Goal: Contribute content: Contribute content

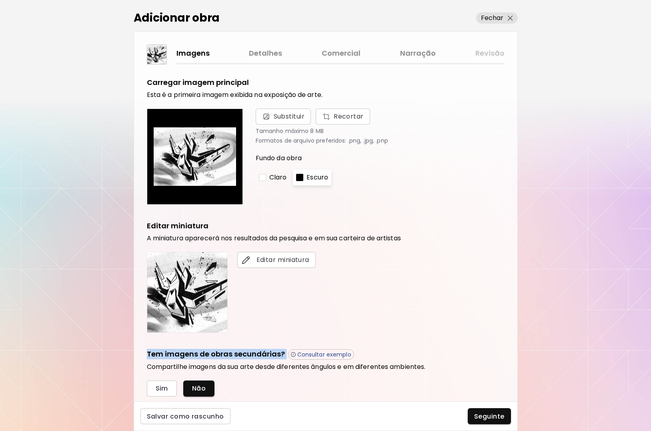
drag, startPoint x: 518, startPoint y: 278, endPoint x: 523, endPoint y: 324, distance: 45.9
click at [526, 341] on div "Adicionar obra Fechar Imagens Detalhes Comercial Narração Revisão Carregar imag…" at bounding box center [325, 215] width 651 height 431
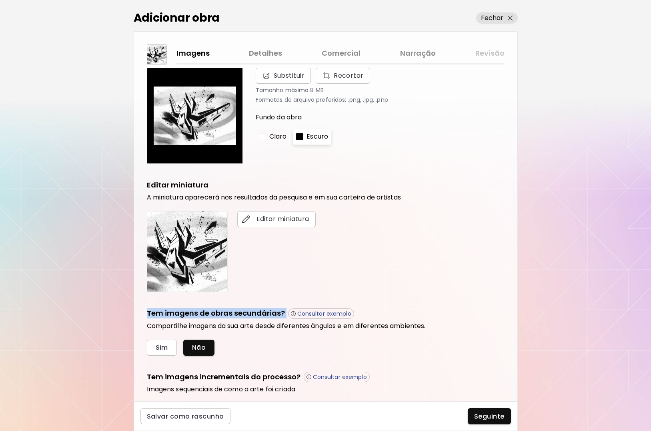
scroll to position [87, 0]
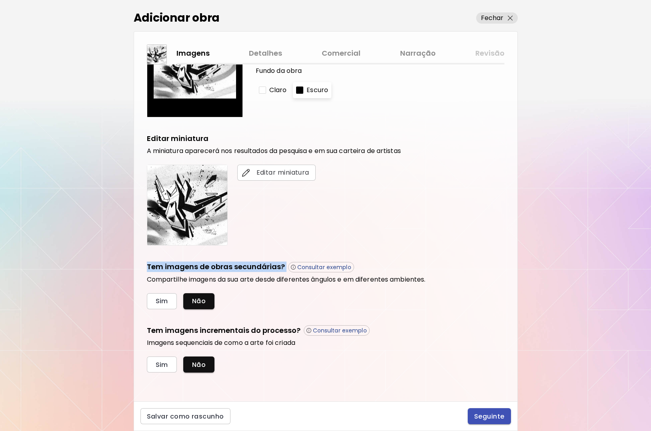
click at [489, 418] on span "Seguinte" at bounding box center [489, 416] width 30 height 8
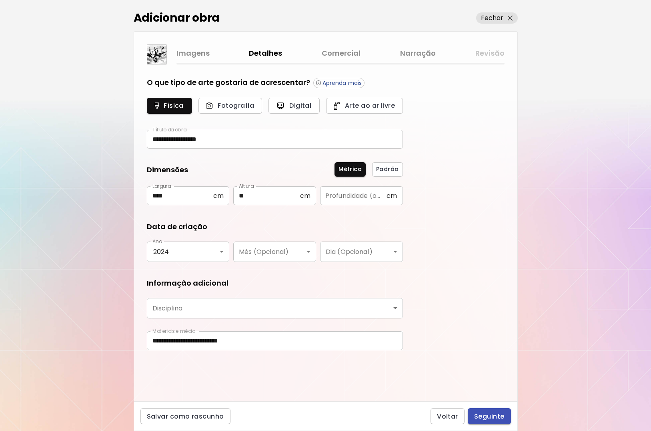
type input "*******"
drag, startPoint x: 488, startPoint y: 416, endPoint x: 496, endPoint y: 423, distance: 10.8
click at [488, 415] on span "Seguinte" at bounding box center [489, 416] width 30 height 8
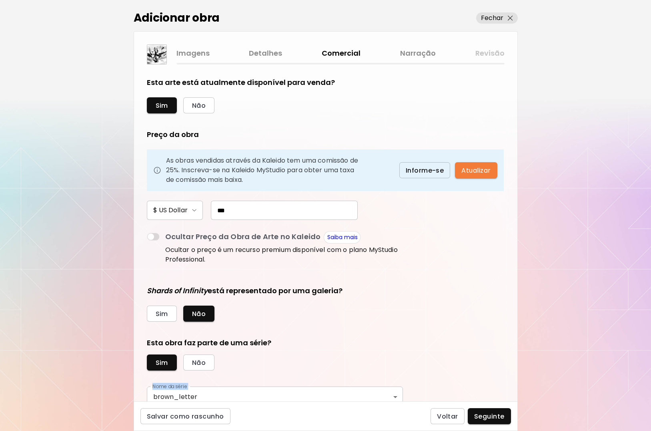
drag, startPoint x: 518, startPoint y: 345, endPoint x: 521, endPoint y: 389, distance: 44.6
click at [521, 389] on div "**********" at bounding box center [325, 215] width 651 height 431
click at [502, 329] on form "**********" at bounding box center [326, 232] width 358 height 311
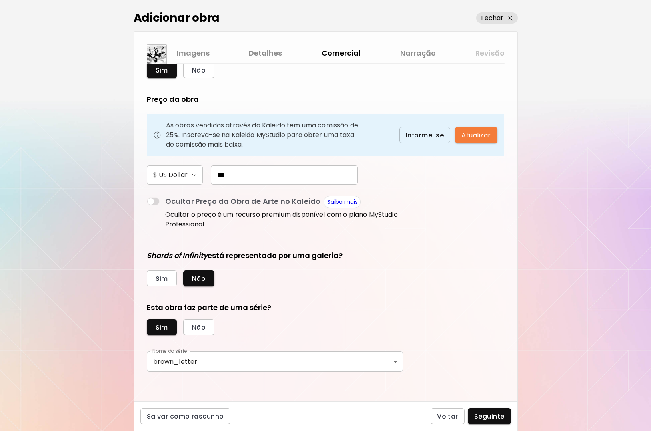
scroll to position [51, 0]
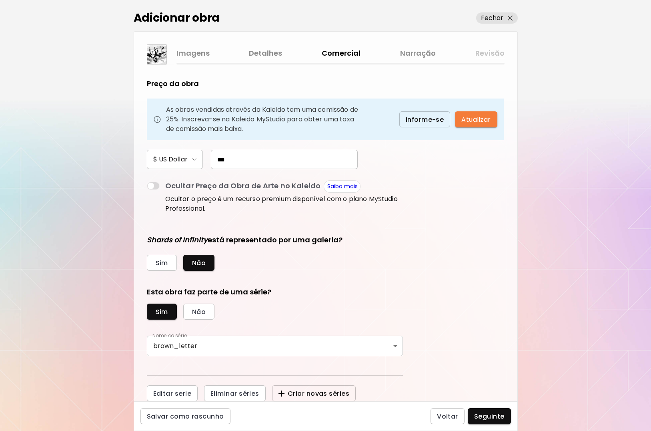
click at [334, 393] on span "Criar novas séries" at bounding box center [314, 393] width 71 height 8
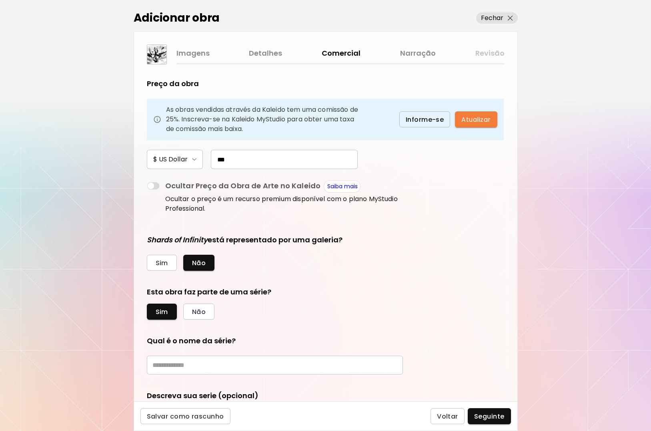
click at [197, 367] on input "text" at bounding box center [275, 365] width 256 height 19
type input "*********"
click at [473, 285] on form "Esta arte está atualmente disponível para venda? Sim Não Preço da obra As obras…" at bounding box center [326, 181] width 358 height 311
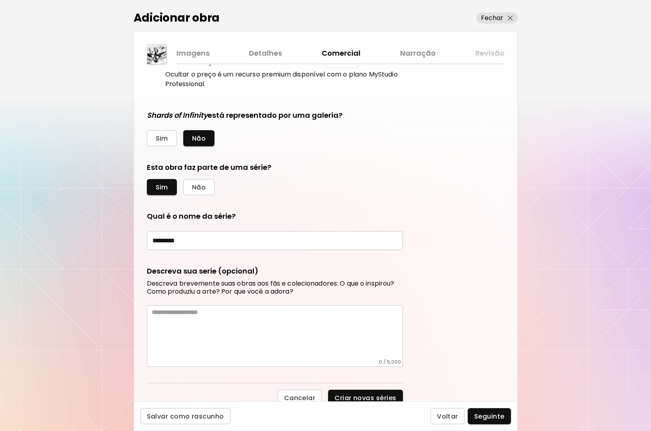
scroll to position [180, 0]
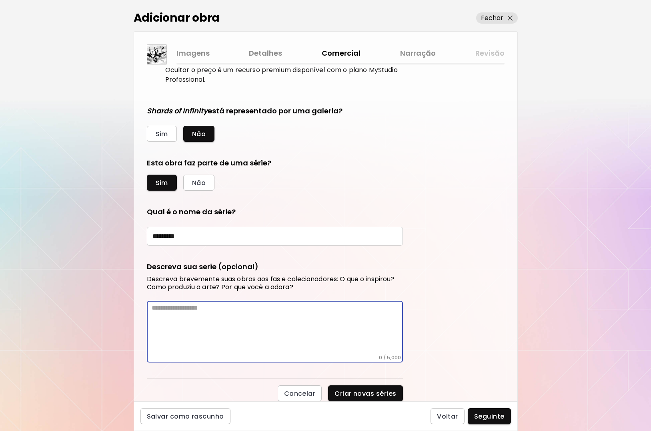
click at [168, 313] on textarea at bounding box center [277, 329] width 251 height 50
paste textarea "**********"
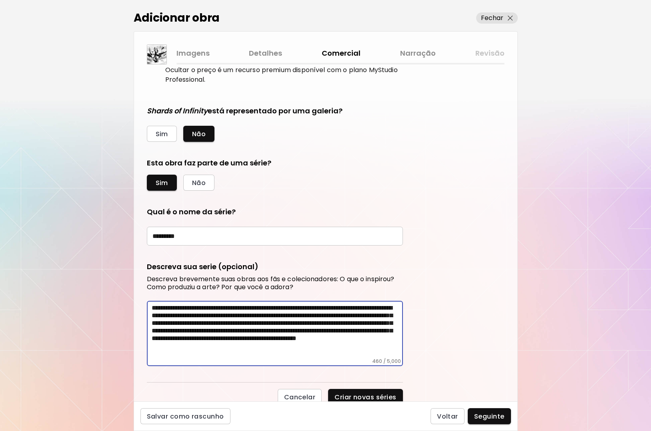
drag, startPoint x: 517, startPoint y: 268, endPoint x: 514, endPoint y: 361, distance: 92.6
click at [517, 366] on div "Esta arte está atualmente disponível para venda? Sim Não Preço da obra As obras…" at bounding box center [326, 232] width 384 height 337
drag, startPoint x: 517, startPoint y: 338, endPoint x: 501, endPoint y: 373, distance: 38.0
click at [517, 392] on div "Esta arte está atualmente disponível para venda? Sim Não Preço da obra As obras…" at bounding box center [326, 232] width 384 height 337
type textarea "**********"
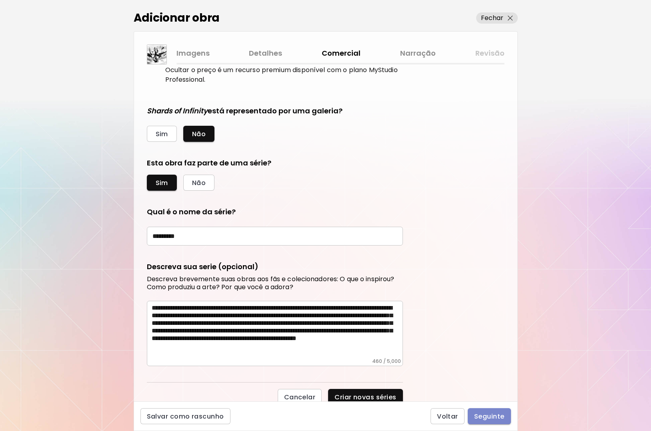
click at [486, 414] on span "Seguinte" at bounding box center [489, 416] width 30 height 8
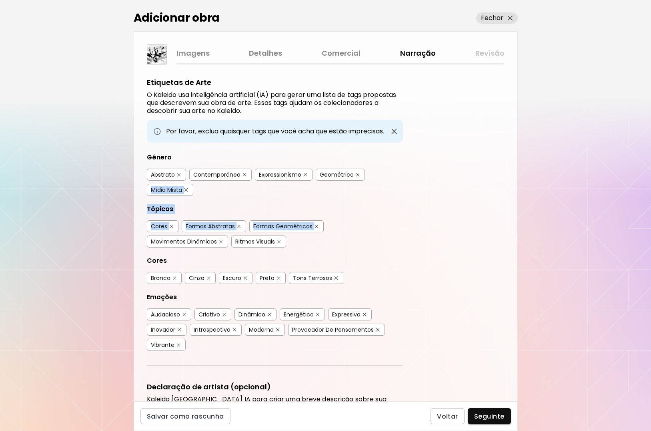
drag, startPoint x: 519, startPoint y: 183, endPoint x: 519, endPoint y: 201, distance: 17.6
click at [523, 213] on div "Adicionar obra Fechar Imagens Detalhes Comercial Narração Revisão Etiquetas de …" at bounding box center [325, 215] width 651 height 431
drag, startPoint x: 517, startPoint y: 199, endPoint x: 521, endPoint y: 253, distance: 54.2
click at [525, 257] on div "Adicionar obra Fechar Imagens Detalhes Comercial Narração Revisão Etiquetas de …" at bounding box center [325, 215] width 651 height 431
click at [496, 238] on div "Etiquetas de Arte O Kaleido usa inteligência artificial (IA) para gerar uma lis…" at bounding box center [326, 232] width 384 height 337
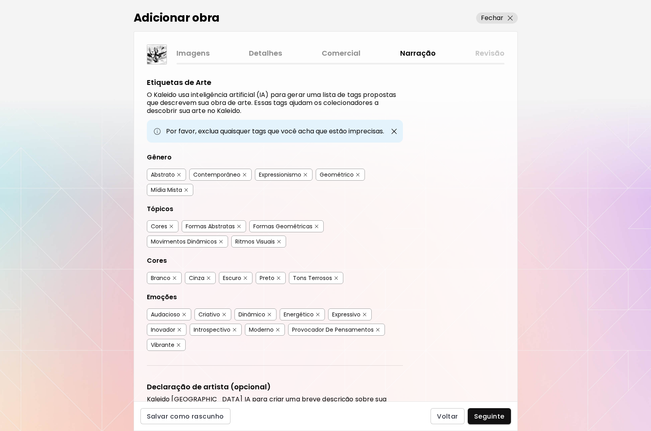
drag, startPoint x: 519, startPoint y: 223, endPoint x: 520, endPoint y: 257, distance: 34.1
click at [521, 253] on div "Adicionar obra Fechar Imagens Detalhes Comercial Narração Revisão Etiquetas de …" at bounding box center [325, 215] width 651 height 431
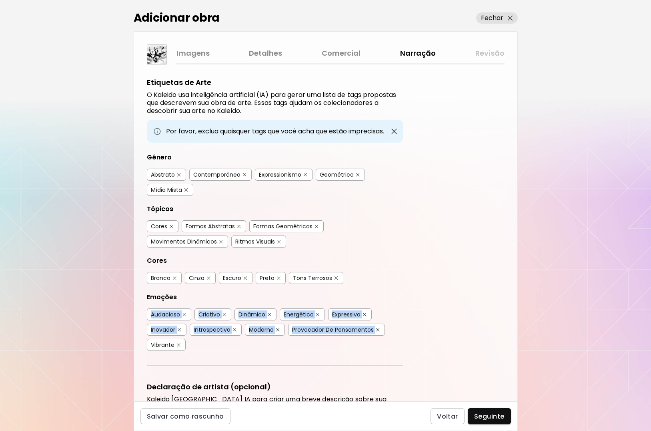
drag, startPoint x: 518, startPoint y: 293, endPoint x: 520, endPoint y: 308, distance: 15.3
click at [520, 308] on div "Adicionar obra Fechar Imagens Detalhes Comercial Narração Revisão Etiquetas de …" at bounding box center [325, 215] width 651 height 431
drag, startPoint x: 518, startPoint y: 300, endPoint x: 511, endPoint y: 306, distance: 9.6
click at [518, 308] on div "Adicionar obra Fechar Imagens Detalhes Comercial Narração Revisão Etiquetas de …" at bounding box center [325, 215] width 651 height 431
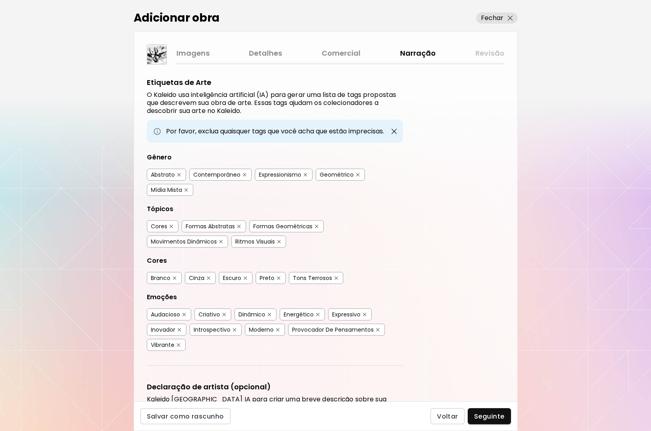
click at [487, 281] on div "Etiquetas de Arte O Kaleido usa inteligência artificial (IA) para gerar uma lis…" at bounding box center [326, 232] width 384 height 337
click at [446, 418] on span "Voltar" at bounding box center [447, 416] width 21 height 8
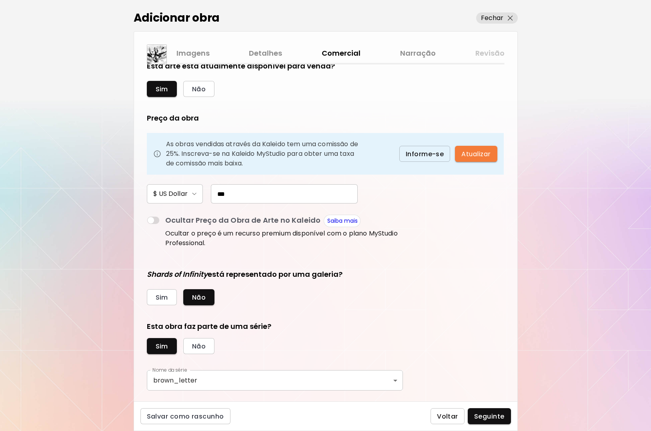
scroll to position [51, 0]
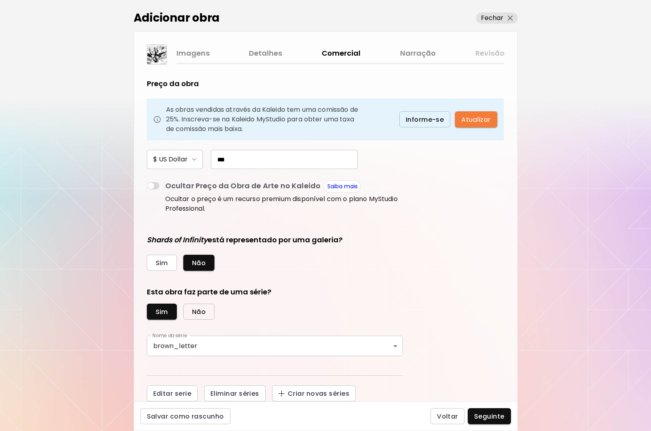
click at [200, 312] on span "Não" at bounding box center [199, 312] width 14 height 8
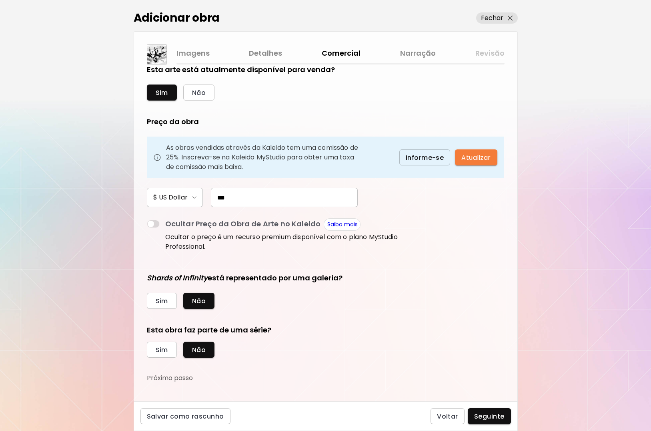
scroll to position [13, 0]
click at [197, 303] on span "Não" at bounding box center [199, 301] width 14 height 8
click at [166, 350] on span "Sim" at bounding box center [162, 350] width 12 height 8
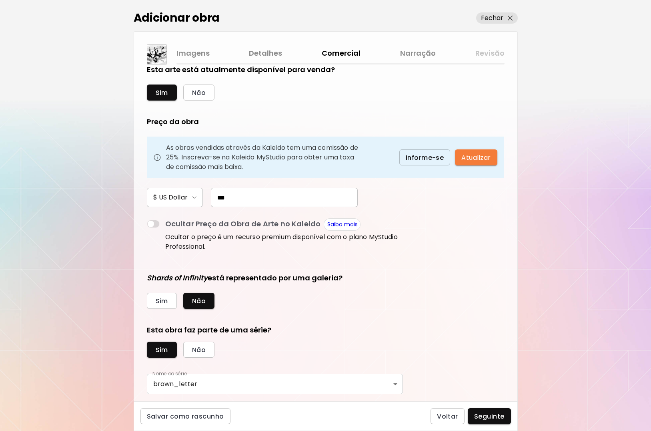
drag, startPoint x: 517, startPoint y: 338, endPoint x: 525, endPoint y: 403, distance: 64.9
click at [525, 403] on div "**********" at bounding box center [325, 215] width 651 height 431
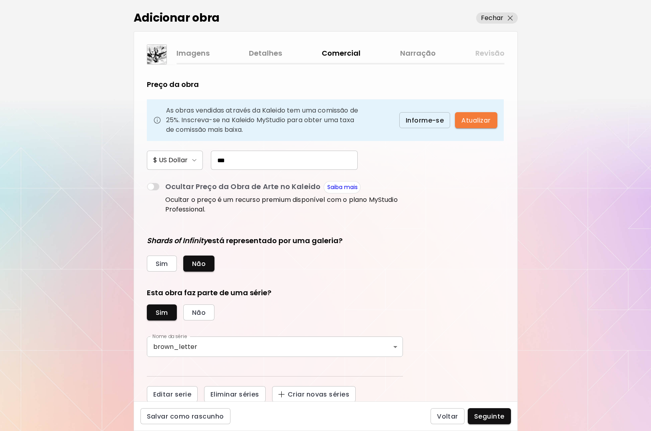
scroll to position [51, 0]
click at [316, 396] on span "Criar novas séries" at bounding box center [314, 393] width 71 height 8
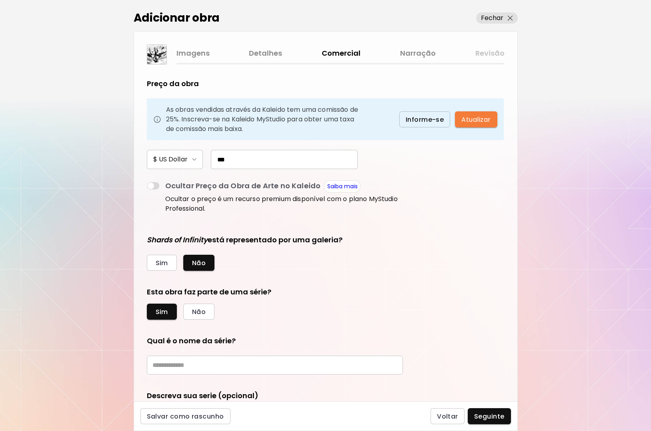
click at [244, 365] on input "text" at bounding box center [275, 365] width 256 height 19
type input "*********"
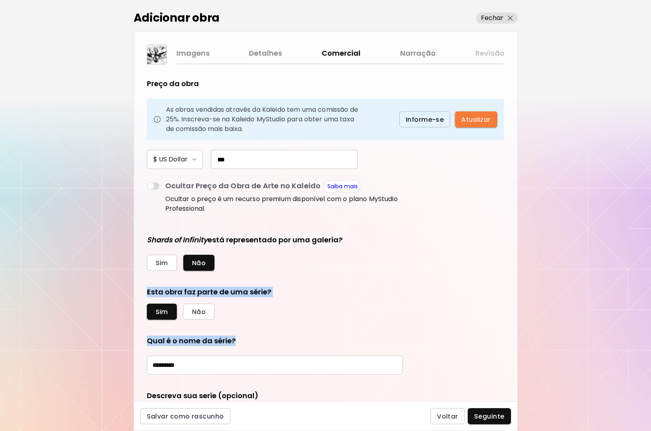
drag, startPoint x: 518, startPoint y: 270, endPoint x: 492, endPoint y: 335, distance: 69.5
click at [521, 338] on div "Adicionar obra Fechar Imagens Detalhes Comercial Narração Revisão Esta arte est…" at bounding box center [325, 215] width 651 height 431
drag, startPoint x: 489, startPoint y: 328, endPoint x: 498, endPoint y: 308, distance: 21.7
click at [488, 330] on form "Esta arte está atualmente disponível para venda? Sim Não Preço da obra As obras…" at bounding box center [326, 181] width 358 height 311
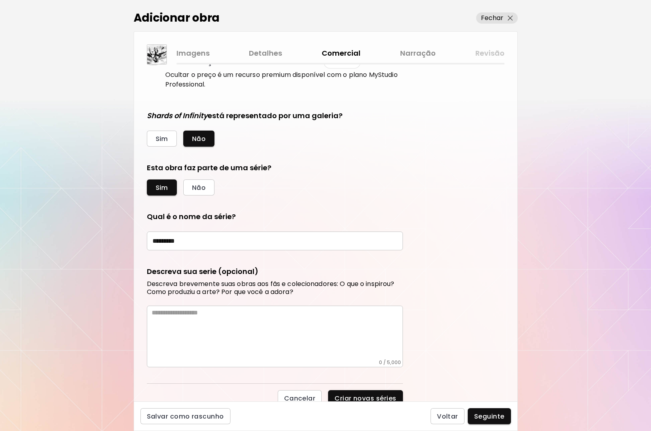
scroll to position [180, 0]
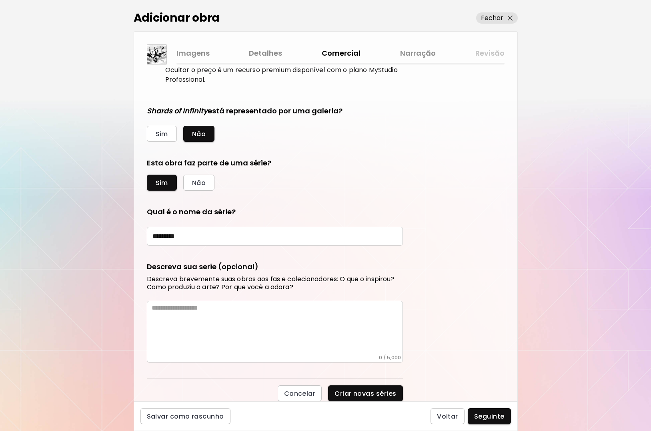
click at [171, 315] on textarea at bounding box center [277, 329] width 251 height 50
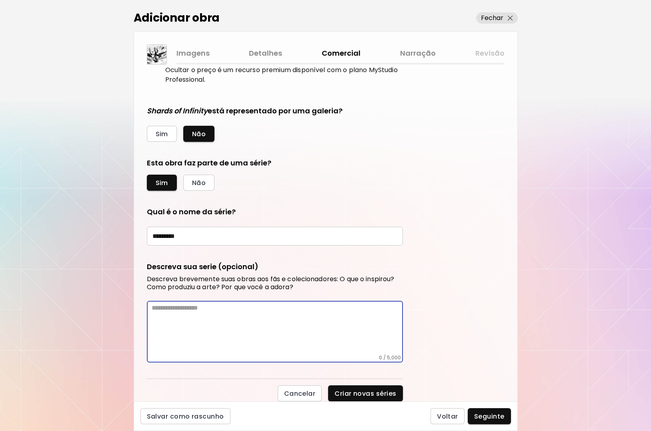
paste textarea "**********"
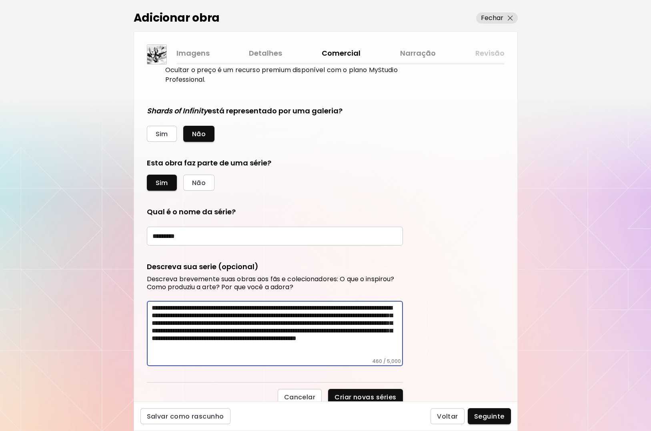
type textarea "**********"
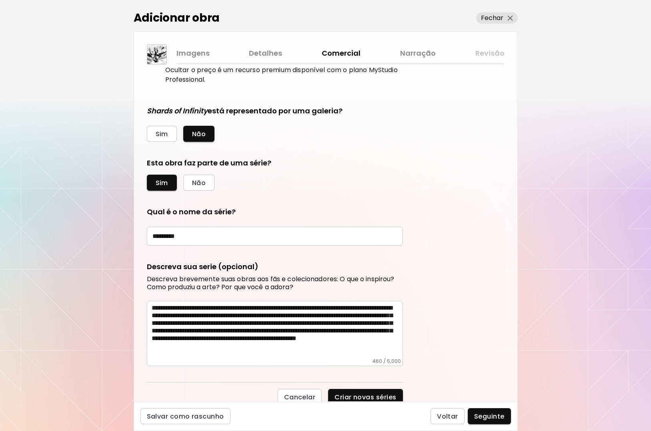
click at [456, 340] on div "Esta arte está atualmente disponível para venda? Sim Não Preço da obra As obras…" at bounding box center [326, 232] width 384 height 337
click at [380, 395] on span "Criar novas séries" at bounding box center [366, 397] width 62 height 8
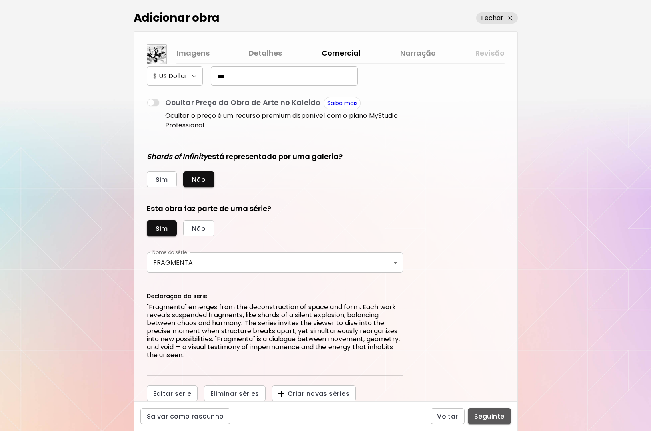
click at [485, 416] on span "Seguinte" at bounding box center [489, 416] width 30 height 8
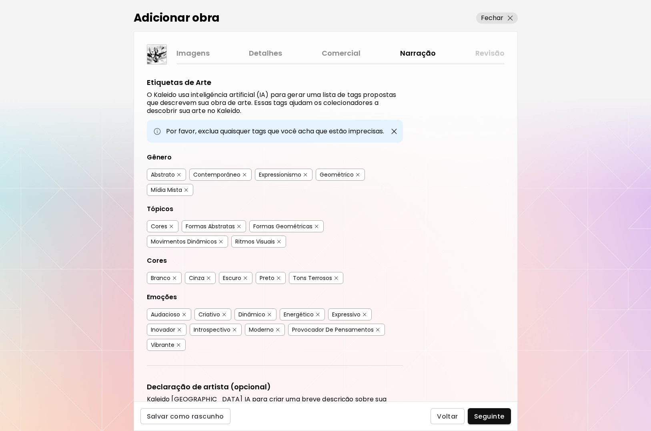
click at [167, 175] on div "Abstrato" at bounding box center [163, 175] width 24 height 8
click at [178, 174] on img "button" at bounding box center [179, 175] width 6 height 6
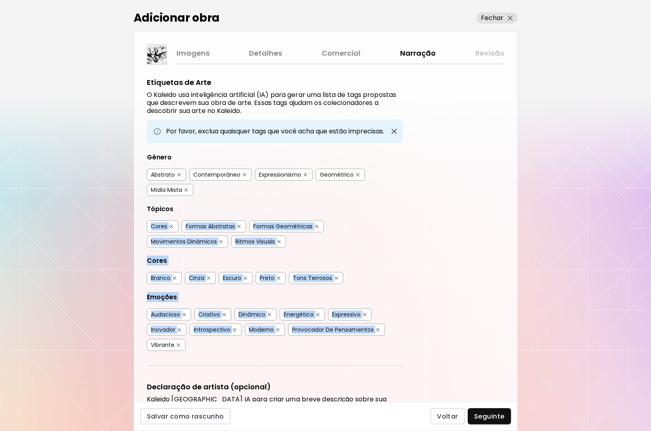
drag, startPoint x: 517, startPoint y: 213, endPoint x: 520, endPoint y: 292, distance: 78.5
click at [523, 301] on div "Adicionar obra Fechar Imagens Detalhes Comercial Narração Revisão Etiquetas de …" at bounding box center [325, 215] width 651 height 431
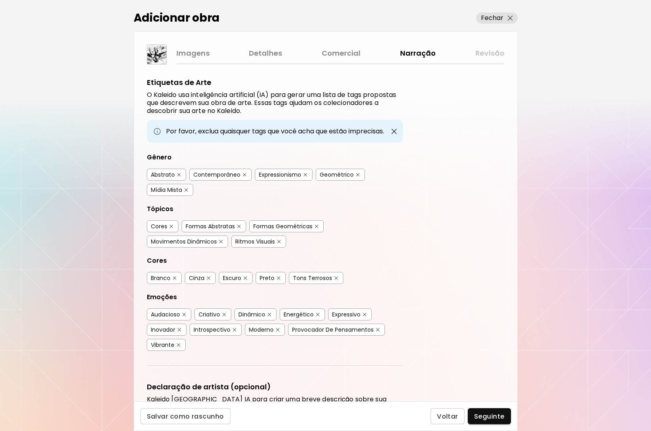
click at [484, 278] on div "Etiquetas de Arte O Kaleido usa inteligência artificial (IA) para gerar uma lis…" at bounding box center [326, 232] width 384 height 337
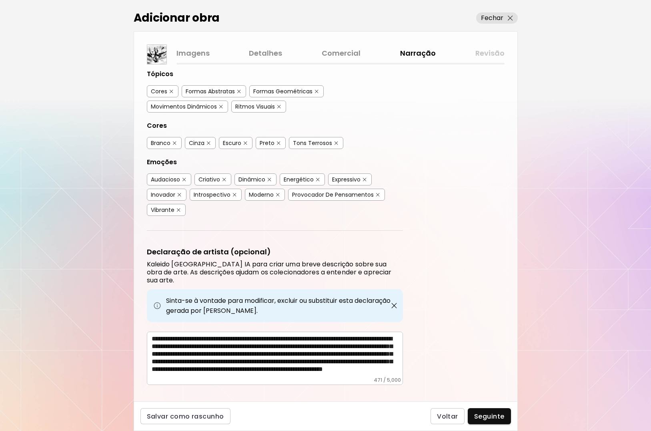
scroll to position [139, 0]
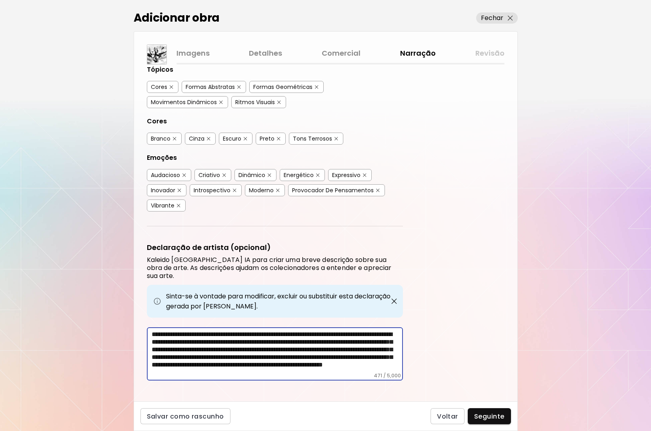
drag, startPoint x: 403, startPoint y: 338, endPoint x: 403, endPoint y: 354, distance: 15.6
click at [403, 354] on div "Etiquetas de Arte O Kaleido usa inteligência artificial (IA) para gerar uma lis…" at bounding box center [326, 232] width 384 height 337
click at [459, 325] on div "Etiquetas de Arte O Kaleido usa inteligência artificial (IA) para gerar uma lis…" at bounding box center [326, 232] width 384 height 337
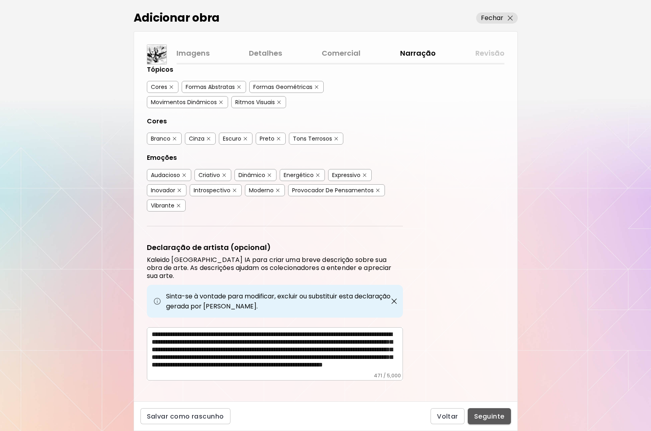
drag, startPoint x: 488, startPoint y: 417, endPoint x: 493, endPoint y: 410, distance: 8.9
click at [488, 418] on span "Seguinte" at bounding box center [489, 416] width 30 height 8
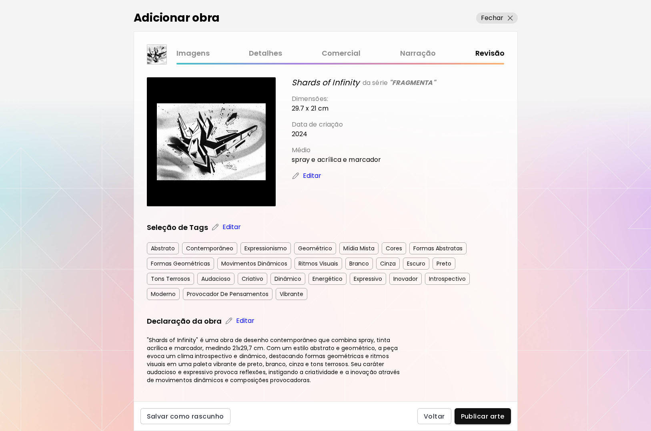
drag, startPoint x: 518, startPoint y: 184, endPoint x: 521, endPoint y: 202, distance: 18.2
click at [521, 202] on div "Adicionar obra Fechar Imagens Detalhes Comercial Narração Revisão Shards of Inf…" at bounding box center [325, 215] width 651 height 431
drag, startPoint x: 518, startPoint y: 200, endPoint x: 517, endPoint y: 224, distance: 23.6
click at [518, 225] on div "Adicionar obra Fechar Imagens Detalhes Comercial Narração Revisão Shards of Inf…" at bounding box center [325, 215] width 651 height 431
drag, startPoint x: 497, startPoint y: 203, endPoint x: 501, endPoint y: 210, distance: 7.9
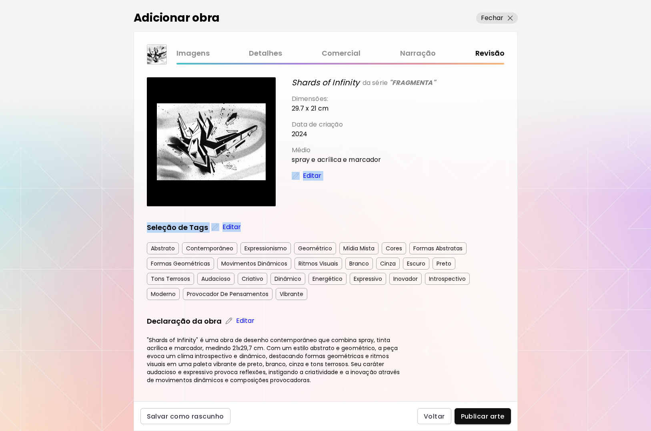
click at [497, 203] on div "Shards of Infinity da série "FRAGMENTA" Dimensões: 29.7 x 21 cm Data de criação…" at bounding box center [398, 141] width 213 height 129
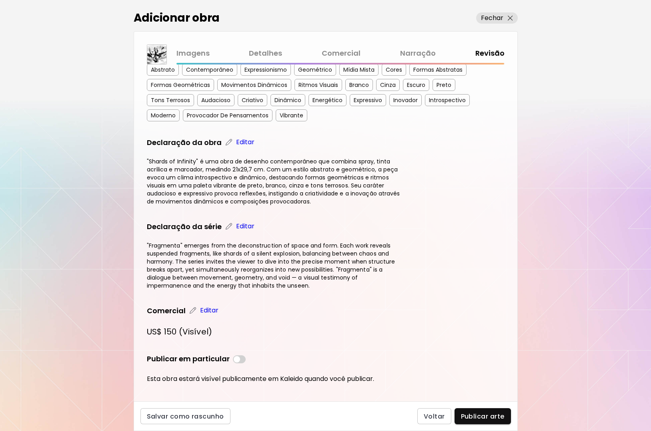
scroll to position [190, 0]
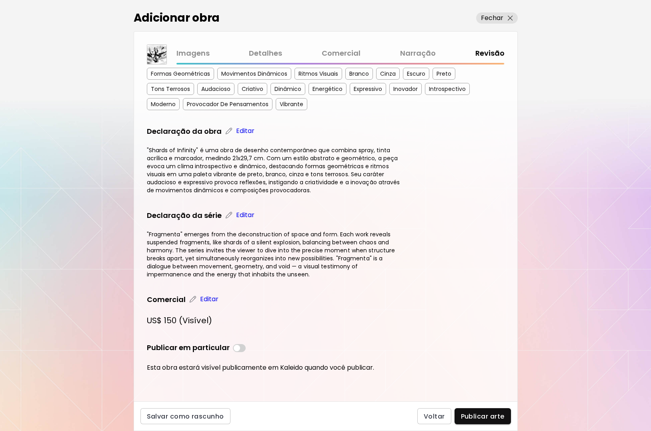
click at [491, 416] on span "Publicar arte" at bounding box center [483, 416] width 44 height 8
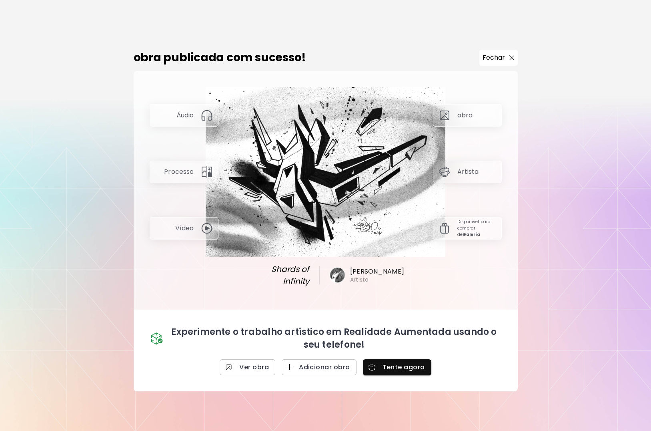
click at [194, 115] on div "Áudio" at bounding box center [184, 115] width 69 height 22
click at [202, 122] on img at bounding box center [207, 115] width 13 height 13
click at [410, 365] on span "Tente agora" at bounding box center [398, 367] width 56 height 8
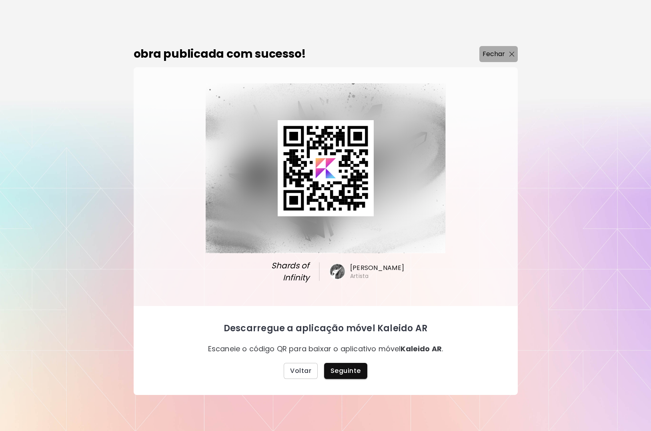
click at [510, 54] on img "button" at bounding box center [512, 54] width 5 height 5
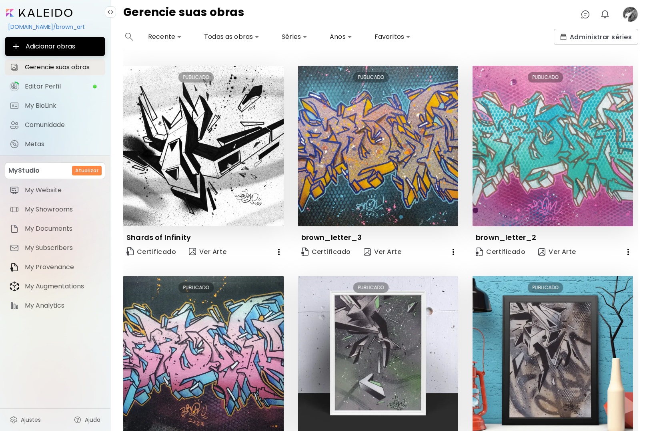
click at [630, 12] on image at bounding box center [631, 14] width 16 height 16
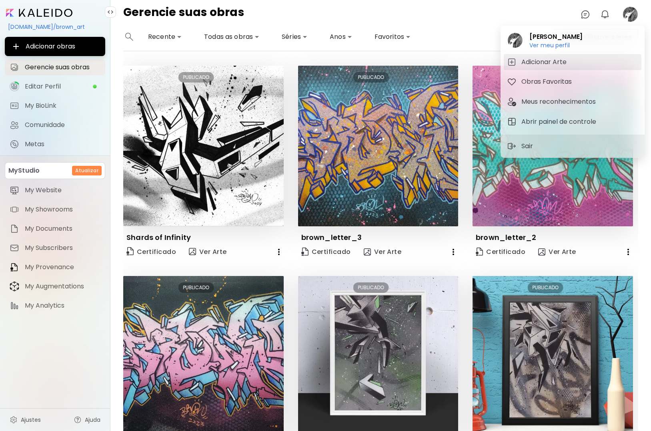
click at [559, 62] on h5 "Adicionar Arte" at bounding box center [546, 62] width 48 height 10
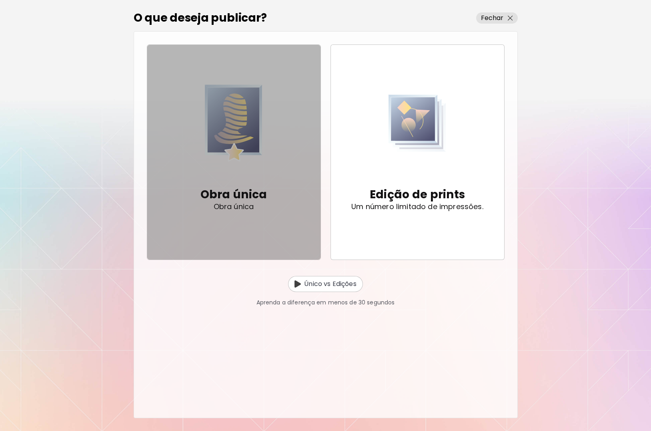
click at [249, 129] on img "button" at bounding box center [234, 122] width 58 height 93
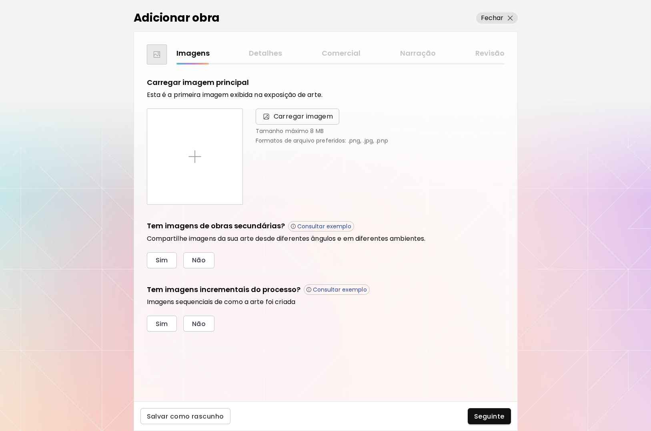
click at [291, 118] on span "Carregar imagem" at bounding box center [304, 117] width 60 height 10
click at [0, 0] on input "Carregar imagem" at bounding box center [0, 0] width 0 height 0
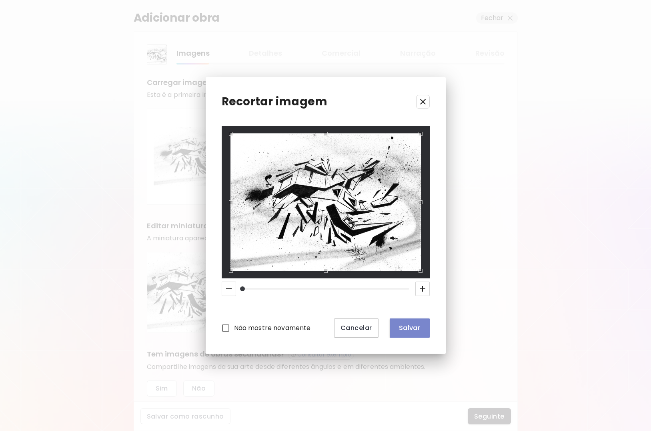
click at [416, 327] on span "Salvar" at bounding box center [409, 328] width 27 height 8
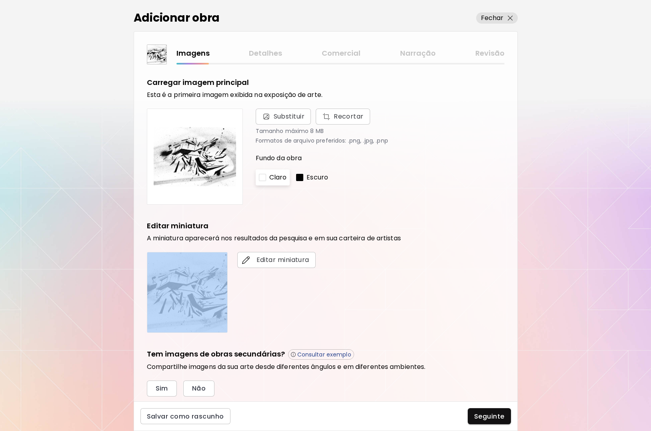
drag, startPoint x: 515, startPoint y: 237, endPoint x: 517, endPoint y: 257, distance: 20.2
click at [517, 259] on div "Carregar imagem principal Esta é a primeira imagem exibida na exposição de arte…" at bounding box center [326, 232] width 384 height 337
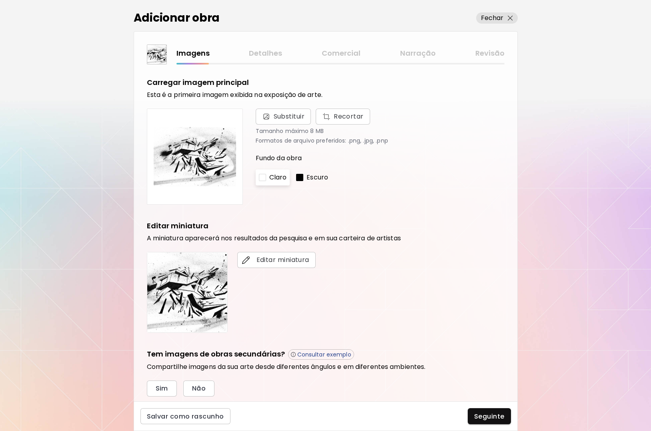
drag, startPoint x: 517, startPoint y: 247, endPoint x: 488, endPoint y: 286, distance: 48.5
click at [520, 280] on div "Adicionar obra Fechar Imagens Detalhes Comercial Narração Revisão Carregar imag…" at bounding box center [325, 215] width 651 height 431
drag, startPoint x: 483, startPoint y: 282, endPoint x: 496, endPoint y: 283, distance: 12.9
click at [483, 282] on div "Editar miniatura" at bounding box center [326, 292] width 358 height 81
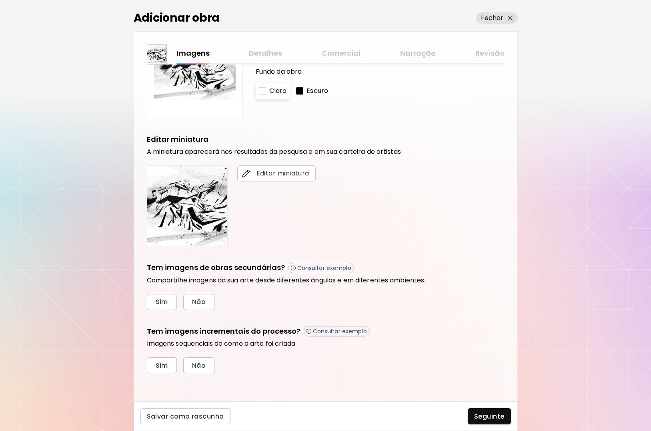
scroll to position [87, 0]
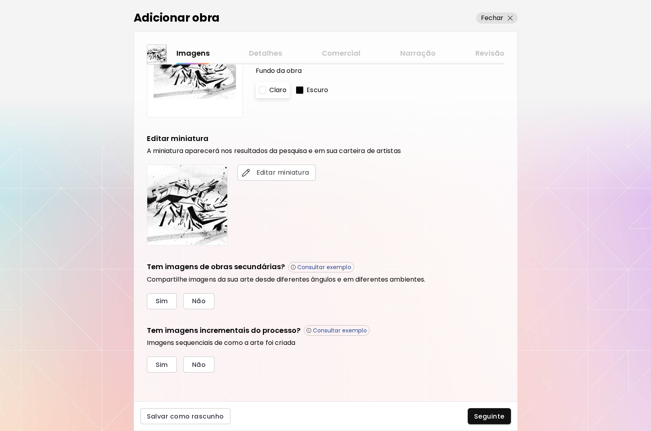
click at [490, 413] on span "Seguinte" at bounding box center [489, 416] width 30 height 8
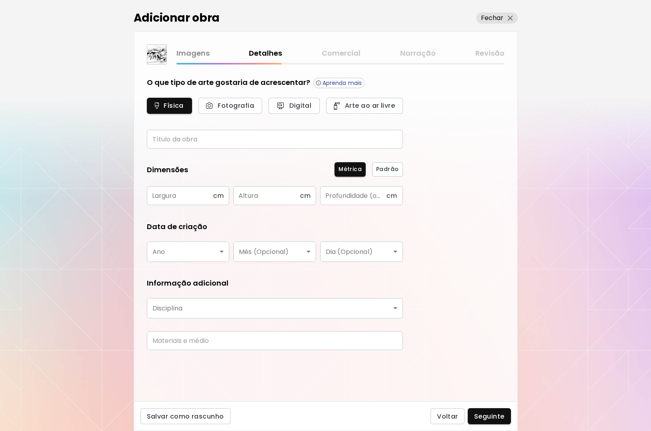
click at [215, 141] on input "text" at bounding box center [275, 139] width 256 height 19
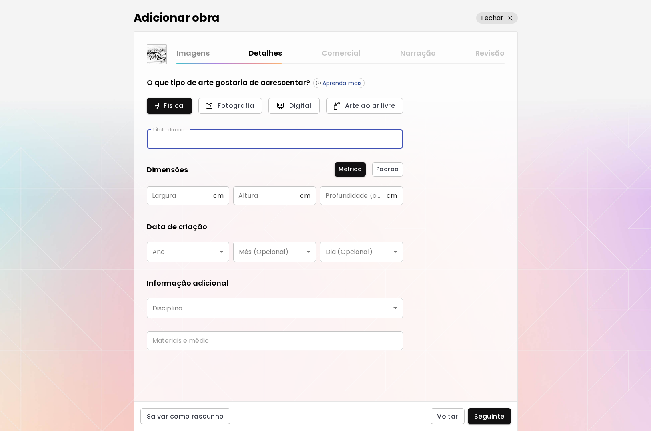
type input "*"
type input "**********"
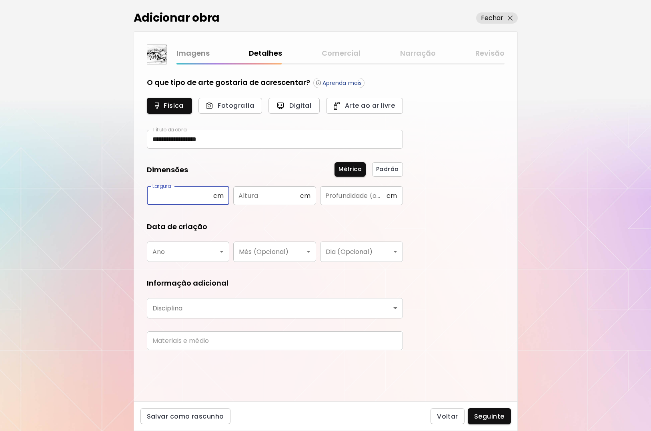
click at [187, 198] on input "text" at bounding box center [180, 195] width 66 height 19
type input "****"
click at [268, 192] on input "text" at bounding box center [266, 195] width 66 height 19
type input "**"
click at [217, 252] on body "**********" at bounding box center [325, 215] width 651 height 431
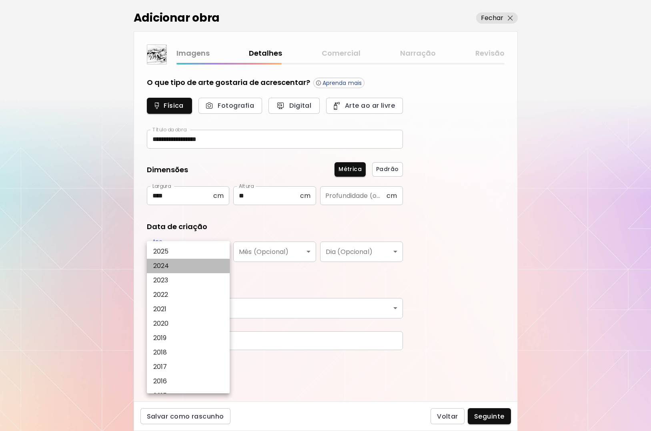
drag, startPoint x: 198, startPoint y: 266, endPoint x: 209, endPoint y: 272, distance: 13.3
click at [198, 266] on li "2024" at bounding box center [190, 266] width 86 height 14
type input "****"
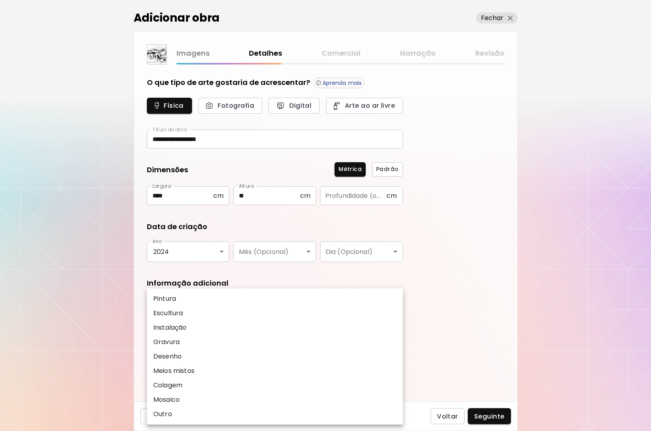
click at [205, 310] on body "**********" at bounding box center [325, 215] width 651 height 431
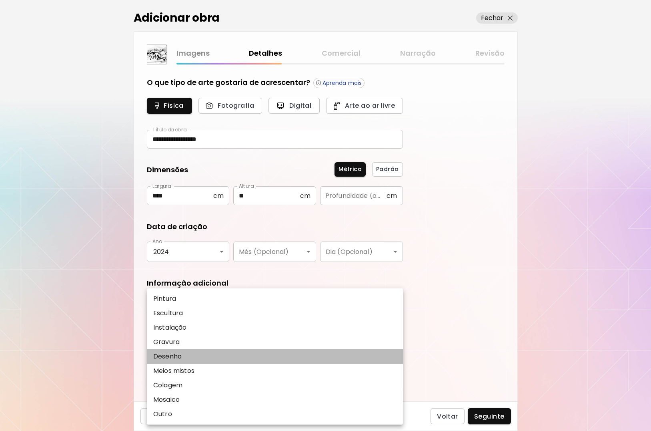
click at [179, 357] on p "Desenho" at bounding box center [167, 357] width 28 height 10
type input "*******"
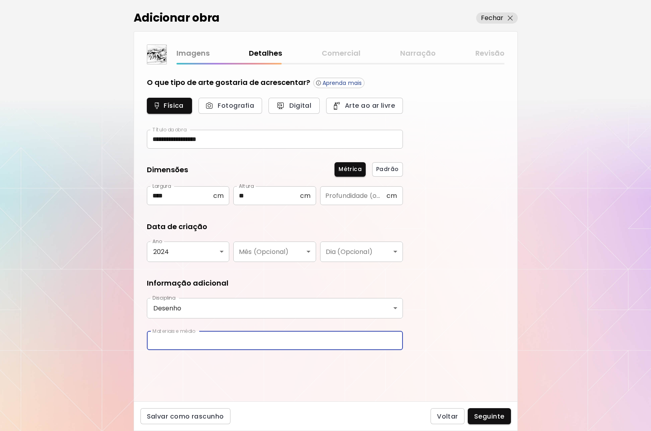
click at [194, 340] on input "text" at bounding box center [275, 340] width 256 height 19
type input "**********"
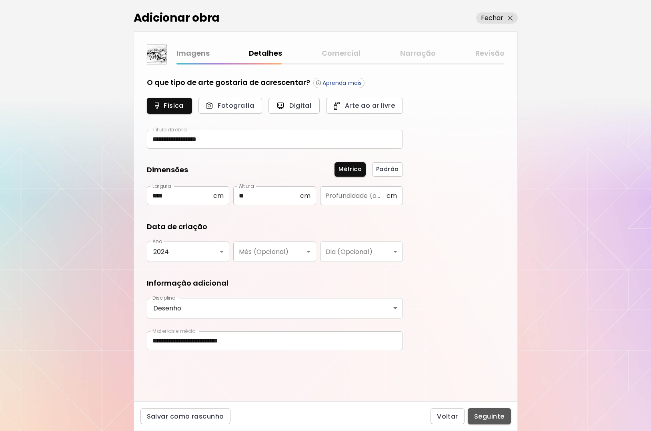
click at [492, 418] on span "Seguinte" at bounding box center [489, 416] width 30 height 8
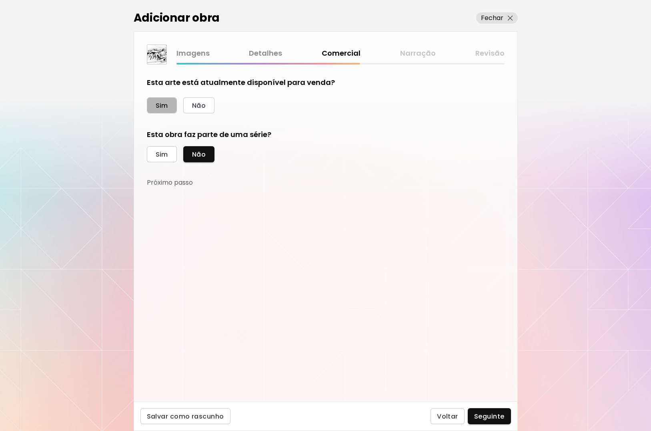
click at [160, 103] on span "Sim" at bounding box center [162, 105] width 12 height 8
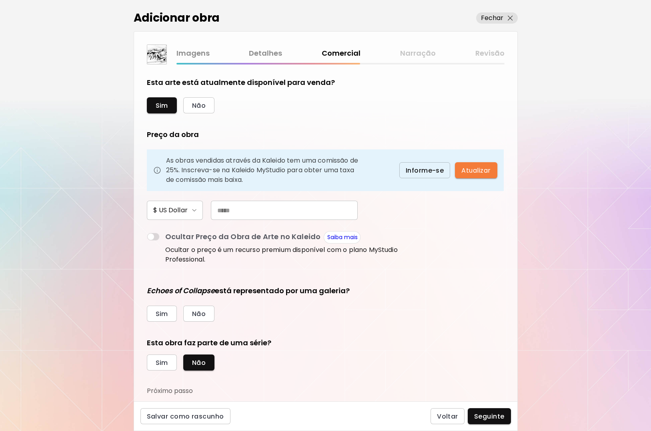
click at [261, 214] on input "text" at bounding box center [284, 210] width 147 height 19
type input "***"
click at [198, 315] on span "Não" at bounding box center [199, 314] width 14 height 8
click at [160, 364] on span "Sim" at bounding box center [162, 362] width 12 height 8
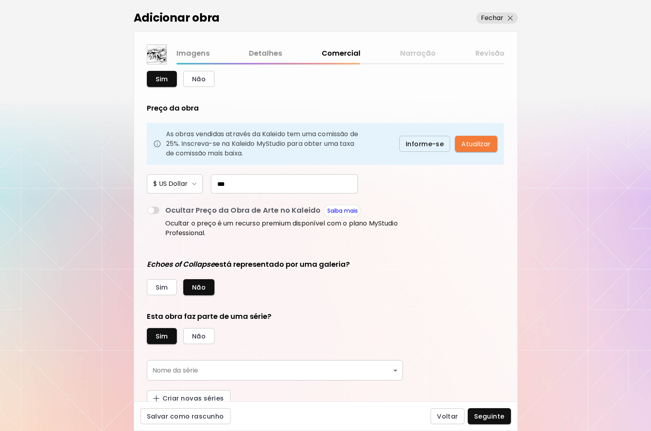
scroll to position [29, 0]
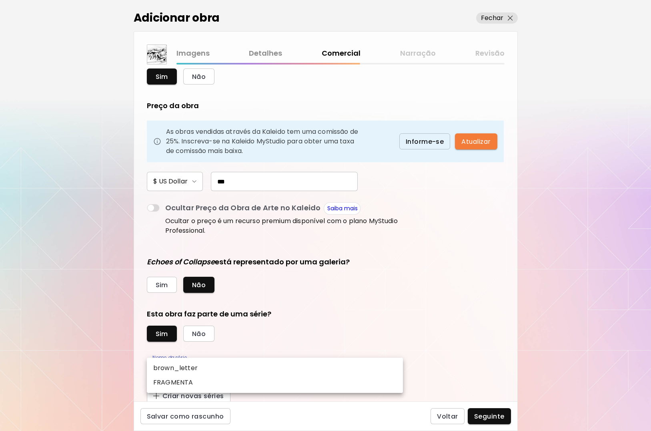
click at [395, 368] on body "kaleido.art/brown_art Adicionar obras Gerencie suas obras Editar Perfil My BioL…" at bounding box center [325, 215] width 651 height 431
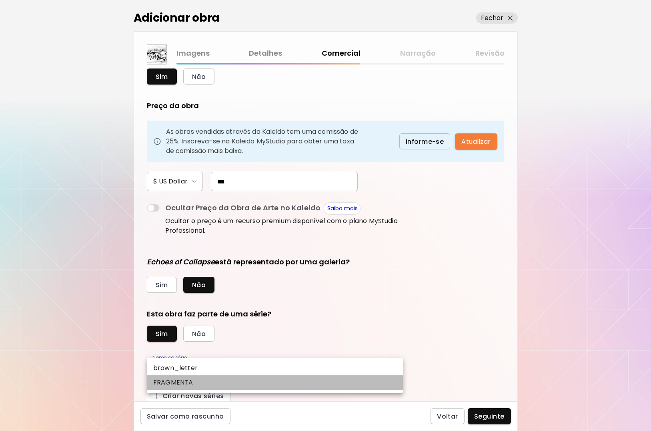
click at [370, 382] on li "FRAGMENTA" at bounding box center [275, 382] width 256 height 14
type input "*********"
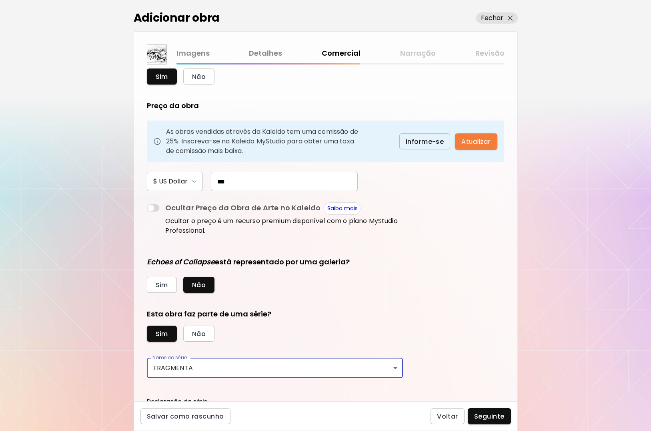
click at [462, 320] on form "Esta arte está atualmente disponível para venda? Sim Não Preço da obra As obras…" at bounding box center [326, 203] width 358 height 311
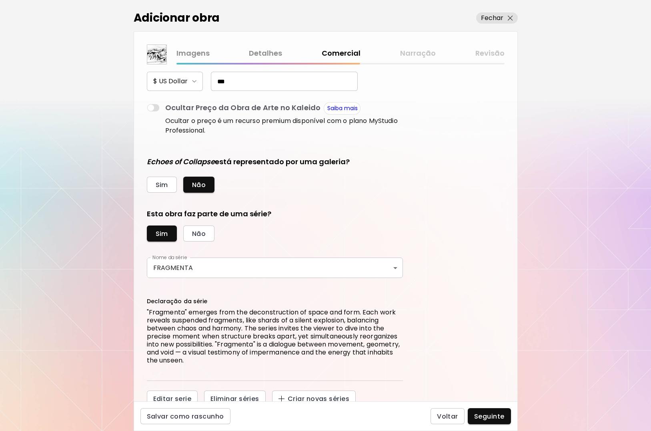
scroll to position [134, 0]
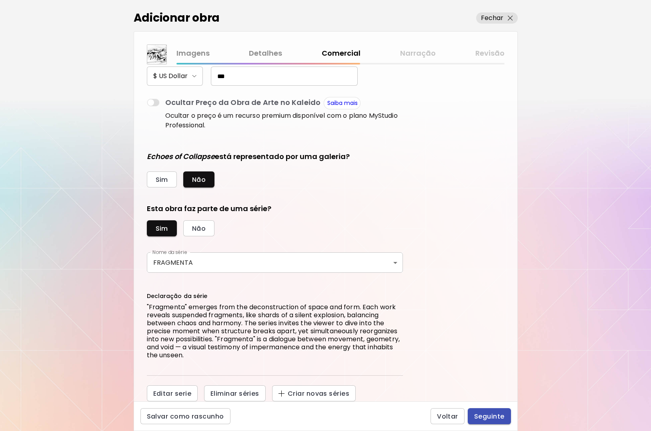
click at [488, 414] on span "Seguinte" at bounding box center [489, 416] width 30 height 8
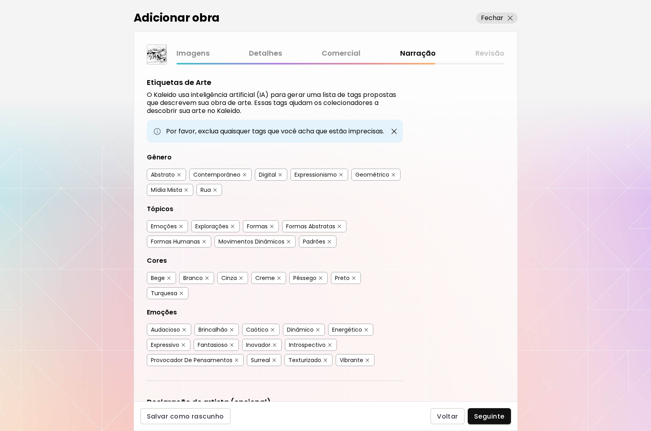
click at [489, 184] on div "Etiquetas de Arte O Kaleido usa inteligência artificial (IA) para gerar uma lis…" at bounding box center [326, 232] width 384 height 337
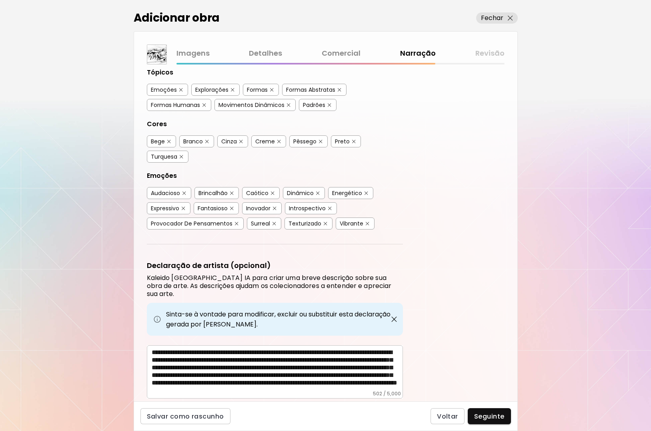
scroll to position [155, 0]
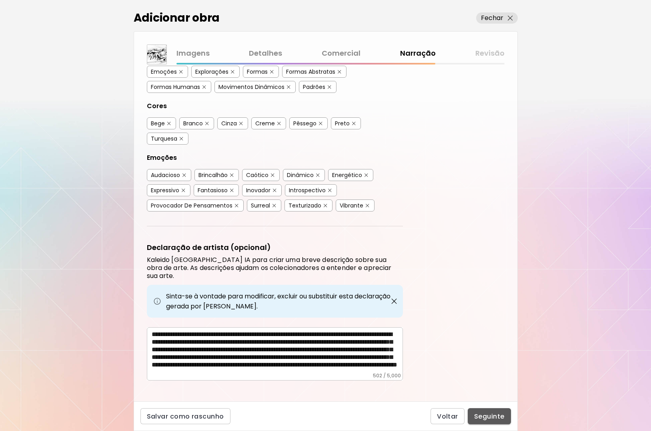
click at [488, 416] on span "Seguinte" at bounding box center [489, 416] width 30 height 8
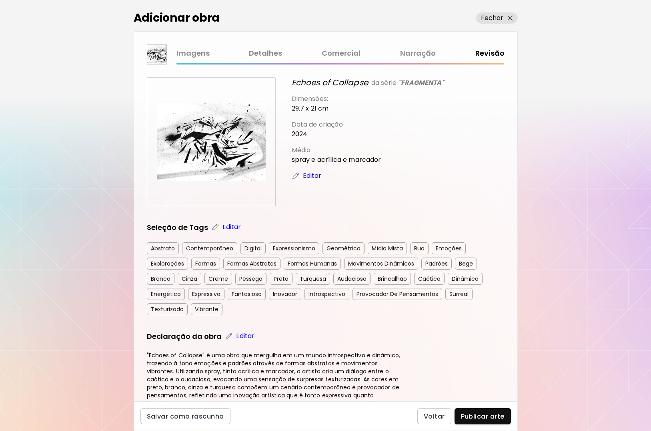
click at [257, 279] on div "Pêssego" at bounding box center [250, 279] width 31 height 12
click at [258, 279] on div "Pêssego" at bounding box center [250, 279] width 31 height 12
click at [432, 413] on span "Voltar" at bounding box center [434, 416] width 21 height 8
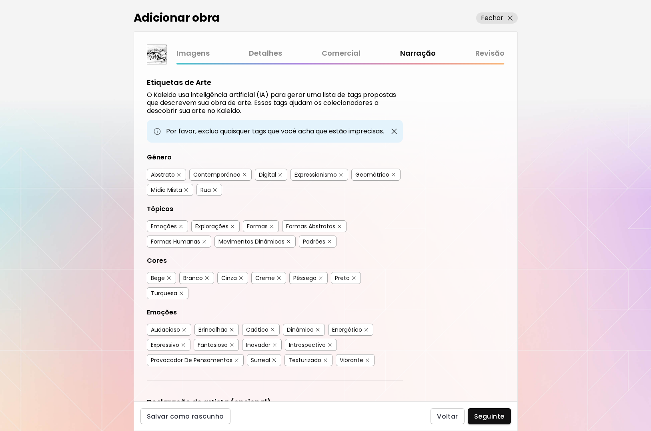
click at [169, 276] on img "button" at bounding box center [169, 278] width 4 height 4
click at [181, 293] on img "button" at bounding box center [182, 294] width 4 height 4
click at [321, 277] on img "button" at bounding box center [321, 278] width 4 height 4
click at [278, 277] on img "button" at bounding box center [279, 278] width 4 height 4
click at [483, 285] on div "Etiquetas de Arte O Kaleido usa inteligência artificial (IA) para gerar uma lis…" at bounding box center [326, 232] width 384 height 337
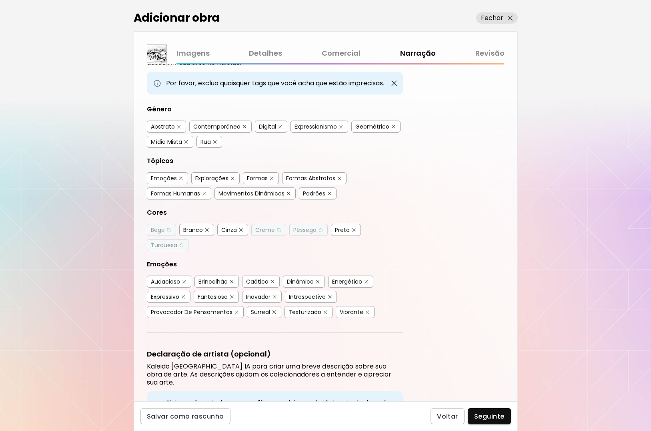
scroll to position [64, 0]
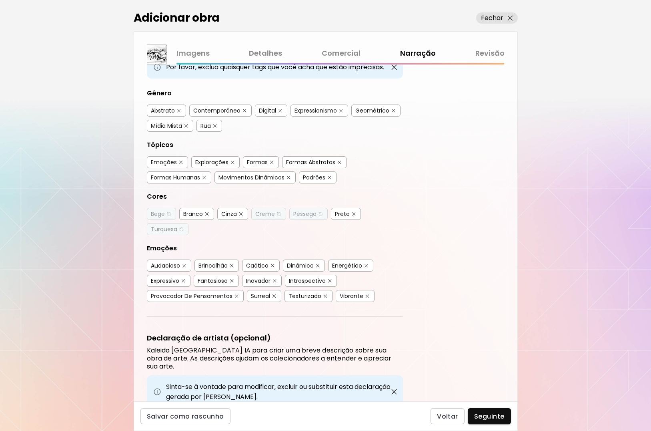
click at [233, 263] on button "button" at bounding box center [232, 266] width 6 height 6
click at [485, 414] on span "Seguinte" at bounding box center [489, 416] width 30 height 8
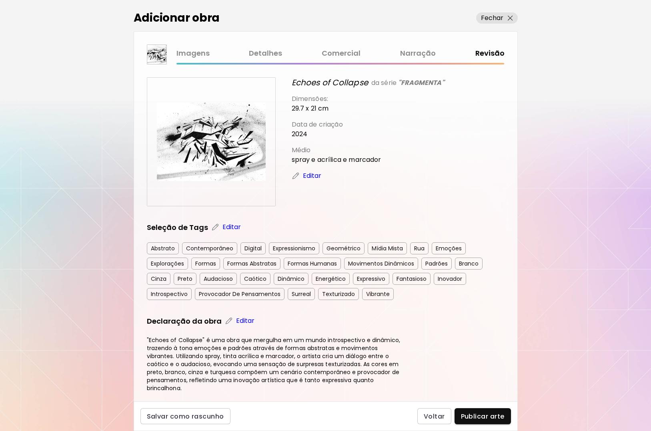
click at [488, 414] on span "Publicar arte" at bounding box center [483, 416] width 44 height 8
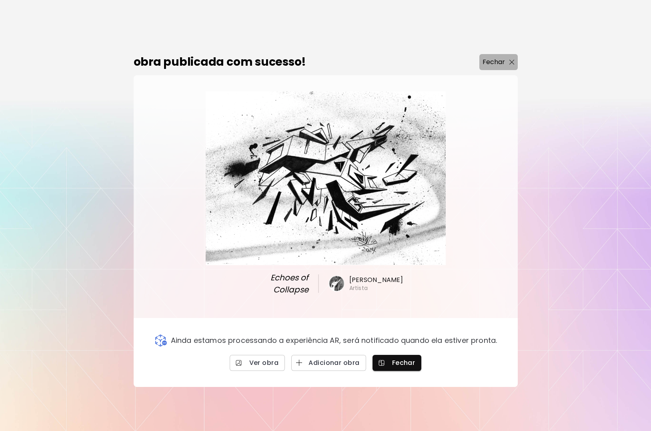
drag, startPoint x: 507, startPoint y: 65, endPoint x: 507, endPoint y: 72, distance: 6.8
click at [507, 65] on span "Fechar" at bounding box center [499, 62] width 32 height 10
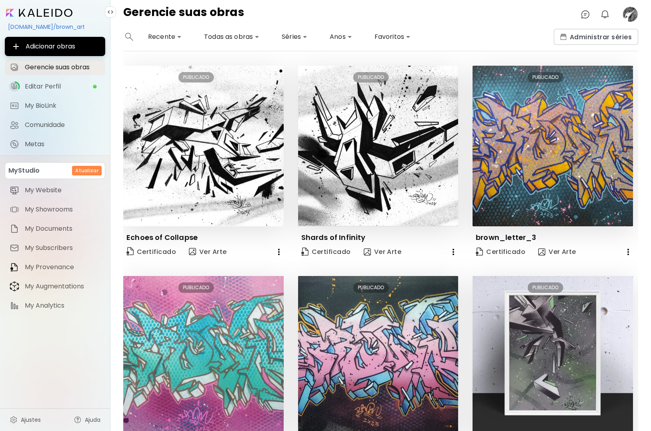
click at [631, 14] on image at bounding box center [631, 14] width 16 height 16
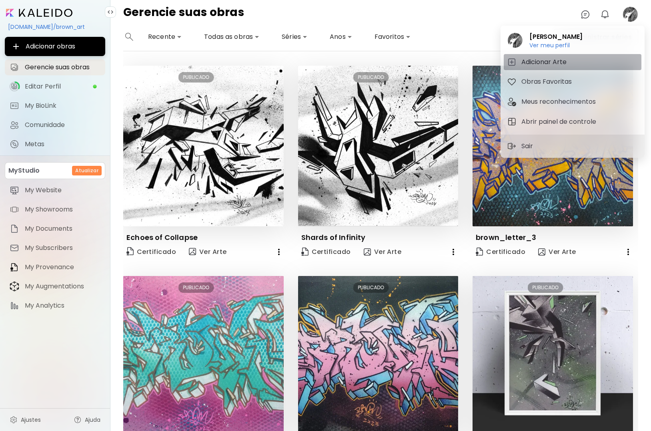
click at [565, 64] on h5 "Adicionar Arte" at bounding box center [546, 62] width 48 height 10
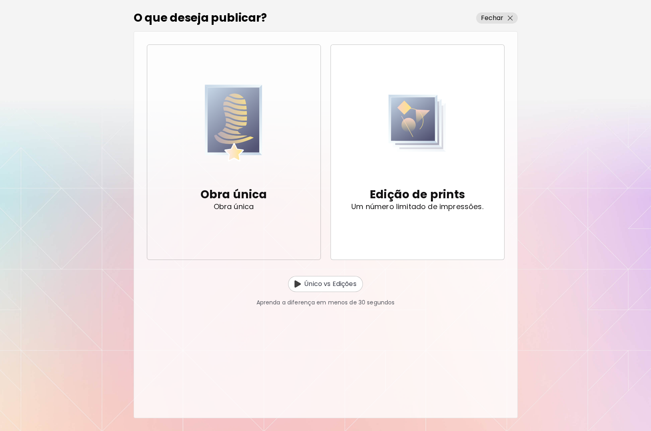
click at [239, 132] on img "button" at bounding box center [234, 122] width 58 height 93
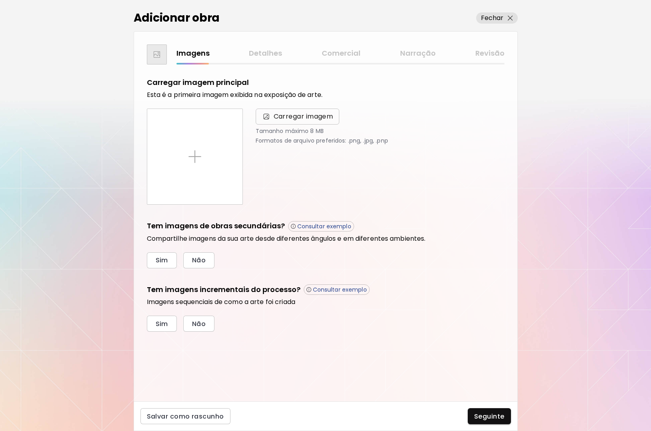
click at [293, 116] on span "Carregar imagem" at bounding box center [304, 117] width 60 height 10
click at [0, 0] on input "Carregar imagem" at bounding box center [0, 0] width 0 height 0
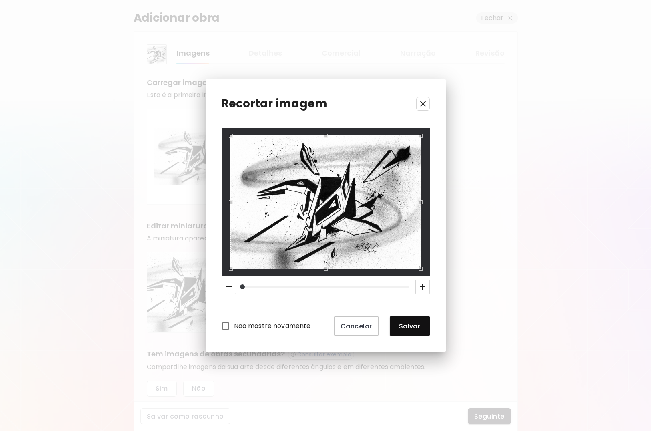
drag, startPoint x: 421, startPoint y: 324, endPoint x: 430, endPoint y: 336, distance: 15.1
click at [421, 326] on span "Salvar" at bounding box center [409, 326] width 27 height 8
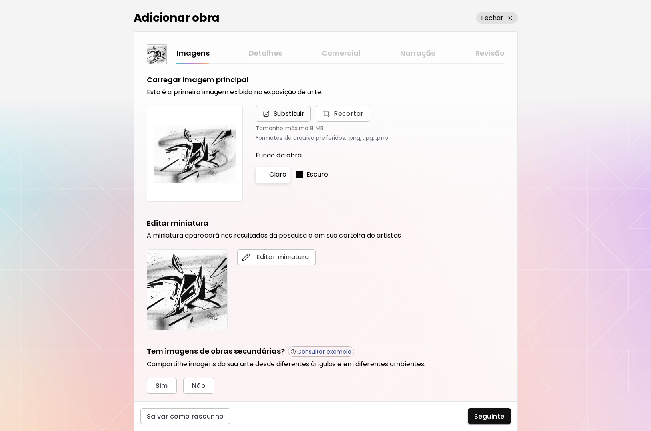
scroll to position [36, 0]
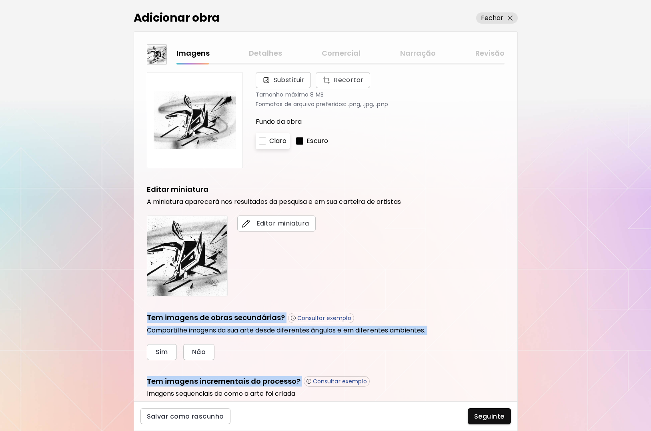
drag, startPoint x: 518, startPoint y: 282, endPoint x: 516, endPoint y: 364, distance: 81.7
click at [519, 364] on div "Adicionar obra Fechar Imagens Detalhes Comercial Narração Revisão Carregar imag…" at bounding box center [325, 215] width 651 height 431
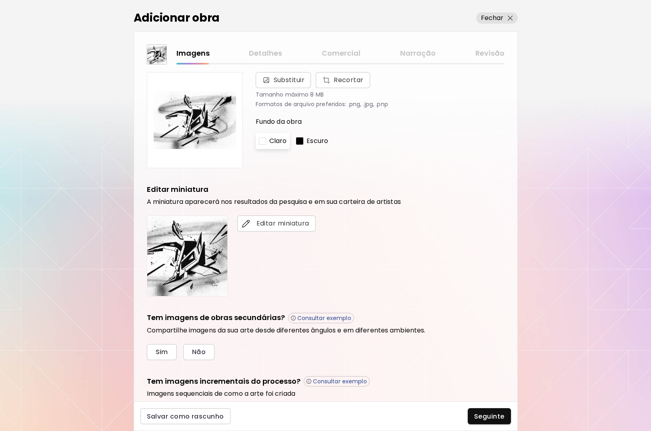
click at [489, 342] on div "Tem imagens de obras secundárias? Consultar exemplo Compartilhe imagens da sua …" at bounding box center [326, 336] width 358 height 48
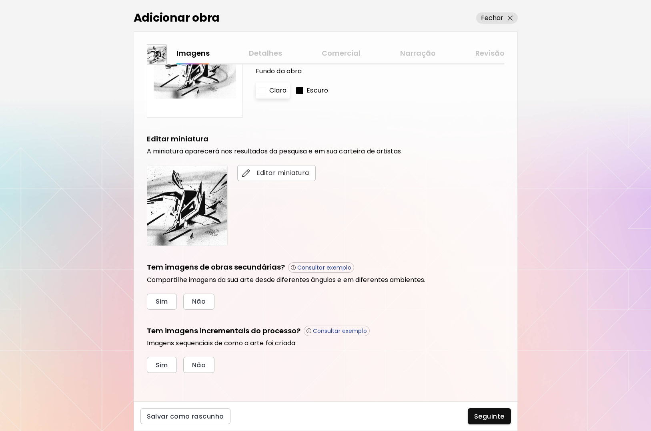
scroll to position [87, 0]
click at [204, 300] on span "Não" at bounding box center [199, 301] width 14 height 8
click at [203, 365] on span "Não" at bounding box center [199, 364] width 14 height 8
drag, startPoint x: 491, startPoint y: 414, endPoint x: 488, endPoint y: 418, distance: 5.2
click at [491, 414] on span "Seguinte" at bounding box center [489, 416] width 30 height 8
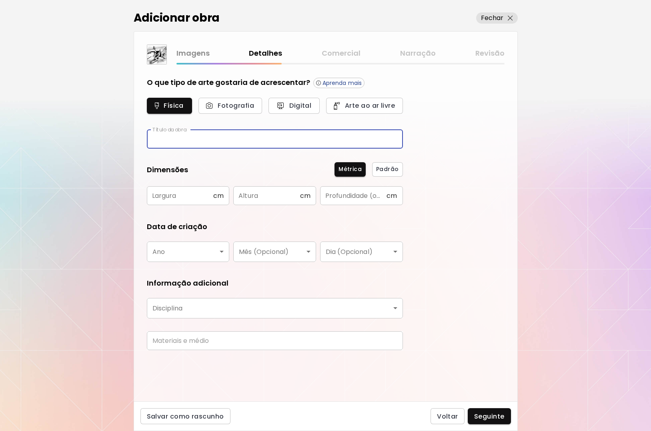
click at [223, 141] on input "text" at bounding box center [275, 139] width 256 height 19
type input "**********"
click at [195, 198] on input "text" at bounding box center [180, 195] width 66 height 19
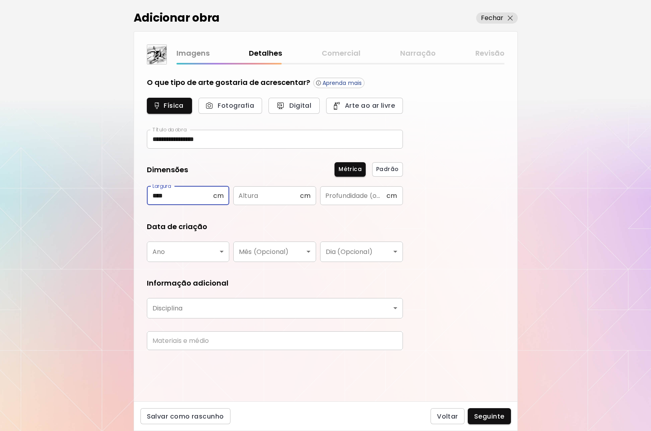
type input "****"
click at [273, 197] on input "text" at bounding box center [266, 195] width 66 height 19
type input "**"
click at [221, 251] on body "**********" at bounding box center [325, 215] width 651 height 431
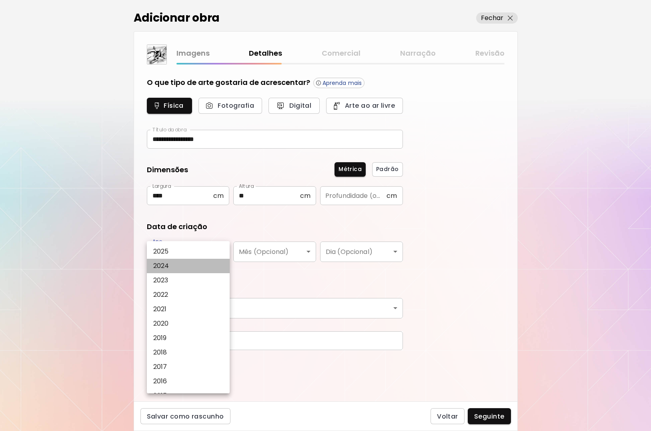
drag, startPoint x: 184, startPoint y: 264, endPoint x: 191, endPoint y: 268, distance: 8.4
click at [184, 264] on li "2024" at bounding box center [190, 266] width 86 height 14
type input "****"
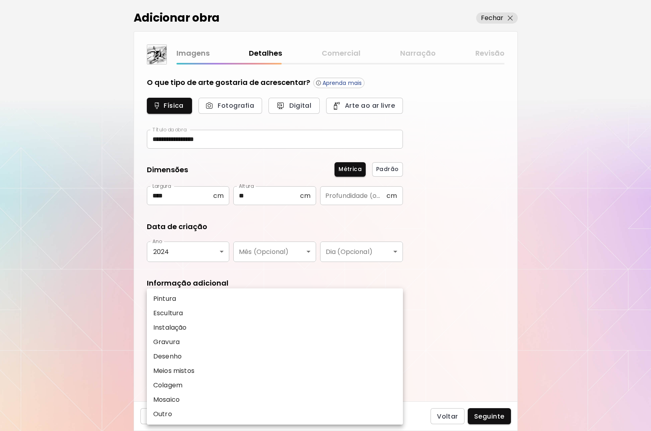
click at [205, 309] on body "**********" at bounding box center [325, 215] width 651 height 431
click at [190, 355] on li "Desenho" at bounding box center [275, 356] width 256 height 14
type input "*******"
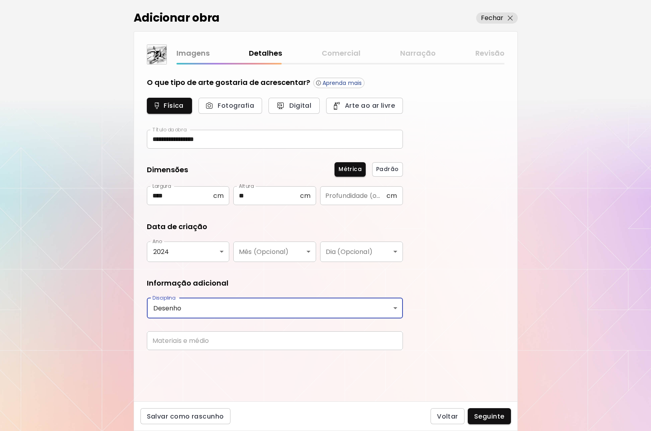
click at [203, 341] on input "text" at bounding box center [275, 340] width 256 height 19
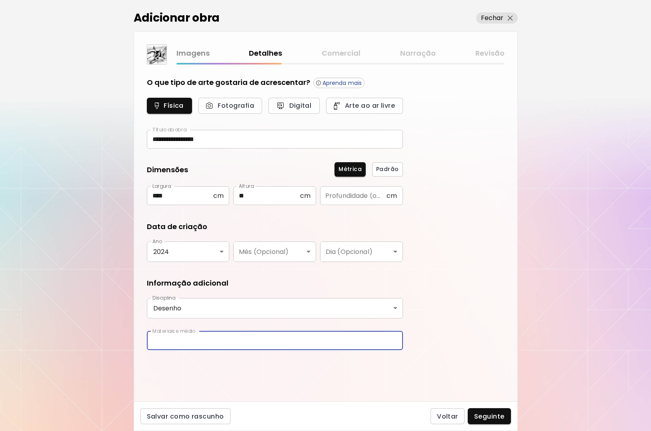
type input "**********"
click at [491, 416] on span "Seguinte" at bounding box center [489, 416] width 30 height 8
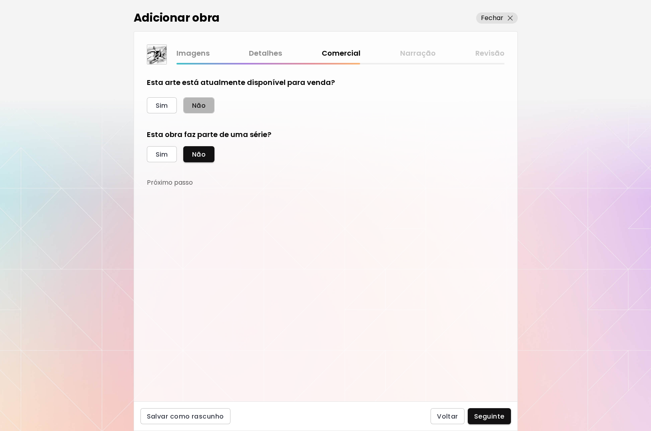
click at [198, 107] on span "Não" at bounding box center [199, 105] width 14 height 8
click at [161, 157] on span "Sim" at bounding box center [162, 154] width 12 height 8
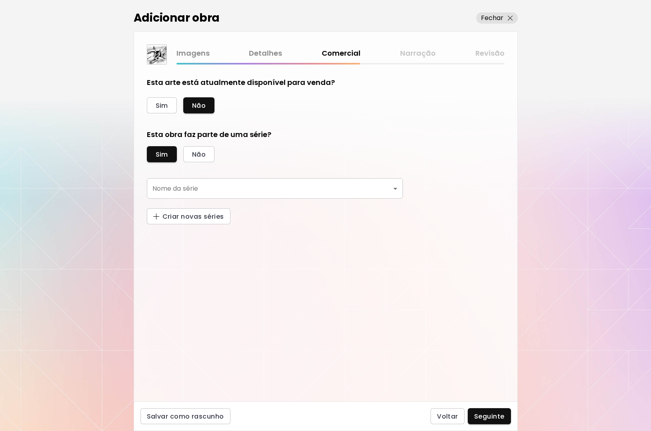
click at [393, 189] on body "kaleido.art/brown_art Adicionar obras Gerencie suas obras Editar Perfil My BioL…" at bounding box center [325, 215] width 651 height 431
click at [232, 203] on li "FRAGMENTA" at bounding box center [275, 203] width 256 height 14
type input "*********"
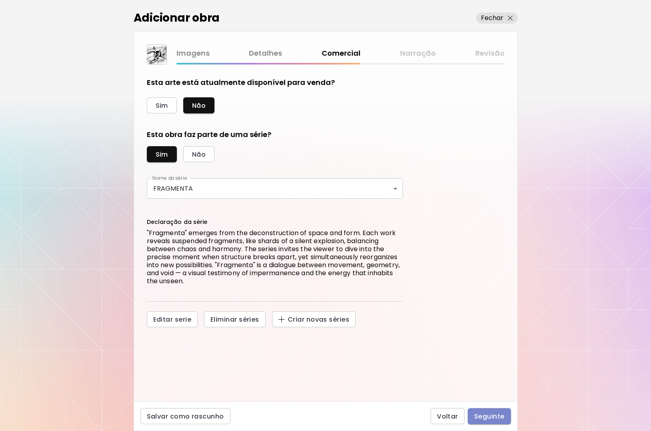
click at [487, 416] on span "Seguinte" at bounding box center [489, 416] width 30 height 8
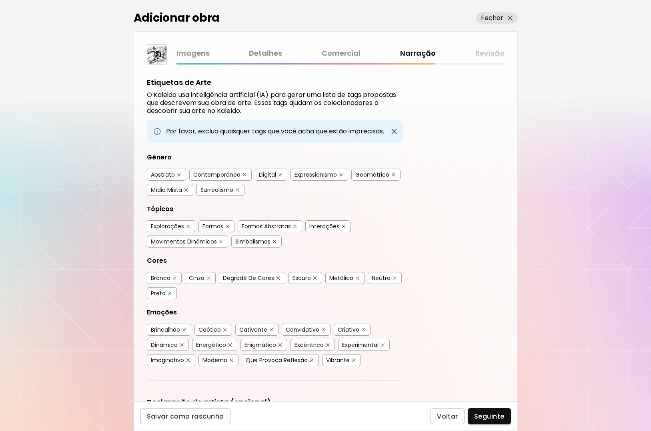
click at [359, 277] on img "button" at bounding box center [358, 278] width 4 height 4
click at [493, 415] on span "Seguinte" at bounding box center [489, 416] width 30 height 8
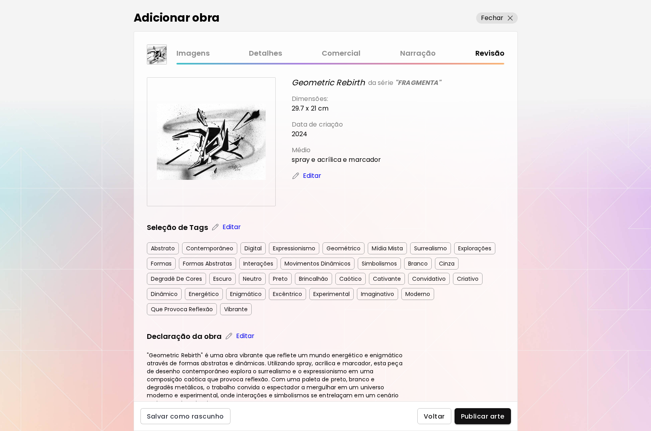
click at [433, 414] on span "Voltar" at bounding box center [434, 416] width 21 height 8
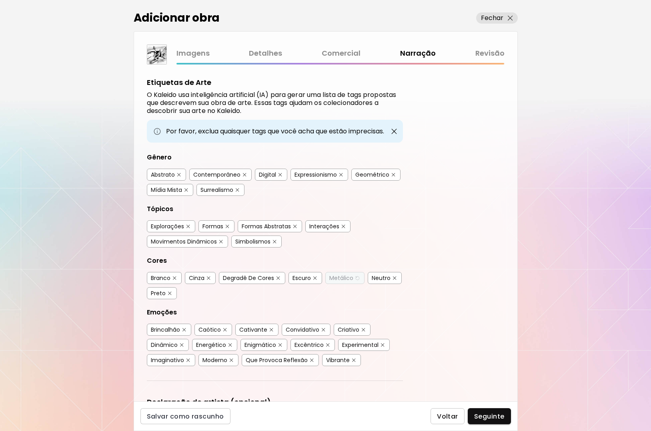
click at [444, 416] on span "Voltar" at bounding box center [447, 416] width 21 height 8
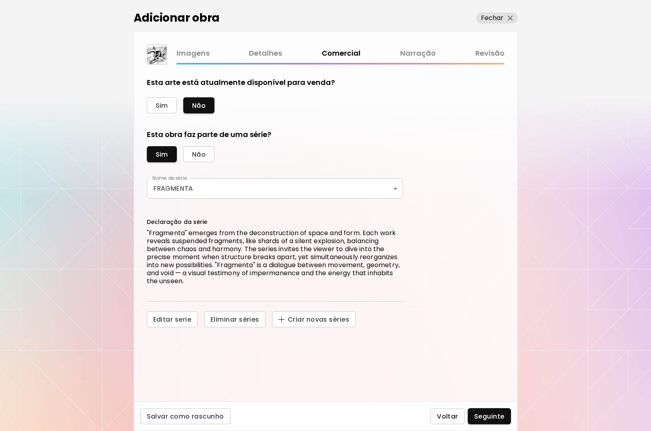
click at [442, 415] on span "Voltar" at bounding box center [447, 416] width 21 height 8
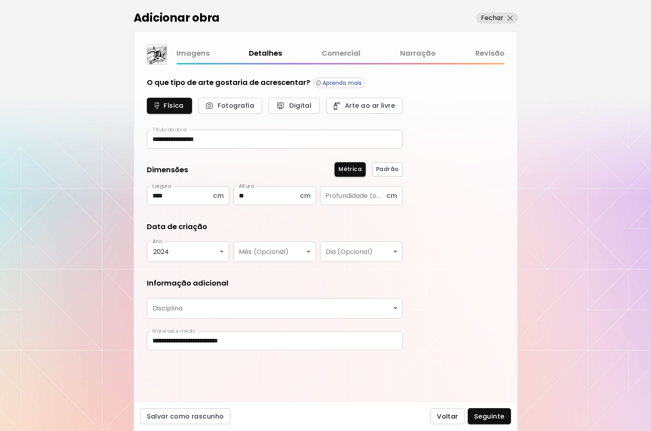
type input "*******"
click at [444, 415] on span "Voltar" at bounding box center [447, 416] width 21 height 8
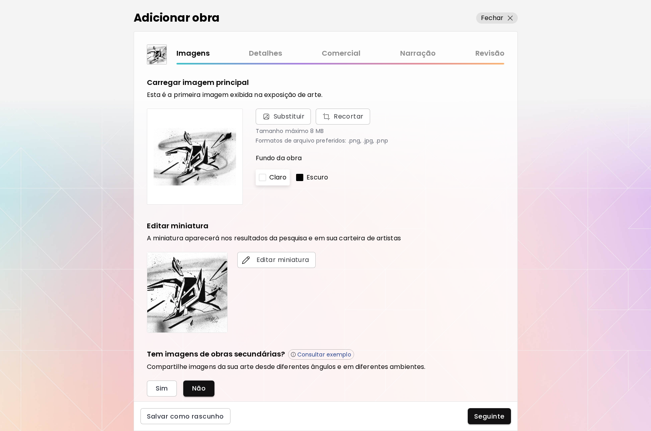
click at [302, 179] on div at bounding box center [299, 177] width 7 height 7
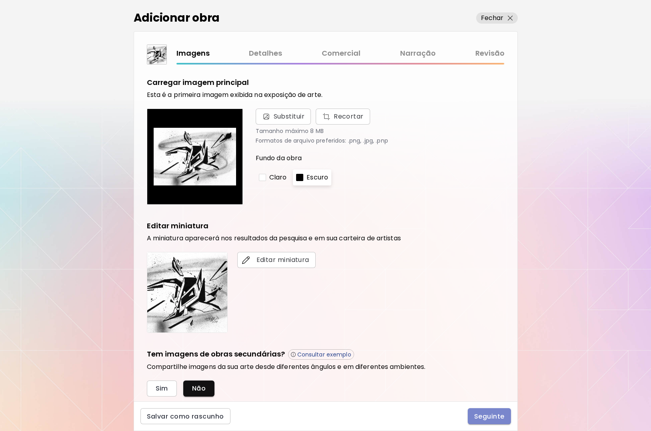
click at [495, 415] on span "Seguinte" at bounding box center [489, 416] width 30 height 8
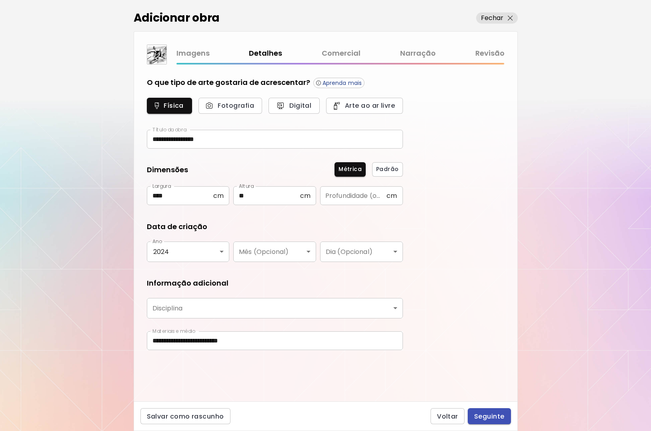
type input "*******"
click at [495, 415] on span "Seguinte" at bounding box center [489, 416] width 30 height 8
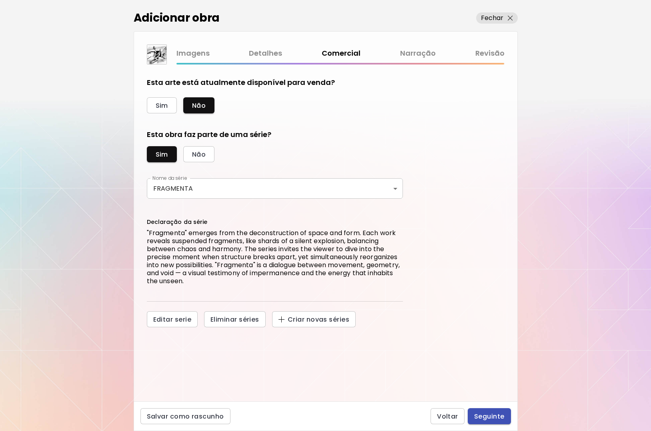
click at [493, 415] on span "Seguinte" at bounding box center [489, 416] width 30 height 8
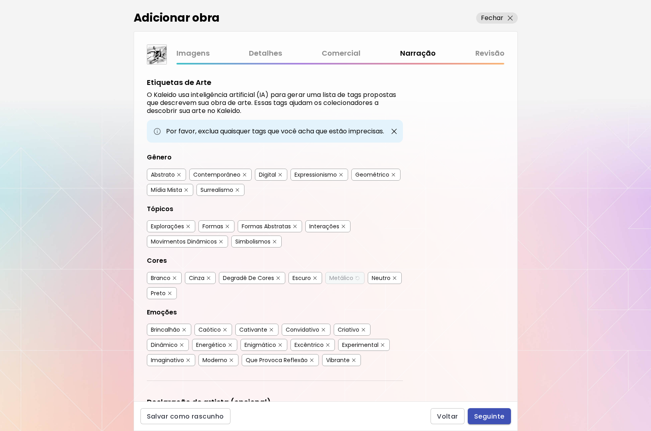
click at [492, 415] on span "Seguinte" at bounding box center [489, 416] width 30 height 8
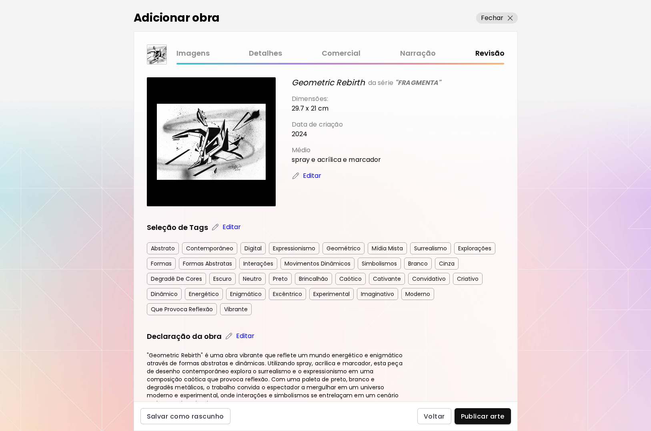
click at [486, 416] on span "Publicar arte" at bounding box center [483, 416] width 44 height 8
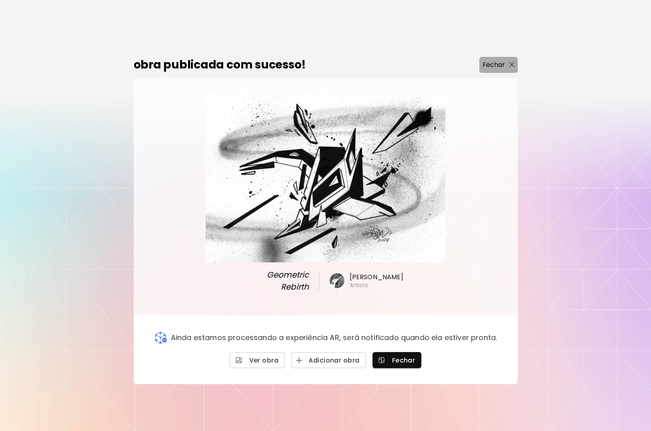
click at [510, 65] on img "button" at bounding box center [512, 64] width 5 height 5
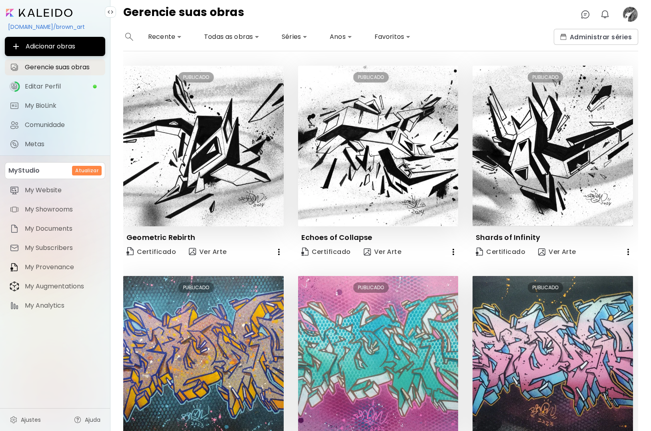
click at [629, 12] on image at bounding box center [631, 14] width 16 height 16
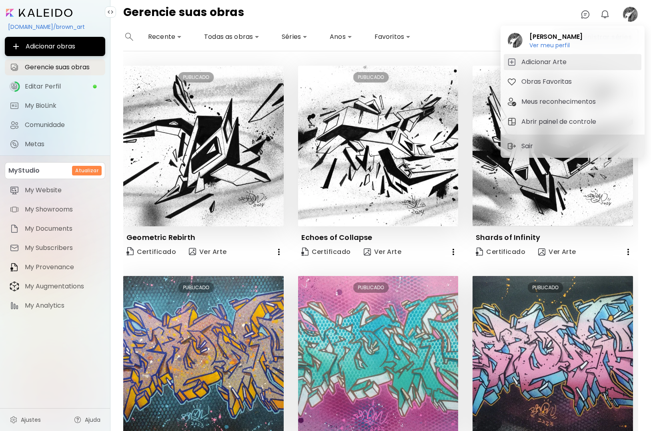
drag, startPoint x: 563, startPoint y: 62, endPoint x: 560, endPoint y: 68, distance: 7.0
click at [563, 62] on h5 "Adicionar Arte" at bounding box center [546, 62] width 48 height 10
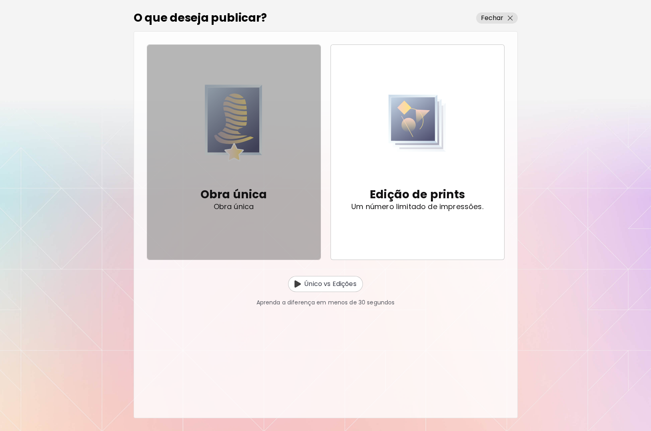
click at [248, 131] on img "button" at bounding box center [234, 122] width 58 height 93
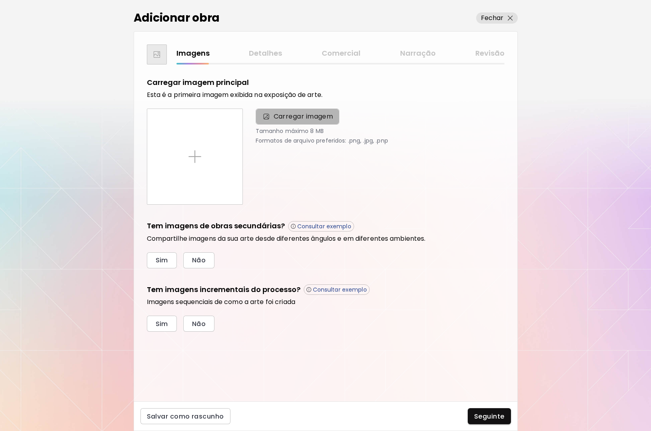
click at [278, 116] on span "Carregar imagem" at bounding box center [304, 117] width 60 height 10
click at [0, 0] on input "Carregar imagem" at bounding box center [0, 0] width 0 height 0
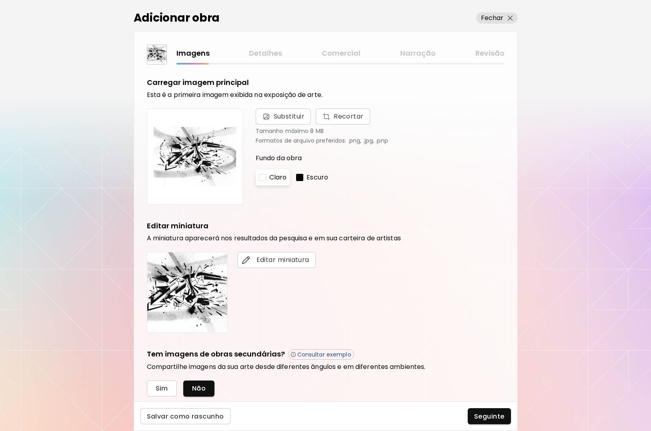
drag, startPoint x: 517, startPoint y: 275, endPoint x: 495, endPoint y: 298, distance: 32.3
click at [520, 306] on div "Adicionar obra Fechar Imagens Detalhes Comercial Narração Revisão Carregar imag…" at bounding box center [325, 215] width 651 height 431
click at [495, 295] on div "Editar miniatura" at bounding box center [326, 292] width 358 height 81
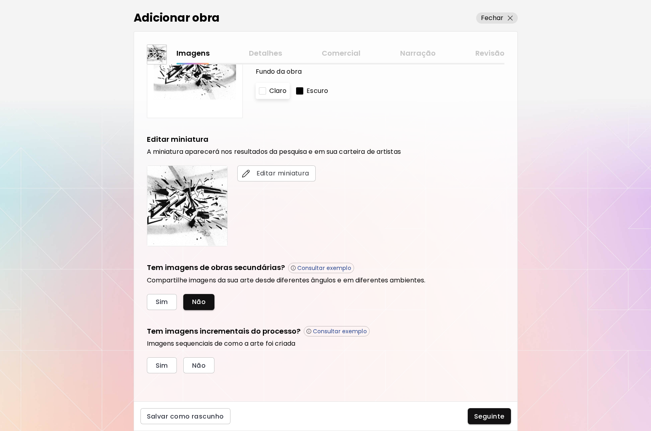
scroll to position [87, 0]
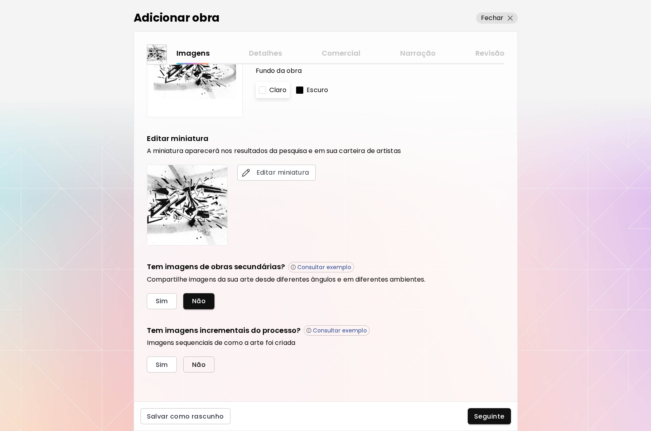
click at [199, 364] on span "Não" at bounding box center [199, 364] width 14 height 8
click at [488, 416] on span "Seguinte" at bounding box center [489, 416] width 30 height 8
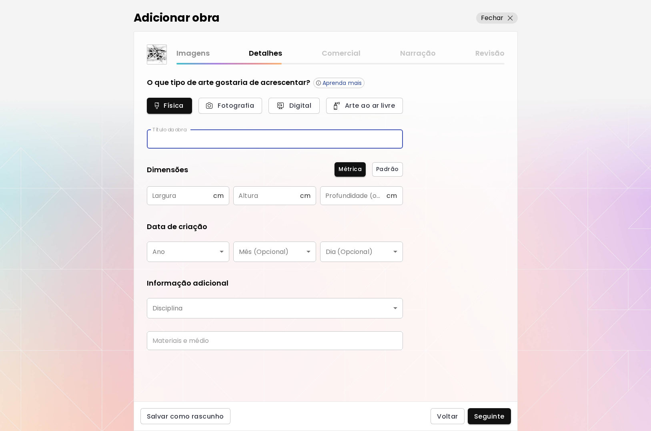
click at [211, 140] on input "text" at bounding box center [275, 139] width 256 height 19
type input "**********"
click at [184, 195] on input "text" at bounding box center [180, 195] width 66 height 19
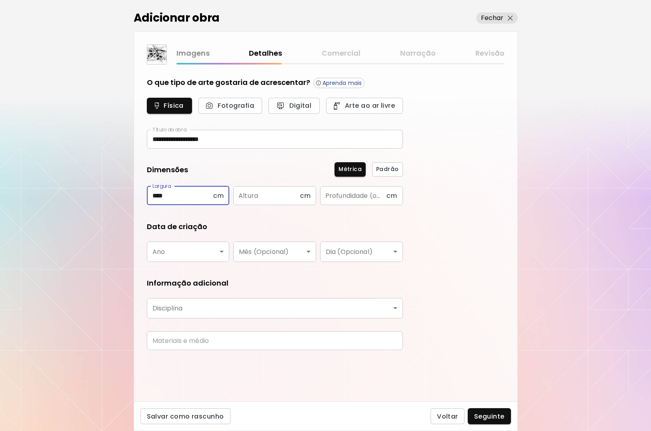
type input "****"
click at [276, 194] on input "text" at bounding box center [266, 195] width 66 height 19
type input "**"
click at [217, 249] on body "**********" at bounding box center [325, 215] width 651 height 431
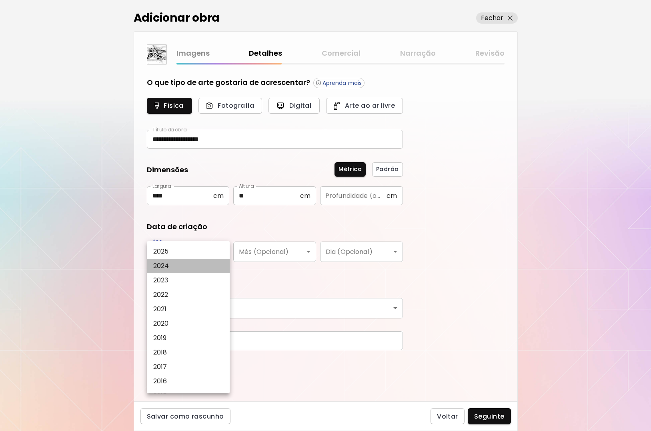
click at [196, 265] on li "2024" at bounding box center [190, 266] width 86 height 14
type input "****"
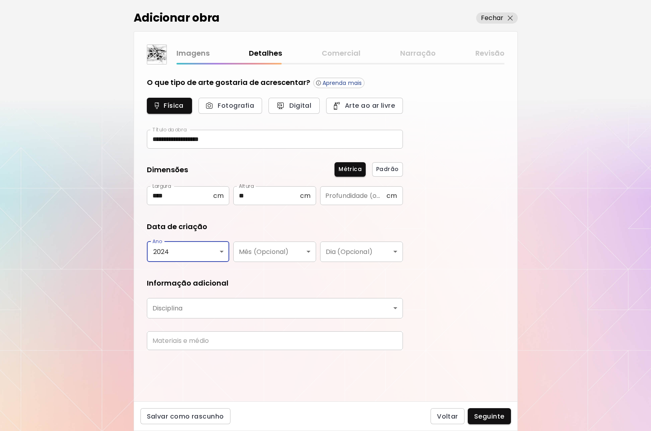
click at [212, 308] on body "**********" at bounding box center [325, 215] width 651 height 431
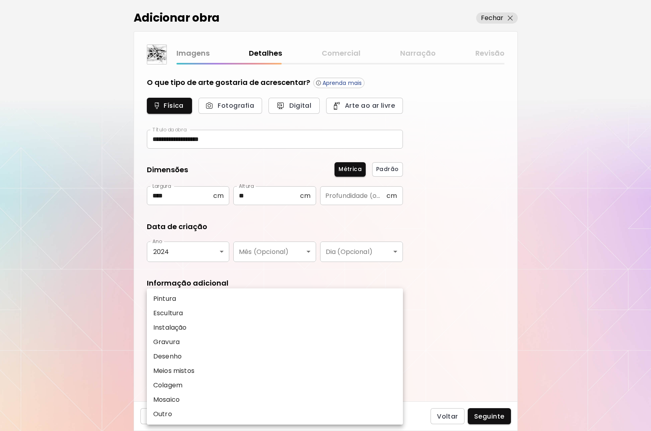
click at [188, 354] on li "Desenho" at bounding box center [275, 356] width 256 height 14
type input "*******"
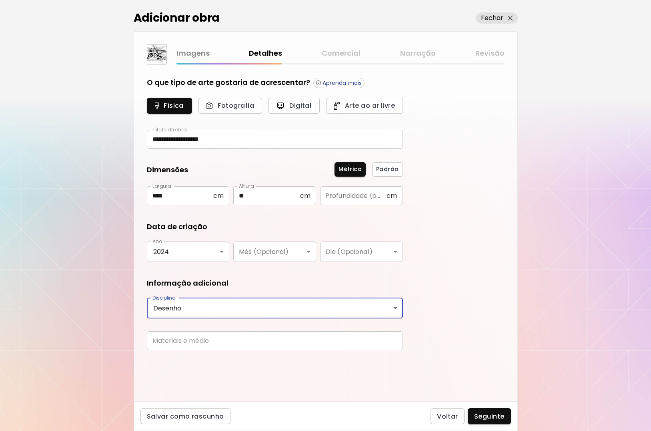
click at [368, 340] on input "text" at bounding box center [275, 340] width 256 height 19
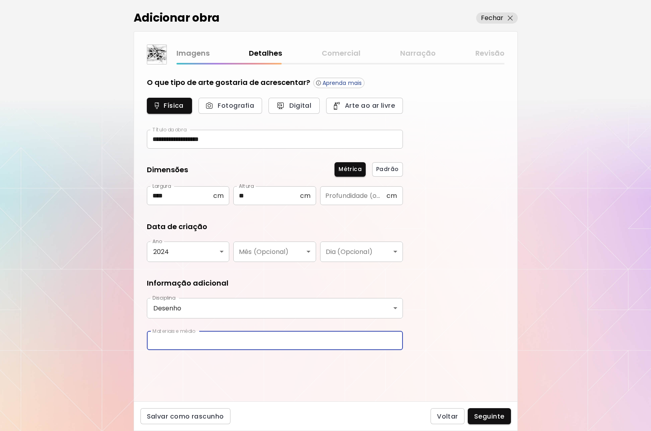
type input "**********"
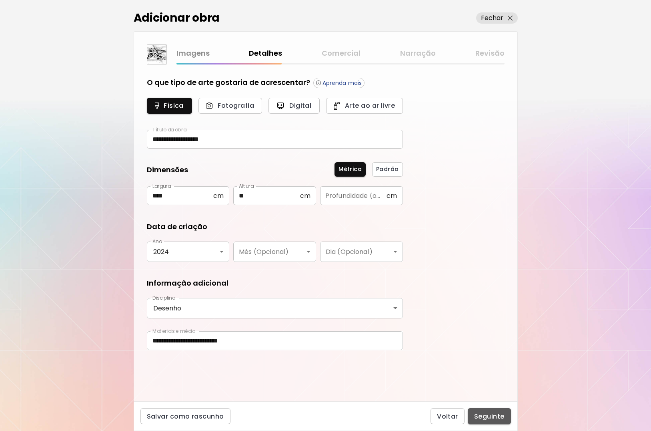
drag, startPoint x: 491, startPoint y: 414, endPoint x: 502, endPoint y: 396, distance: 20.7
click at [491, 414] on span "Seguinte" at bounding box center [489, 416] width 30 height 8
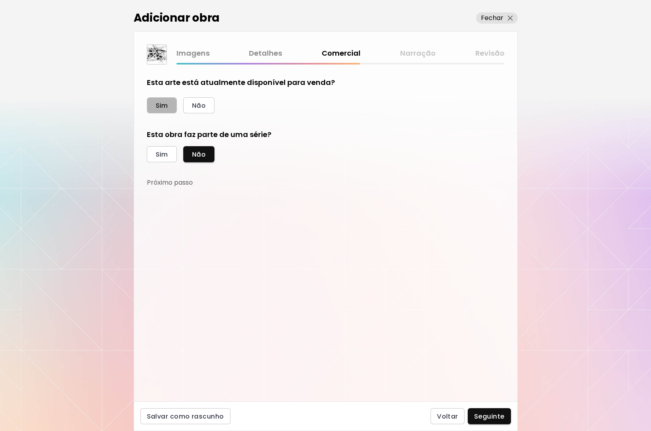
click at [162, 107] on span "Sim" at bounding box center [162, 105] width 12 height 8
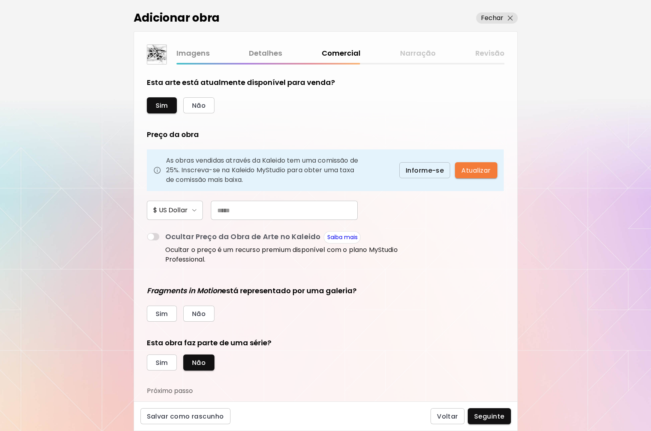
click at [251, 214] on input "text" at bounding box center [284, 210] width 147 height 19
type input "***"
click at [199, 314] on span "Não" at bounding box center [199, 314] width 14 height 8
click at [163, 363] on span "Sim" at bounding box center [162, 362] width 12 height 8
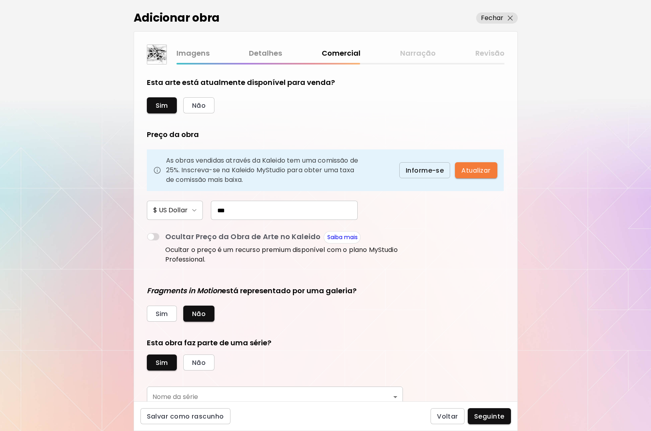
drag, startPoint x: 488, startPoint y: 291, endPoint x: 496, endPoint y: 294, distance: 8.8
click at [488, 292] on form "Esta arte está atualmente disponível para venda? Sim Não Preço da obra As obras…" at bounding box center [326, 232] width 358 height 311
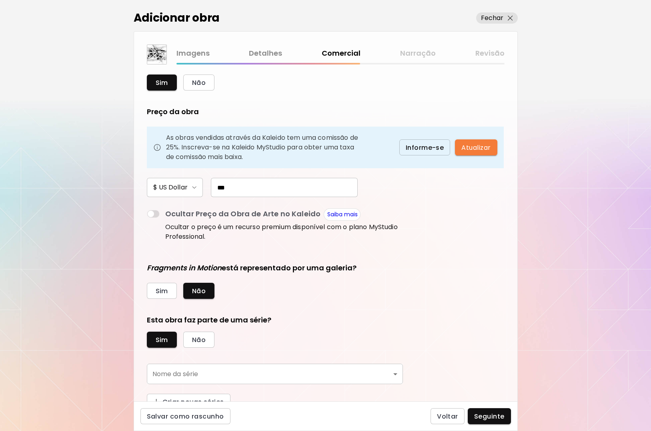
scroll to position [31, 0]
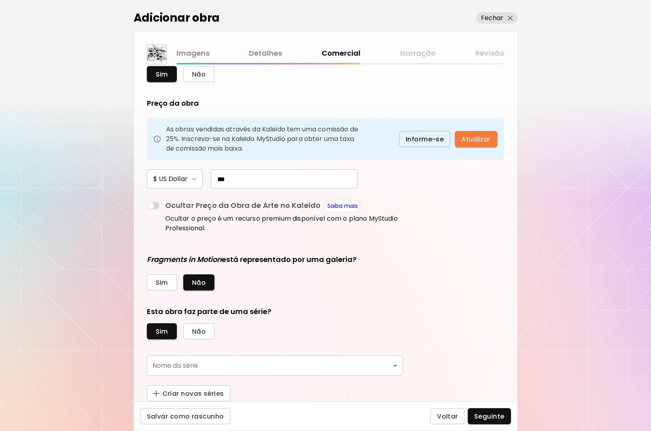
click at [219, 363] on body "[DOMAIN_NAME]/brown_art Adicionar obras Gerencie suas obras Editar Perfil My Bi…" at bounding box center [325, 215] width 651 height 431
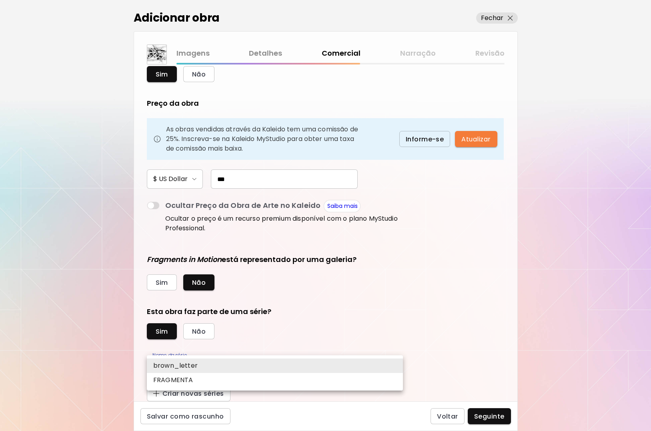
click at [209, 381] on li "FRAGMENTA" at bounding box center [275, 380] width 256 height 14
type input "*********"
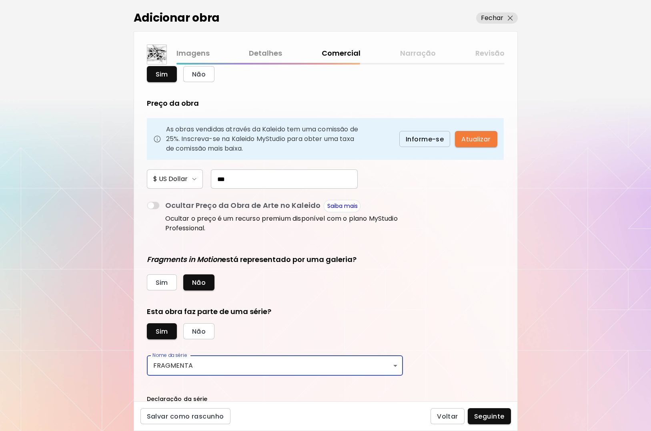
click at [481, 310] on form "Esta arte está atualmente disponível para venda? Sim Não Preço da obra As obras…" at bounding box center [326, 201] width 358 height 311
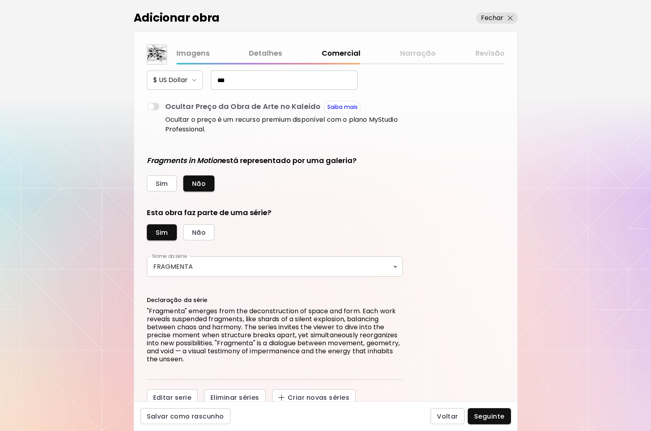
scroll to position [134, 0]
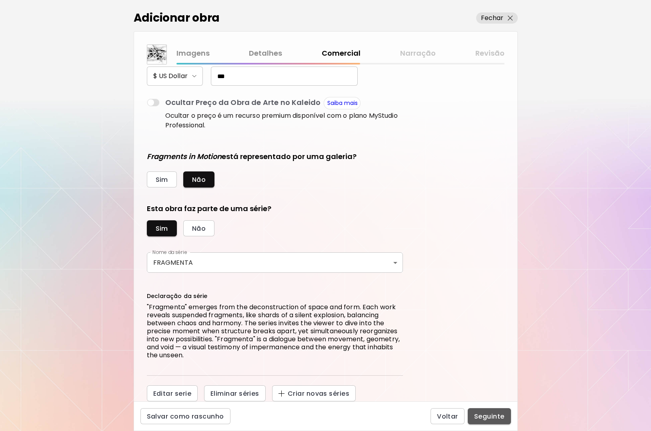
click at [489, 413] on span "Seguinte" at bounding box center [489, 416] width 30 height 8
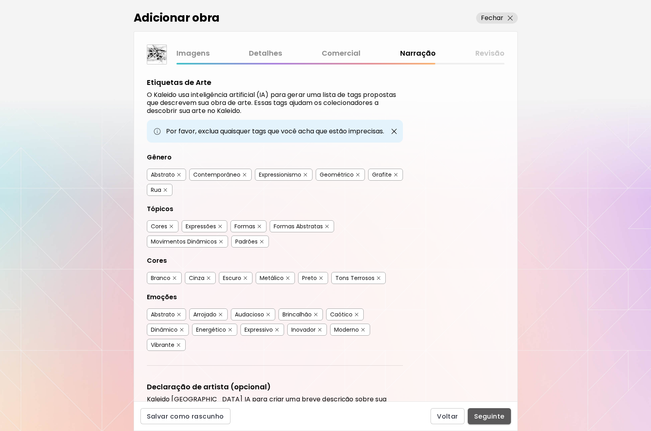
click at [485, 411] on button "Seguinte" at bounding box center [489, 416] width 43 height 16
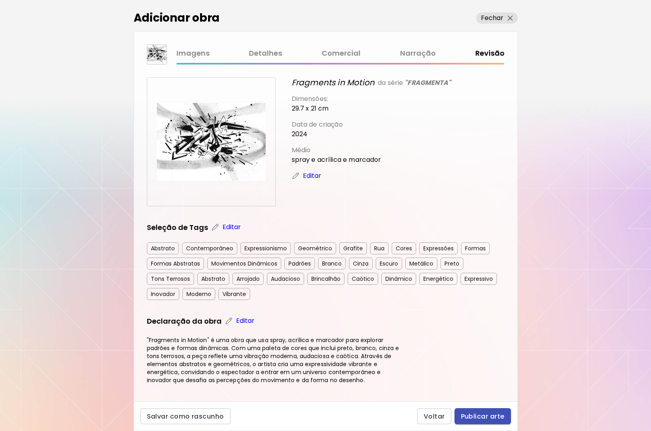
click at [487, 414] on span "Publicar arte" at bounding box center [483, 416] width 44 height 8
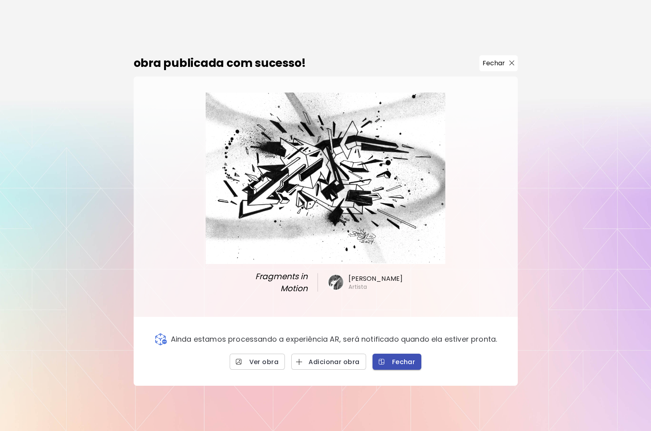
click at [405, 362] on span "Fechar" at bounding box center [397, 362] width 36 height 8
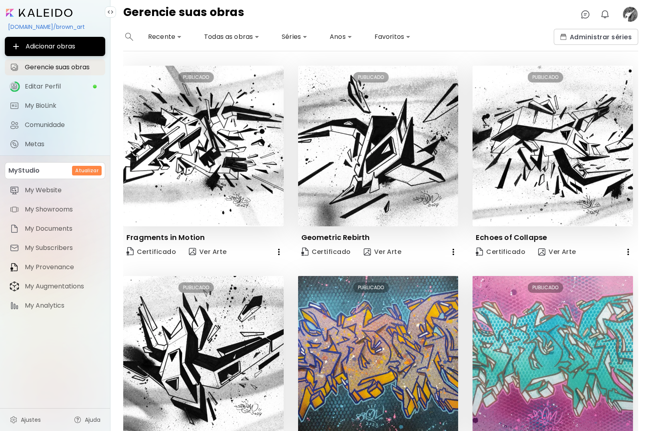
click at [633, 12] on image at bounding box center [631, 14] width 16 height 16
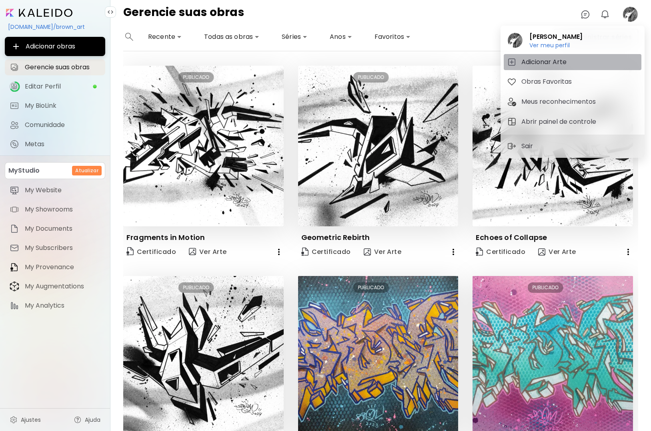
click at [561, 60] on h5 "Adicionar Arte" at bounding box center [546, 62] width 48 height 10
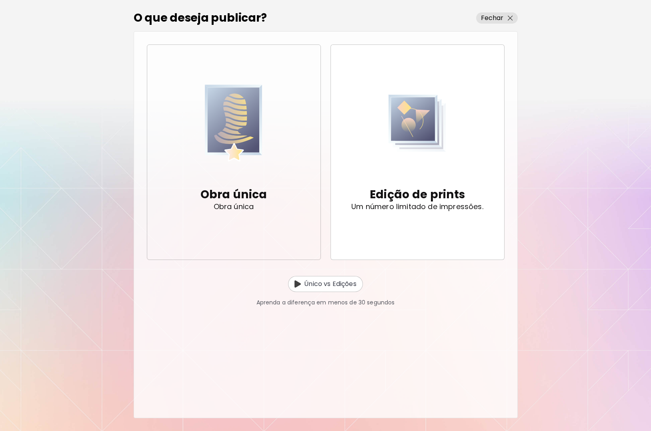
click at [233, 134] on img "button" at bounding box center [234, 122] width 58 height 93
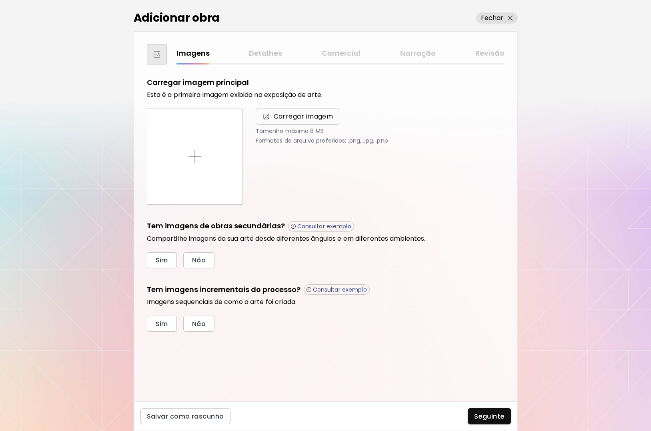
click at [293, 115] on span "Carregar imagem" at bounding box center [304, 117] width 60 height 10
click at [0, 0] on input "Carregar imagem" at bounding box center [0, 0] width 0 height 0
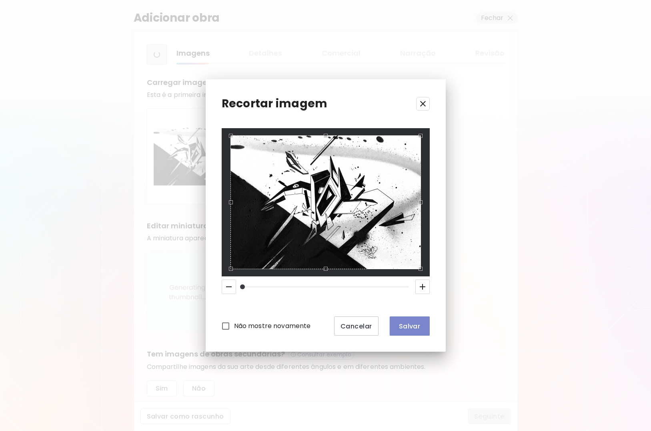
drag, startPoint x: 416, startPoint y: 327, endPoint x: 410, endPoint y: 334, distance: 9.9
click at [416, 327] on span "Salvar" at bounding box center [409, 326] width 27 height 8
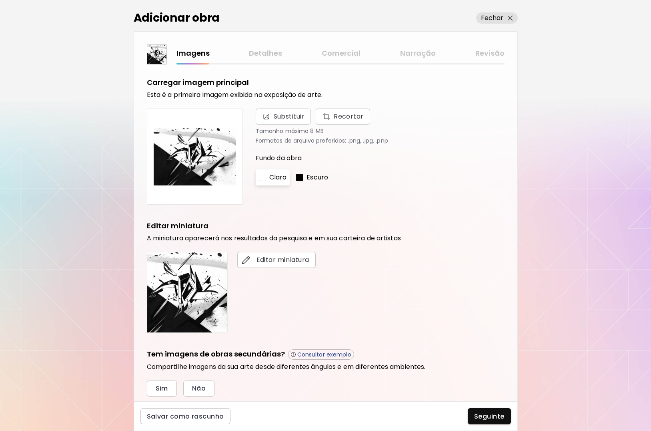
click at [303, 177] on div at bounding box center [299, 177] width 7 height 7
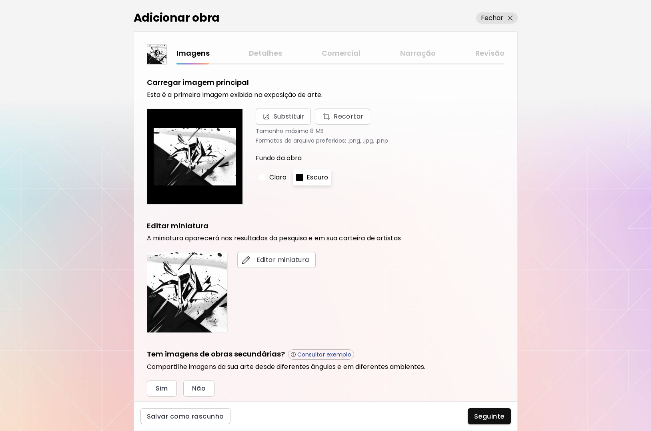
click at [264, 176] on div at bounding box center [262, 177] width 7 height 7
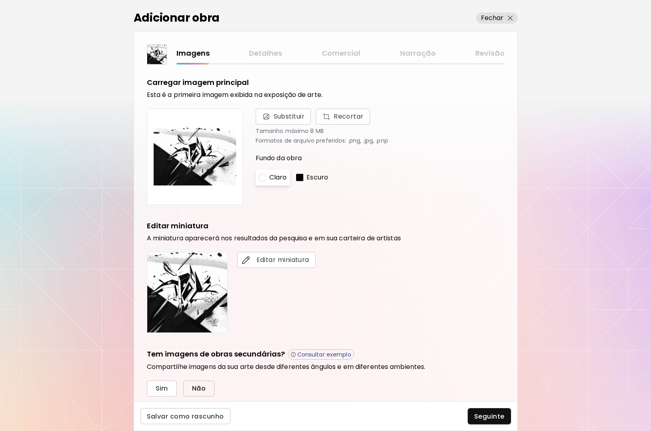
click at [201, 390] on span "Não" at bounding box center [199, 388] width 14 height 8
click at [488, 315] on div "Editar miniatura" at bounding box center [326, 292] width 358 height 81
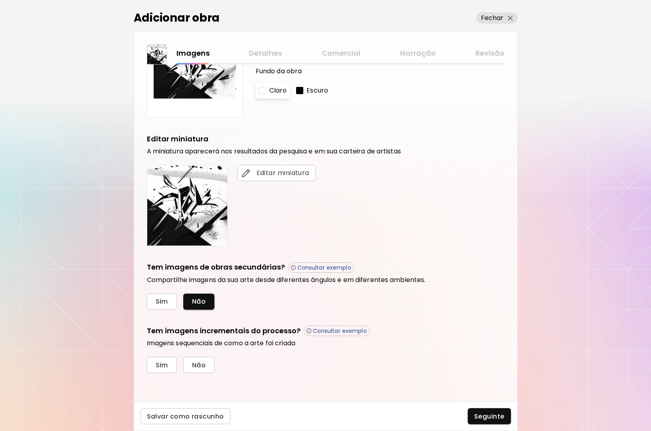
scroll to position [87, 0]
drag, startPoint x: 196, startPoint y: 366, endPoint x: 201, endPoint y: 373, distance: 8.0
click at [196, 366] on span "Não" at bounding box center [199, 364] width 14 height 8
click at [491, 413] on span "Seguinte" at bounding box center [489, 416] width 30 height 8
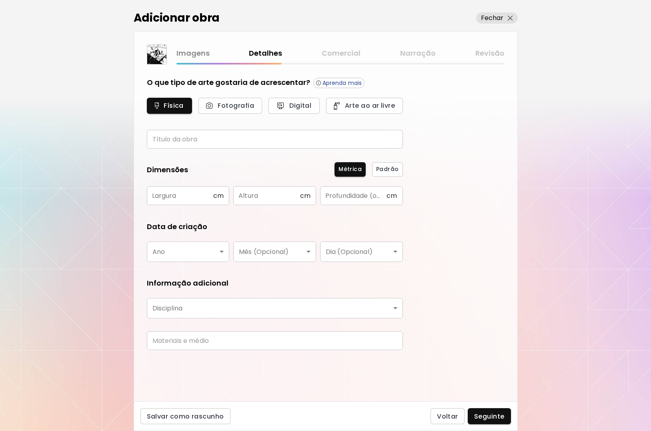
click at [206, 142] on input "text" at bounding box center [275, 139] width 256 height 19
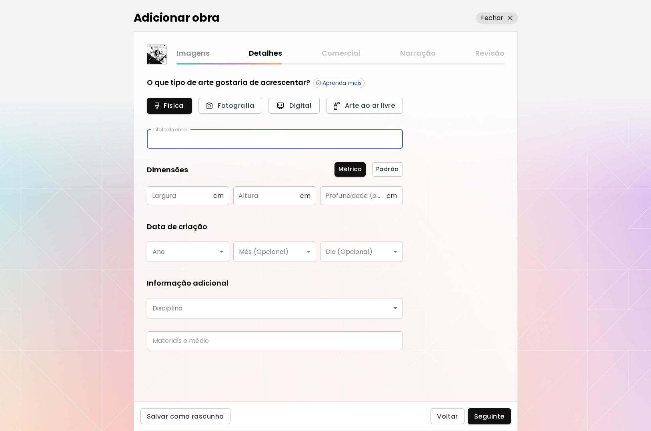
click at [205, 139] on input "text" at bounding box center [275, 139] width 256 height 19
type input "**********"
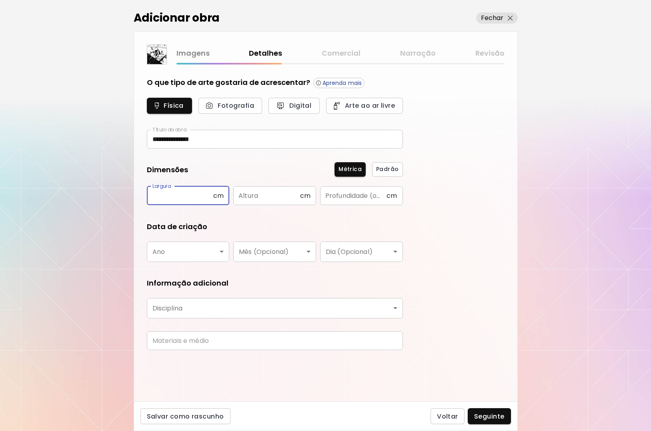
click at [208, 197] on input "text" at bounding box center [180, 195] width 66 height 19
type input "****"
click at [263, 195] on input "text" at bounding box center [266, 195] width 66 height 19
type input "**"
click at [553, 195] on div "**********" at bounding box center [325, 215] width 651 height 431
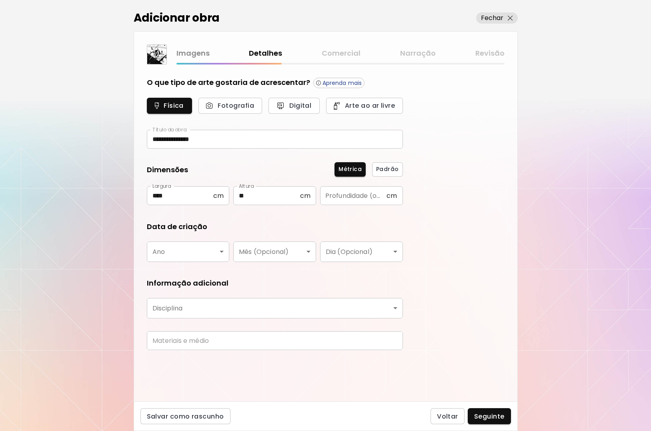
click at [211, 253] on body "**********" at bounding box center [325, 215] width 651 height 431
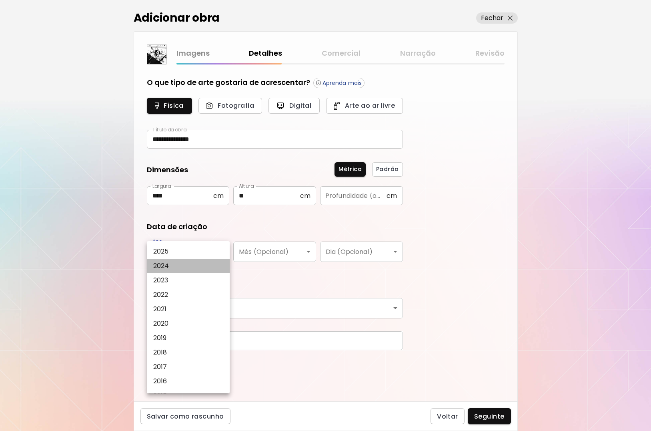
drag, startPoint x: 186, startPoint y: 266, endPoint x: 188, endPoint y: 271, distance: 4.7
click at [186, 265] on li "2024" at bounding box center [190, 266] width 86 height 14
type input "****"
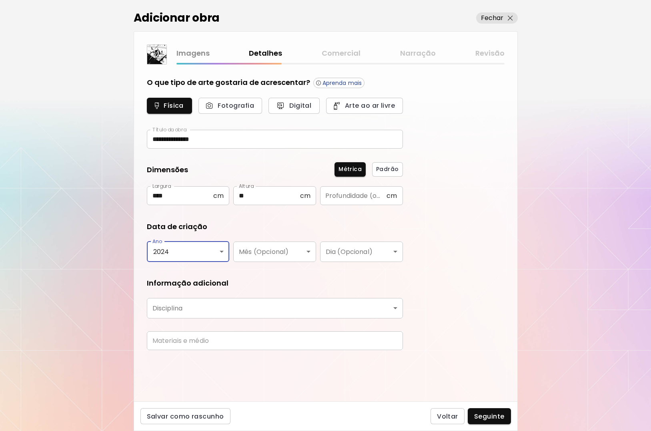
click at [207, 310] on body "**********" at bounding box center [325, 215] width 651 height 431
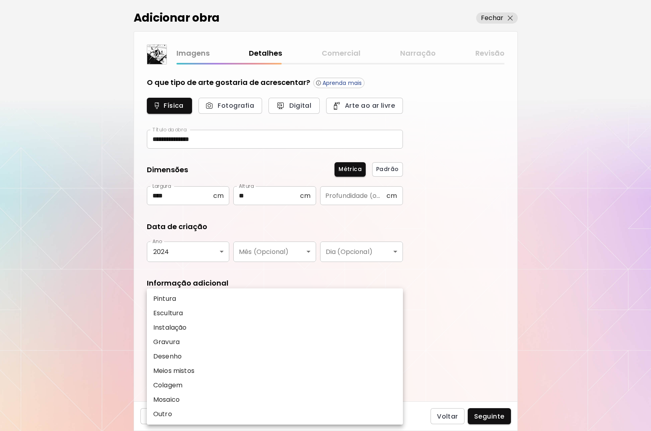
click at [190, 356] on li "Desenho" at bounding box center [275, 356] width 256 height 14
type input "*******"
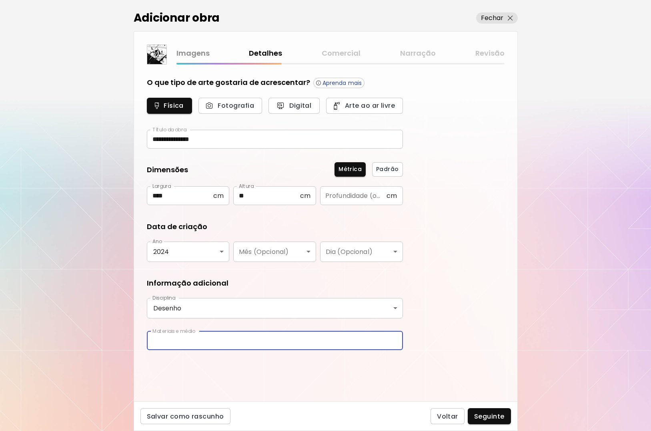
click at [208, 342] on input "text" at bounding box center [275, 340] width 256 height 19
type input "**********"
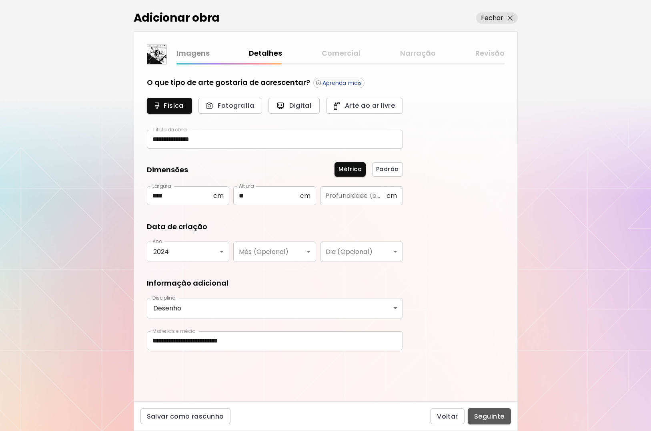
click at [495, 415] on span "Seguinte" at bounding box center [489, 416] width 30 height 8
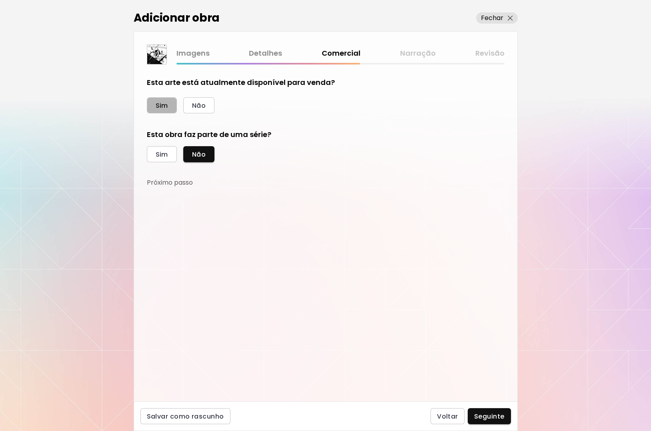
click at [163, 103] on span "Sim" at bounding box center [162, 105] width 12 height 8
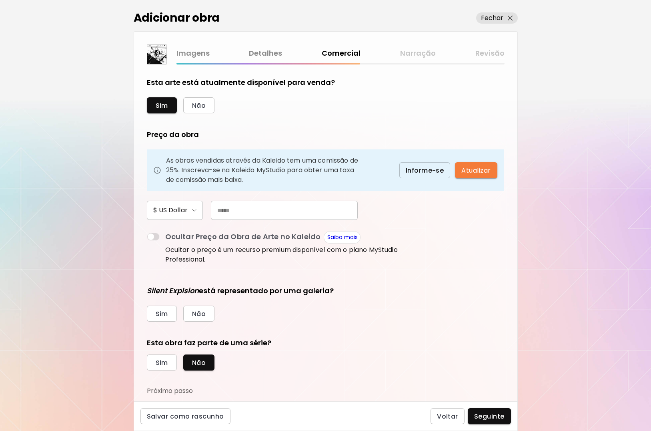
click at [245, 213] on input "text" at bounding box center [284, 210] width 147 height 19
type input "***"
click at [228, 269] on div "Esta arte está atualmente disponível para venda? Sim Não Preço da obra As obras…" at bounding box center [275, 236] width 256 height 318
click at [201, 313] on span "Não" at bounding box center [199, 314] width 14 height 8
click at [162, 361] on span "Sim" at bounding box center [162, 362] width 12 height 8
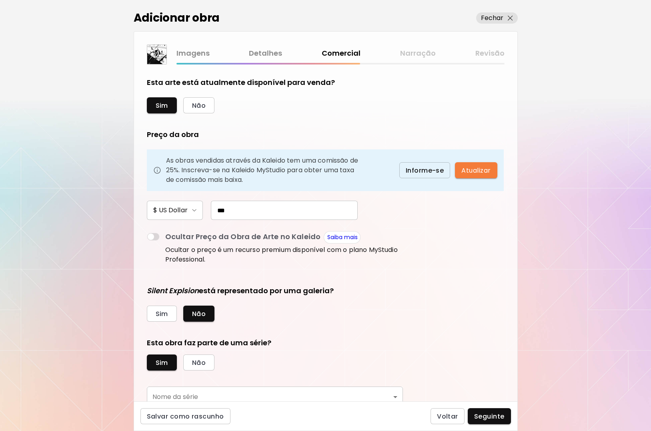
click at [467, 324] on form "Esta arte está atualmente disponível para venda? Sim Não Preço da obra As obras…" at bounding box center [326, 232] width 358 height 311
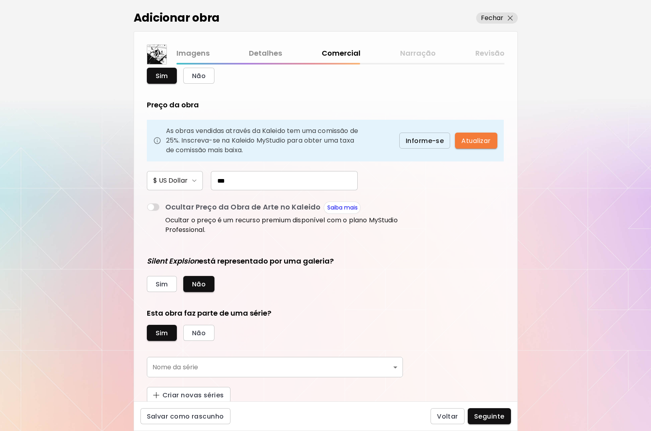
scroll to position [31, 0]
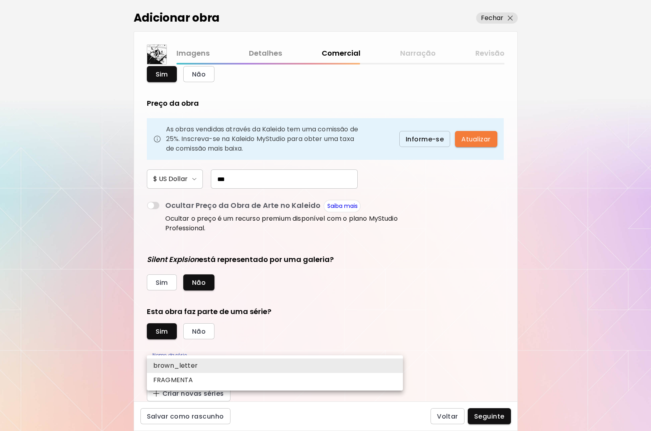
click at [388, 367] on body "[DOMAIN_NAME]/brown_art Adicionar obras Gerencie suas obras Editar Perfil My Bi…" at bounding box center [325, 215] width 651 height 431
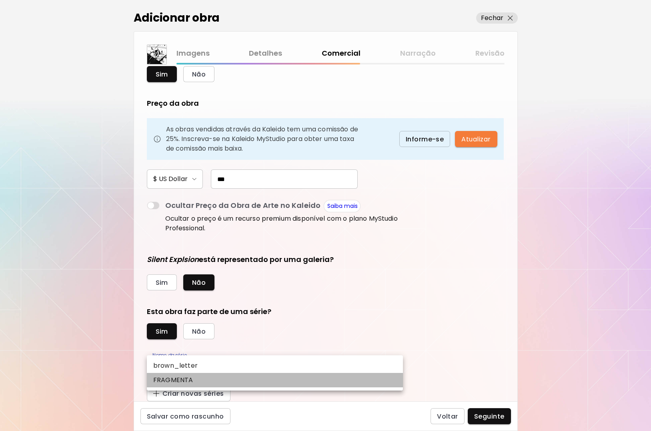
click at [357, 384] on li "FRAGMENTA" at bounding box center [275, 380] width 256 height 14
type input "*********"
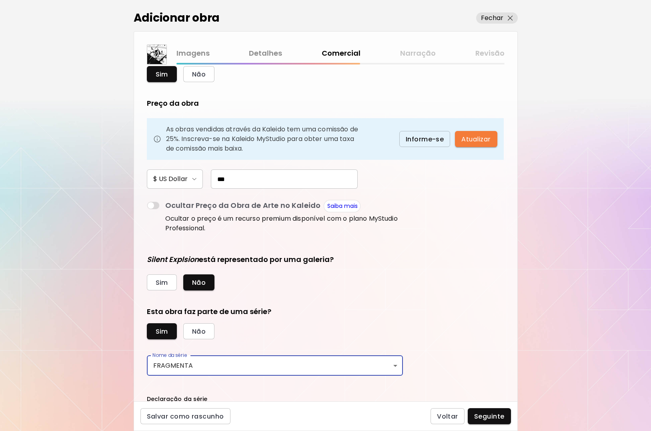
click at [498, 331] on form "Esta arte está atualmente disponível para venda? Sim Não Preço da obra As obras…" at bounding box center [326, 201] width 358 height 311
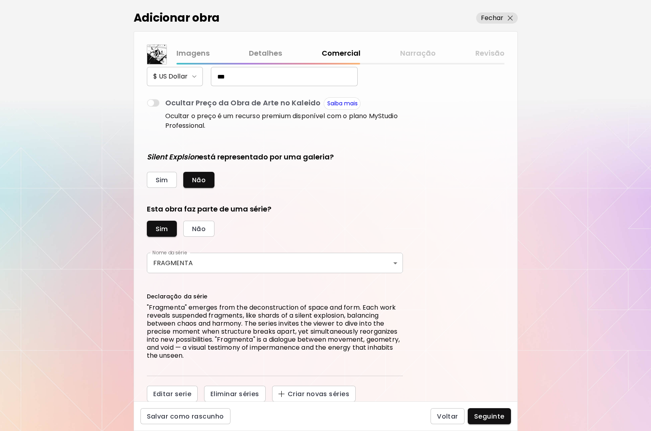
scroll to position [134, 0]
click at [488, 414] on span "Seguinte" at bounding box center [489, 416] width 30 height 8
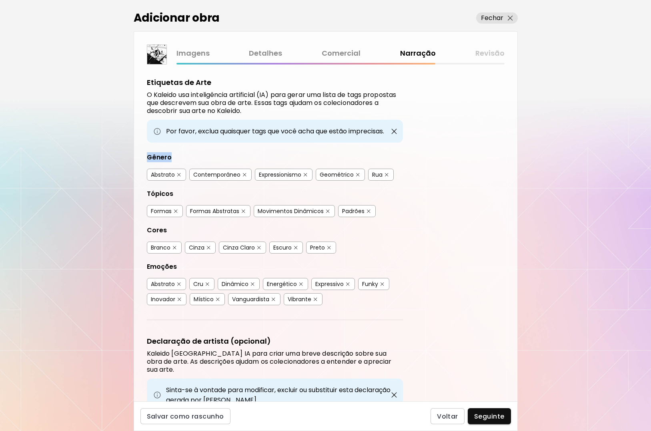
drag, startPoint x: 517, startPoint y: 133, endPoint x: 497, endPoint y: 161, distance: 33.8
click at [517, 160] on div "Etiquetas de Arte O Kaleido usa inteligência artificial (IA) para gerar uma lis…" at bounding box center [326, 232] width 384 height 337
click at [475, 160] on div "Etiquetas de Arte O Kaleido usa inteligência artificial (IA) para gerar uma lis…" at bounding box center [326, 232] width 384 height 337
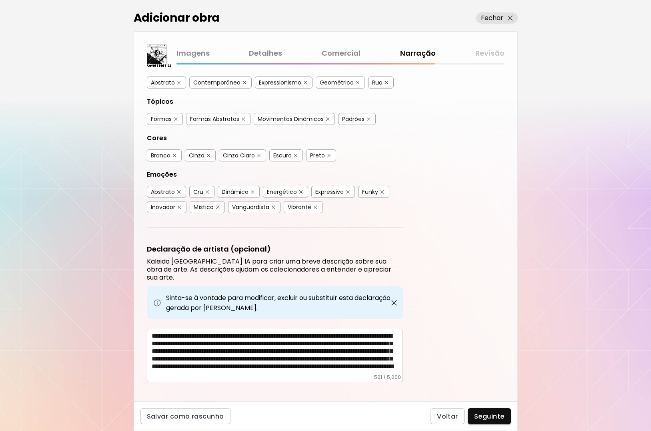
scroll to position [94, 0]
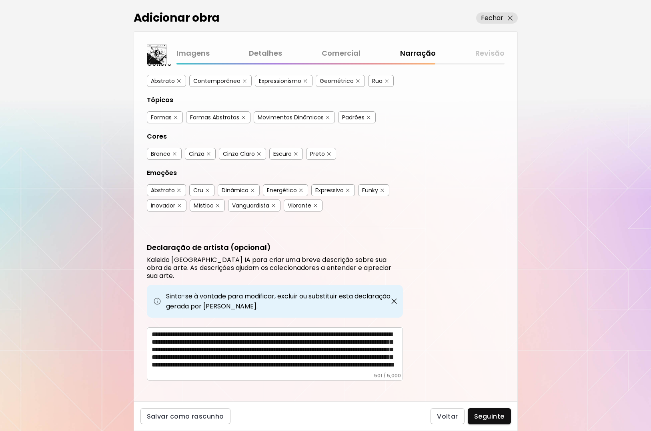
click at [495, 415] on span "Seguinte" at bounding box center [489, 416] width 30 height 8
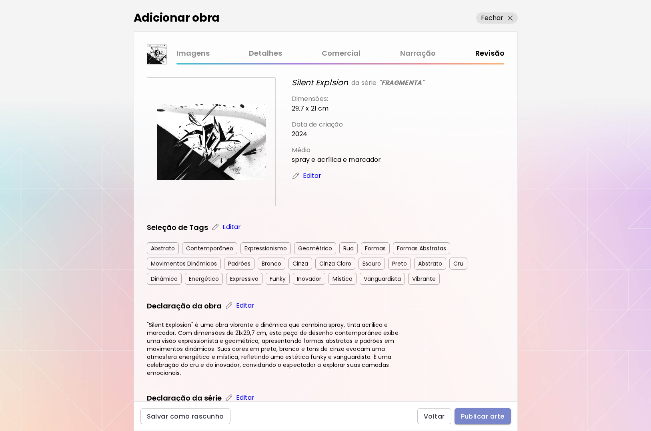
click at [488, 414] on span "Publicar arte" at bounding box center [483, 416] width 44 height 8
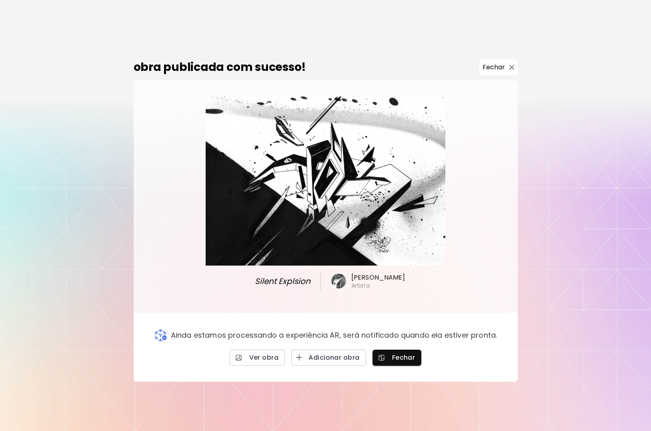
drag, startPoint x: 500, startPoint y: 66, endPoint x: 497, endPoint y: 72, distance: 5.7
click at [500, 66] on p "Fechar" at bounding box center [494, 67] width 23 height 10
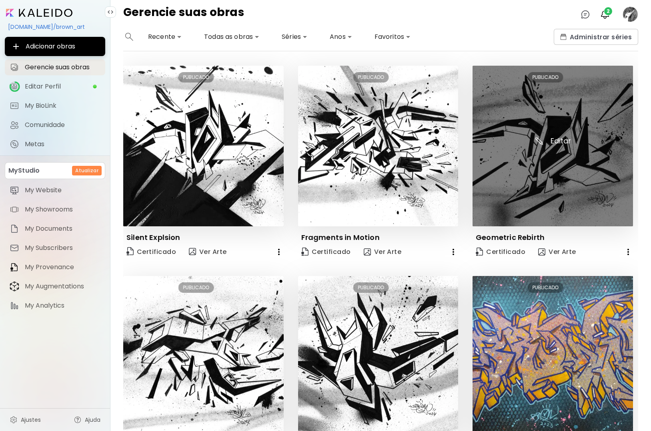
click at [545, 162] on img at bounding box center [553, 146] width 161 height 161
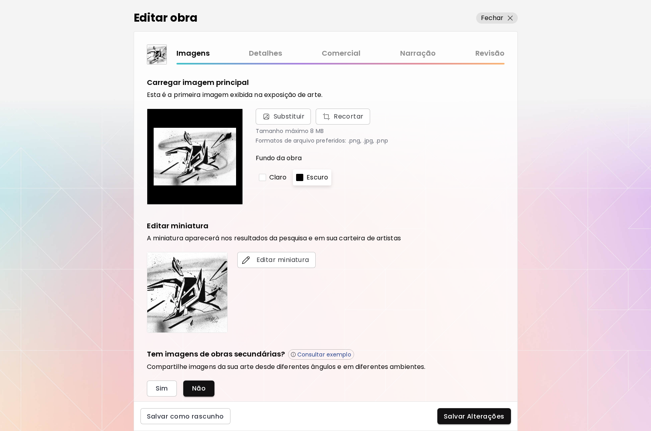
click at [501, 265] on div "Editar miniatura" at bounding box center [326, 292] width 358 height 81
click at [349, 52] on link "Comercial" at bounding box center [341, 54] width 39 height 12
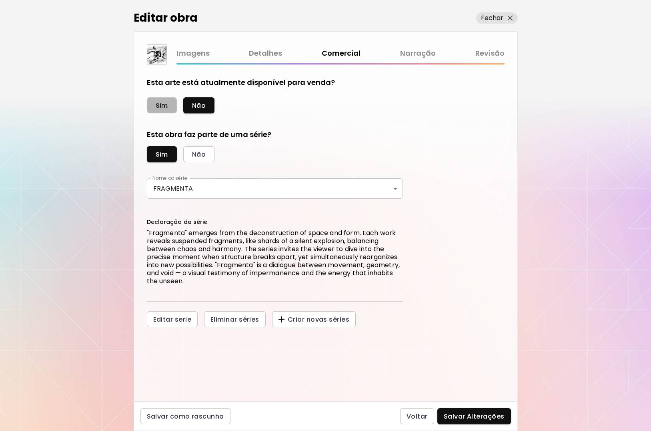
drag, startPoint x: 163, startPoint y: 101, endPoint x: 166, endPoint y: 112, distance: 10.7
click at [163, 101] on span "Sim" at bounding box center [162, 105] width 12 height 8
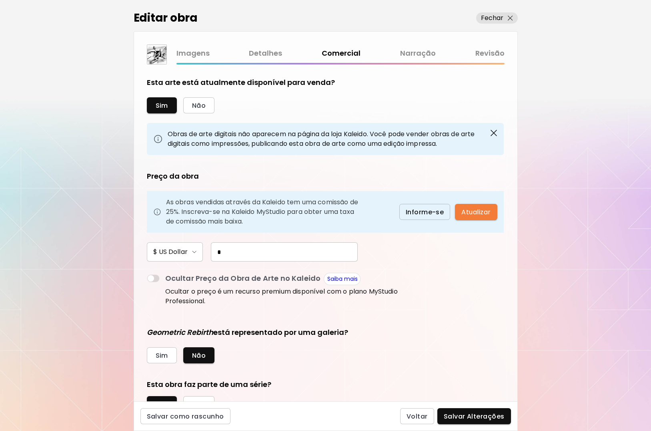
click at [253, 253] on input "*" at bounding box center [284, 251] width 147 height 19
type input "***"
click at [268, 53] on link "Detalhes" at bounding box center [265, 54] width 33 height 12
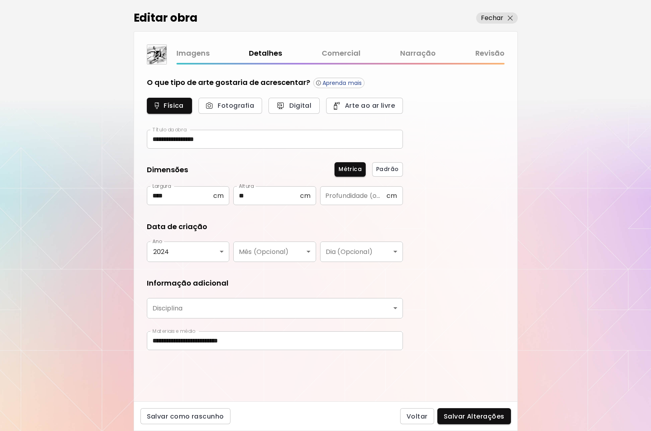
type input "*******"
click at [343, 53] on link "Comercial" at bounding box center [341, 54] width 39 height 12
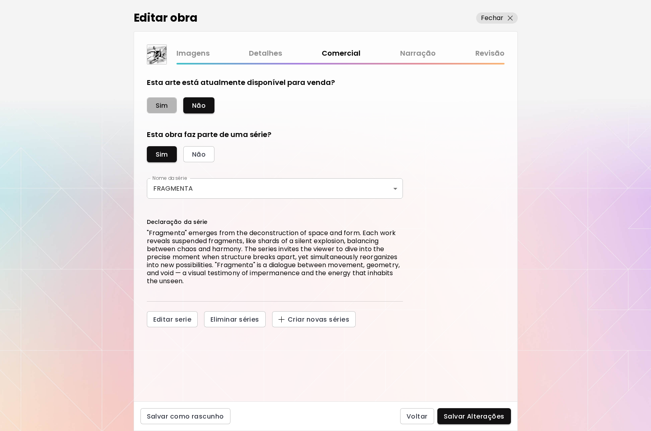
click at [161, 103] on span "Sim" at bounding box center [162, 105] width 12 height 8
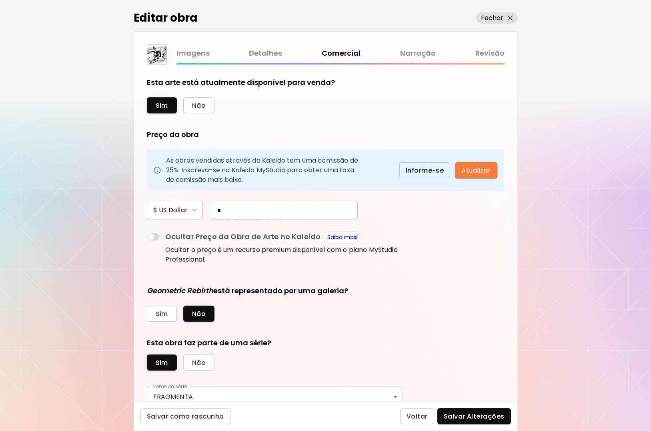
click at [233, 212] on input "*" at bounding box center [284, 210] width 147 height 19
click at [234, 211] on input "*" at bounding box center [284, 210] width 147 height 19
drag, startPoint x: 245, startPoint y: 211, endPoint x: 254, endPoint y: 216, distance: 9.8
click at [245, 211] on input "***" at bounding box center [284, 210] width 147 height 19
drag, startPoint x: 219, startPoint y: 210, endPoint x: 281, endPoint y: 225, distance: 64.5
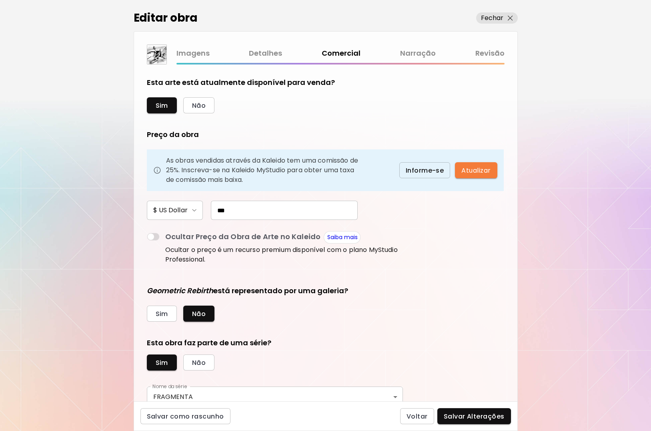
click at [269, 214] on input "***" at bounding box center [284, 210] width 147 height 19
type input "*"
type input "***"
drag, startPoint x: 195, startPoint y: 316, endPoint x: 207, endPoint y: 317, distance: 12.5
click at [195, 316] on span "Não" at bounding box center [199, 314] width 14 height 8
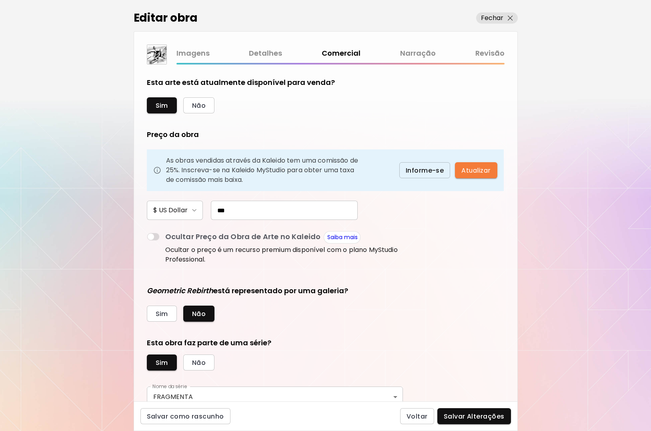
click at [502, 301] on form "Esta arte está atualmente disponível para venda? Sim Não Preço da obra As obras…" at bounding box center [326, 232] width 358 height 311
click at [470, 415] on span "Salvar Alterações" at bounding box center [474, 416] width 61 height 8
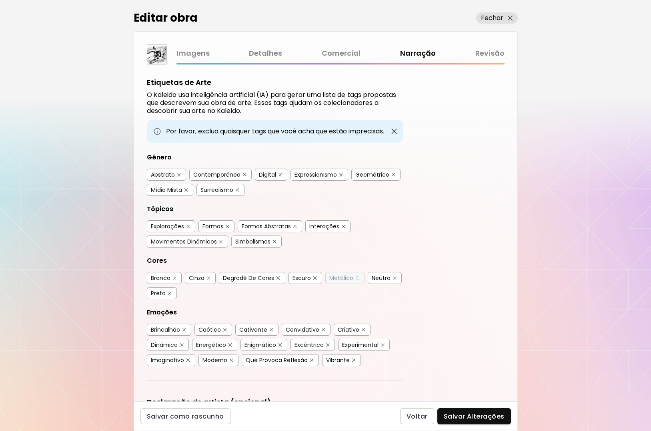
drag, startPoint x: 485, startPoint y: 52, endPoint x: 490, endPoint y: 64, distance: 13.1
click at [485, 52] on link "Revisão" at bounding box center [490, 54] width 29 height 12
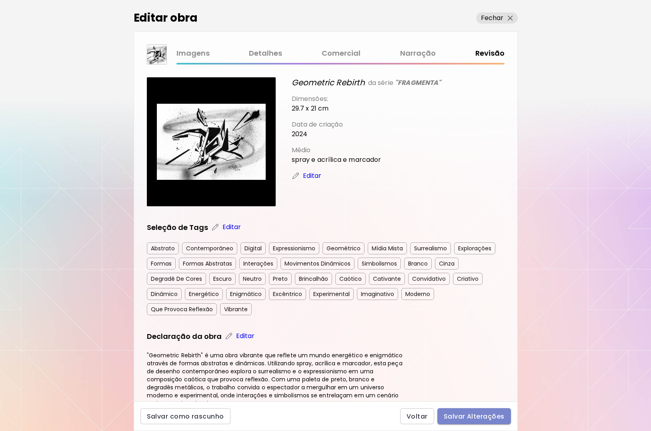
click at [478, 414] on span "Salvar Alterações" at bounding box center [474, 416] width 61 height 8
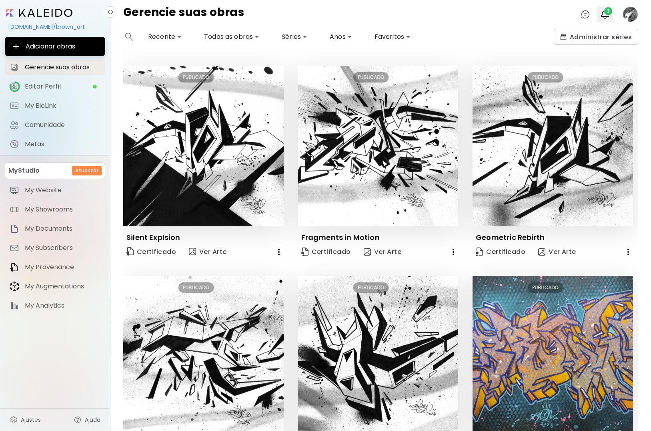
click at [607, 12] on span "3" at bounding box center [609, 11] width 8 height 8
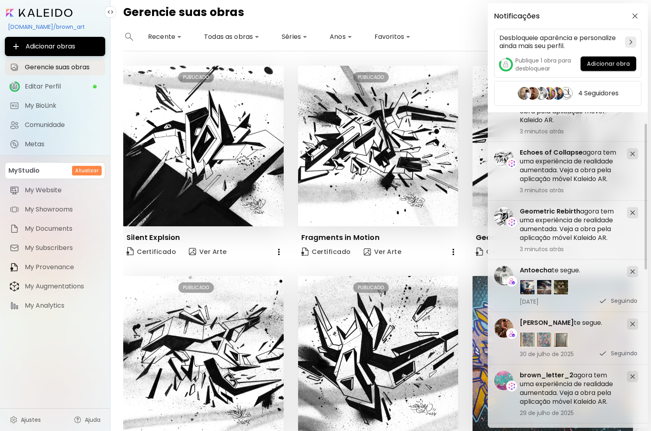
drag, startPoint x: 647, startPoint y: 203, endPoint x: 648, endPoint y: 221, distance: 17.7
click at [648, 221] on div "Antoecha te segue. 7 de agosto de 2025 Seguindo brown_letter_2 agora tem uma ex…" at bounding box center [568, 270] width 160 height 316
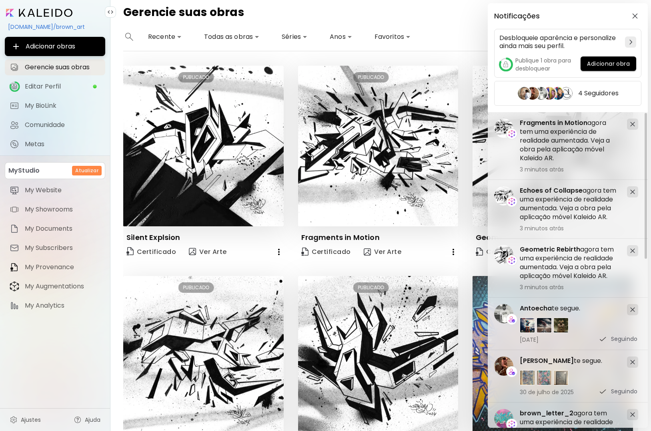
drag, startPoint x: 647, startPoint y: 221, endPoint x: 663, endPoint y: 56, distance: 165.8
click at [651, 56] on html "**********" at bounding box center [325, 215] width 651 height 431
click at [637, 14] on img "button" at bounding box center [636, 16] width 6 height 6
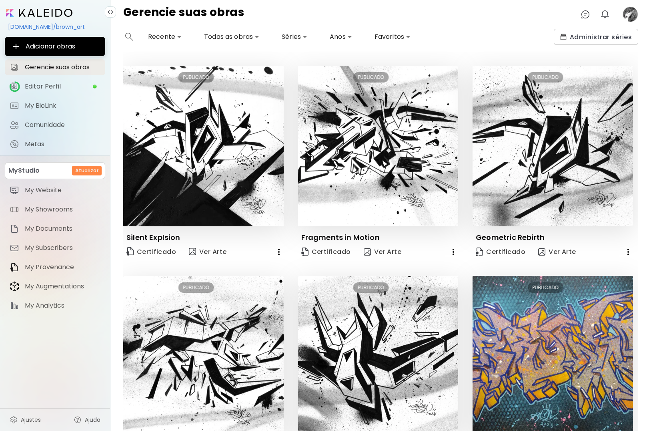
click at [511, 24] on div "Gerencie suas obras 0 0" at bounding box center [381, 14] width 541 height 29
drag, startPoint x: 62, startPoint y: 85, endPoint x: 84, endPoint y: 110, distance: 33.2
click at [62, 84] on span "Editar Perfil" at bounding box center [59, 86] width 68 height 8
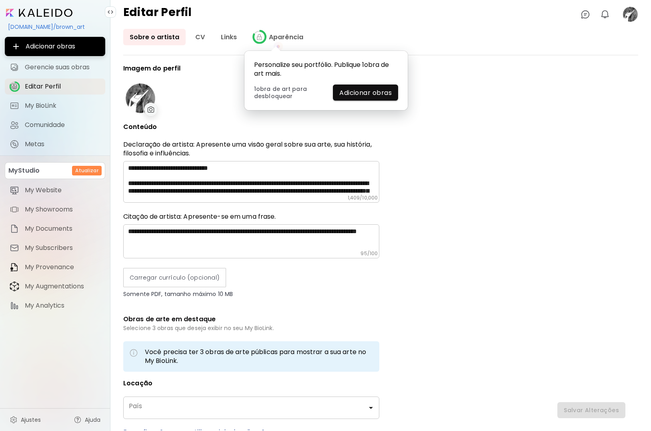
type input "******"
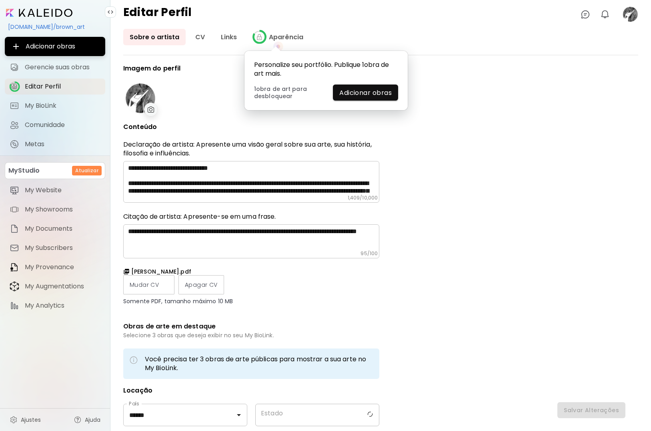
type input "*********"
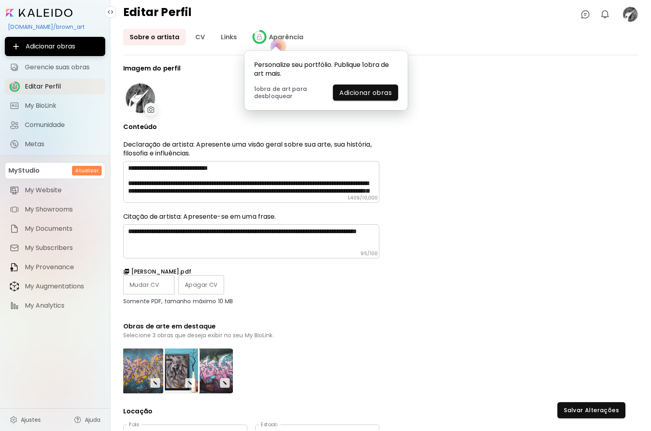
click at [570, 229] on div "**********" at bounding box center [380, 247] width 515 height 365
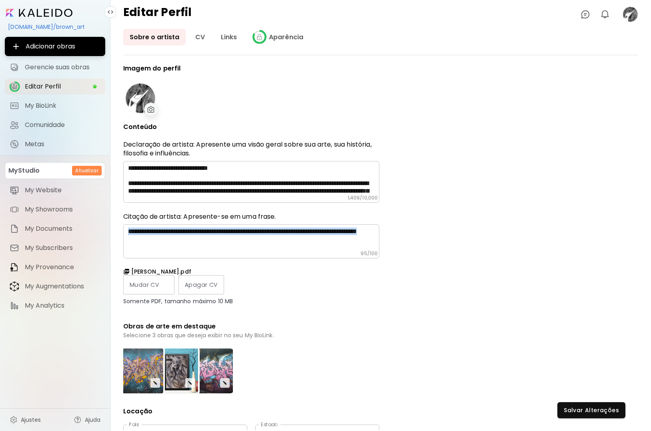
drag, startPoint x: 635, startPoint y: 217, endPoint x: 631, endPoint y: 227, distance: 10.8
click at [636, 227] on div "**********" at bounding box center [380, 247] width 515 height 365
click at [608, 221] on div "**********" at bounding box center [380, 247] width 515 height 365
drag, startPoint x: 246, startPoint y: 333, endPoint x: 234, endPoint y: 332, distance: 12.1
click at [246, 333] on h6 "Selecione 3 obras que deseja exibir no seu My BioLink." at bounding box center [251, 335] width 256 height 7
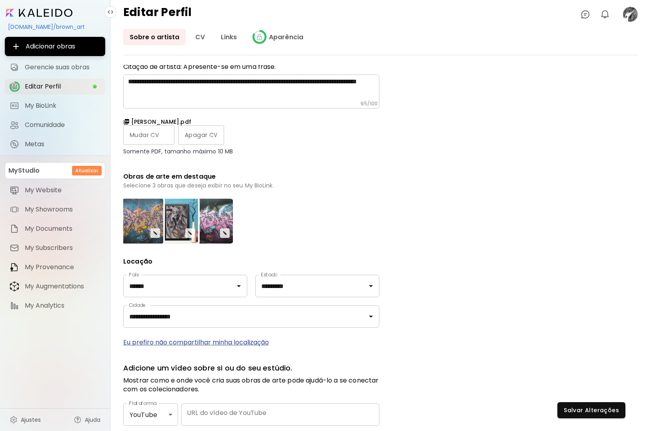
scroll to position [169, 0]
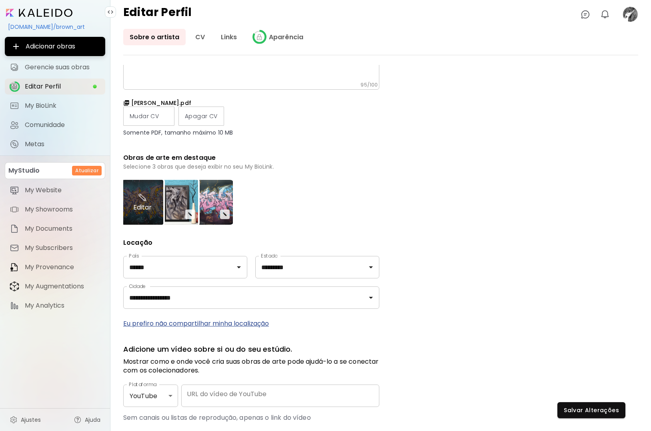
click at [154, 214] on div "Editar" at bounding box center [143, 202] width 42 height 45
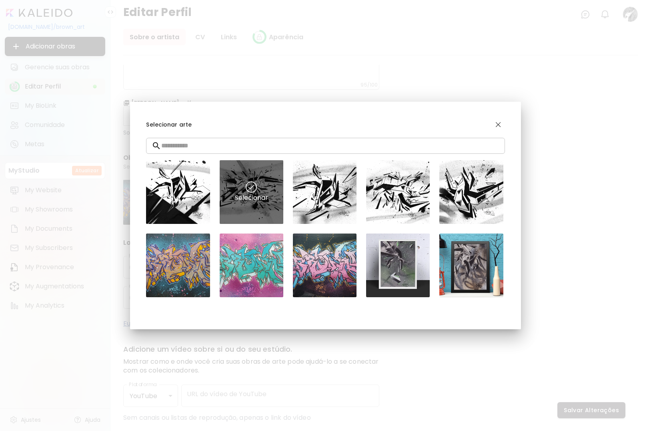
click at [253, 187] on img at bounding box center [251, 186] width 11 height 11
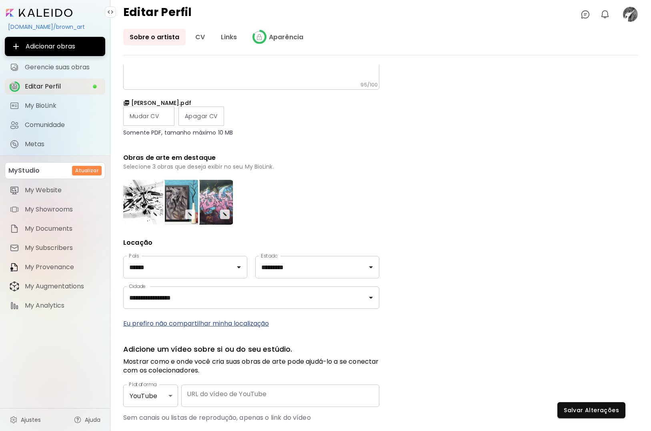
drag, startPoint x: 299, startPoint y: 199, endPoint x: 304, endPoint y: 200, distance: 5.3
click at [299, 199] on div "**********" at bounding box center [251, 189] width 256 height 586
click at [593, 410] on span "Salvar Alterações" at bounding box center [591, 410] width 55 height 8
click at [530, 187] on div "**********" at bounding box center [380, 247] width 515 height 365
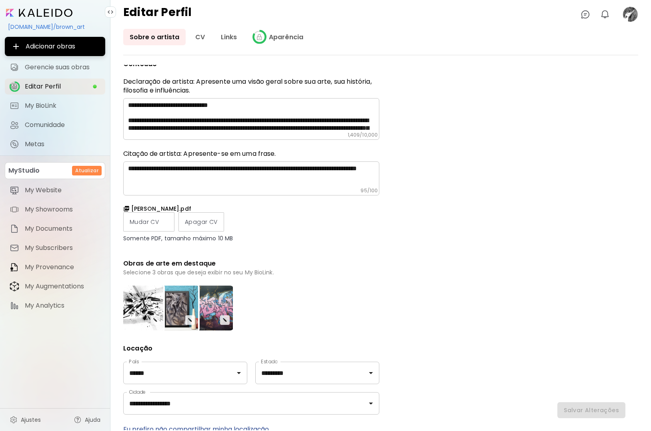
scroll to position [6, 0]
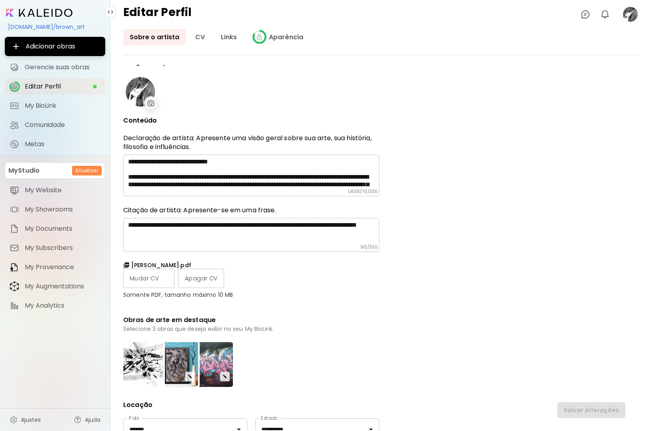
drag, startPoint x: 231, startPoint y: 32, endPoint x: 237, endPoint y: 45, distance: 14.5
click at [231, 32] on link "Links" at bounding box center [229, 37] width 29 height 16
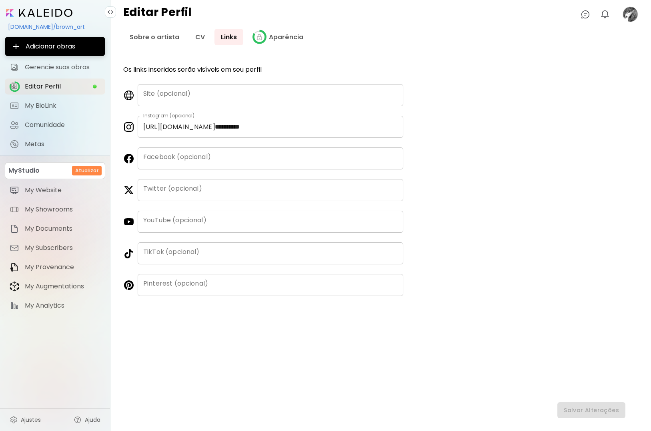
click at [531, 118] on div "**********" at bounding box center [380, 247] width 515 height 365
drag, startPoint x: 480, startPoint y: 77, endPoint x: 460, endPoint y: 72, distance: 20.2
click at [481, 76] on div "**********" at bounding box center [380, 247] width 515 height 365
click at [144, 37] on link "Sobre o artista" at bounding box center [154, 37] width 62 height 16
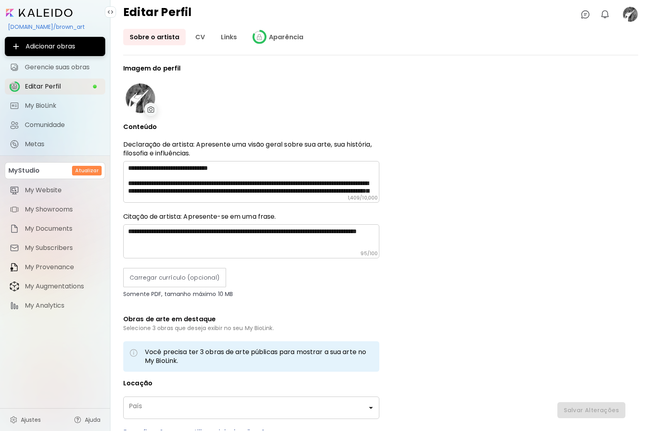
type input "******"
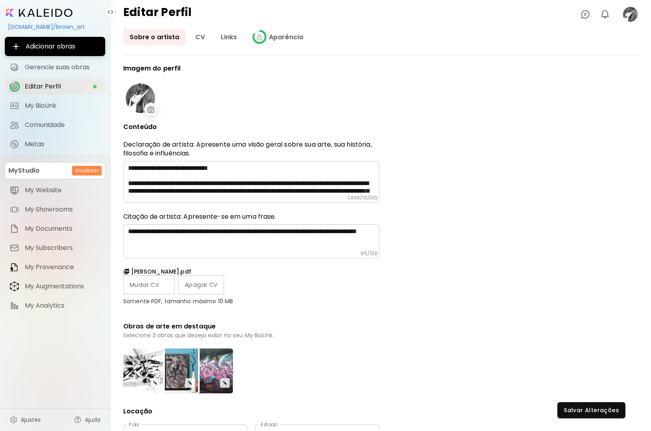
click at [416, 63] on div "**********" at bounding box center [381, 230] width 541 height 402
click at [350, 49] on div "**********" at bounding box center [381, 230] width 541 height 402
click at [47, 65] on span "Gerencie suas obras" at bounding box center [63, 67] width 76 height 8
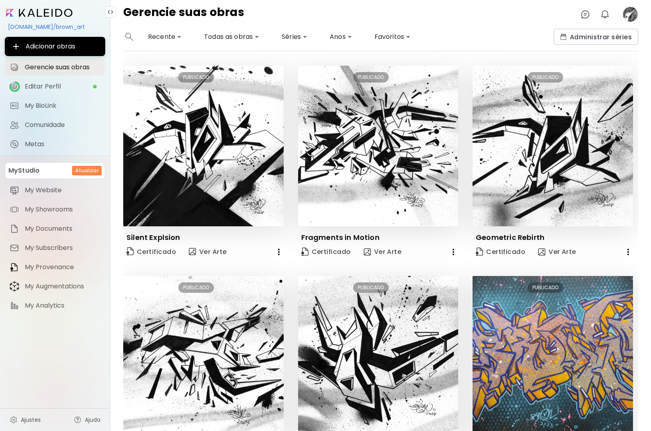
click at [408, 37] on body "**********" at bounding box center [325, 215] width 651 height 431
click at [411, 50] on li "Mais favoritos" at bounding box center [404, 51] width 64 height 14
type input "**********"
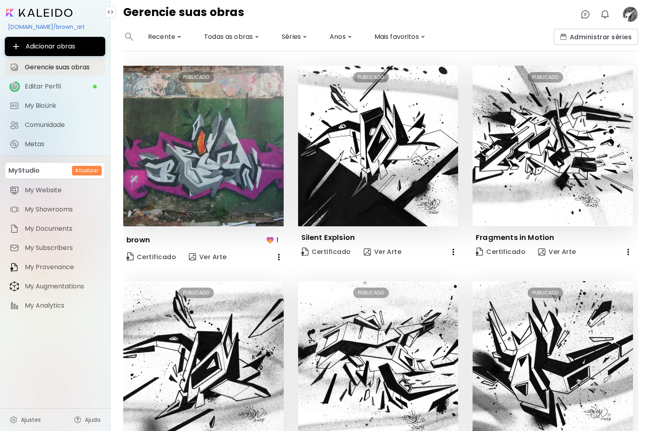
click at [269, 238] on img "button" at bounding box center [270, 240] width 10 height 10
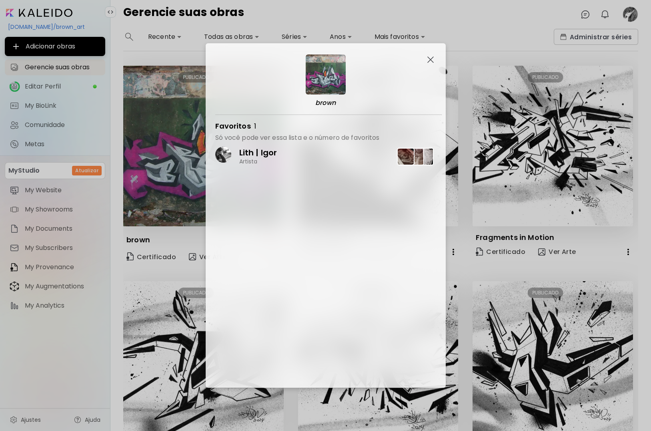
drag, startPoint x: 267, startPoint y: 152, endPoint x: 272, endPoint y: 177, distance: 26.1
click at [267, 152] on p "Lith | Igor" at bounding box center [258, 152] width 38 height 10
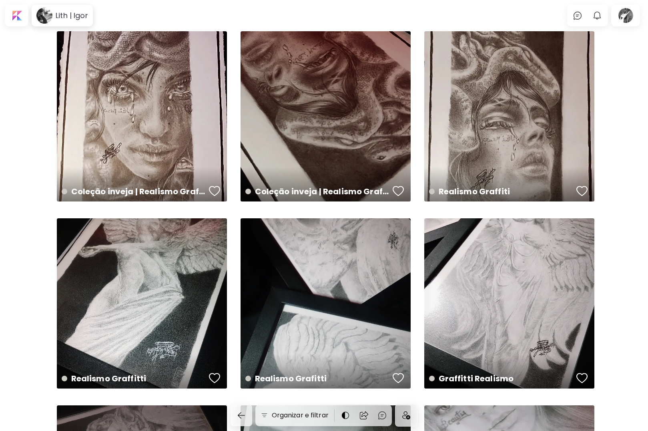
click at [629, 102] on div "Realismo Graffitti 23 x 33 cm Realismo Grafitti 23 x 33 cm Graffitti Realismo 2…" at bounding box center [324, 418] width 648 height 775
click at [147, 99] on div "Coleção inveja | Realismo Graffitti 23 x 33 cm" at bounding box center [142, 116] width 170 height 170
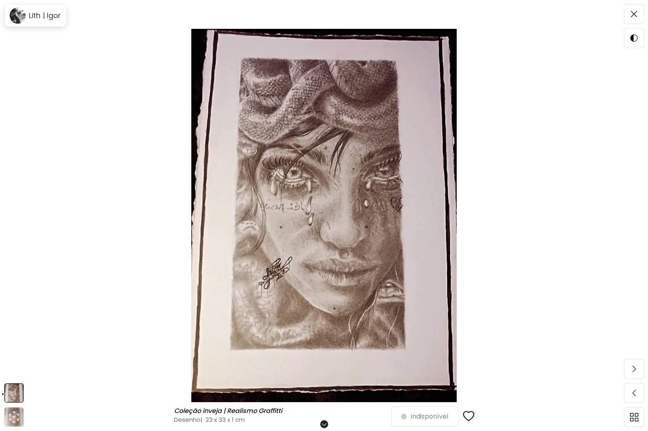
click at [588, 192] on img at bounding box center [324, 215] width 581 height 373
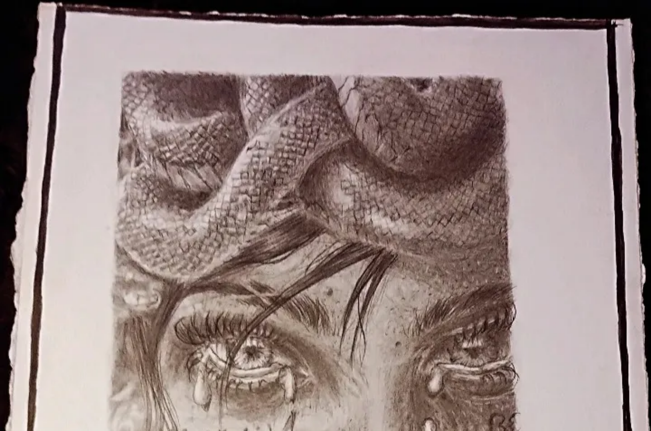
drag, startPoint x: 441, startPoint y: 175, endPoint x: 447, endPoint y: 177, distance: 6.5
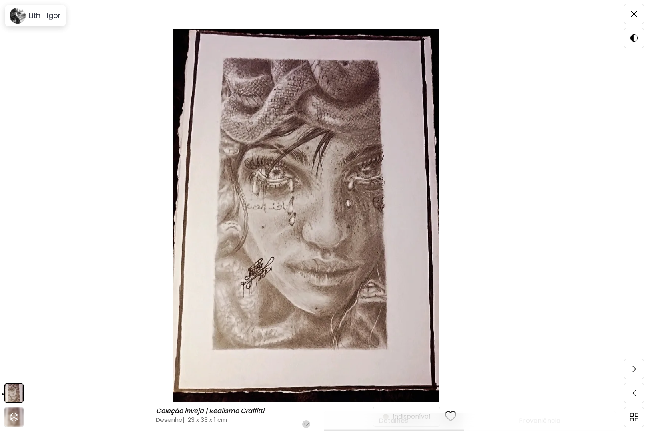
scroll to position [80, 0]
click at [635, 372] on img at bounding box center [635, 369] width 4 height 6
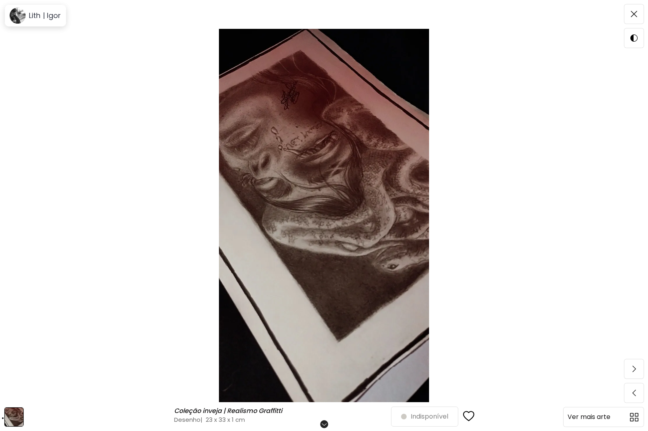
drag, startPoint x: 639, startPoint y: 392, endPoint x: 635, endPoint y: 419, distance: 27.5
click at [639, 392] on span at bounding box center [634, 392] width 17 height 17
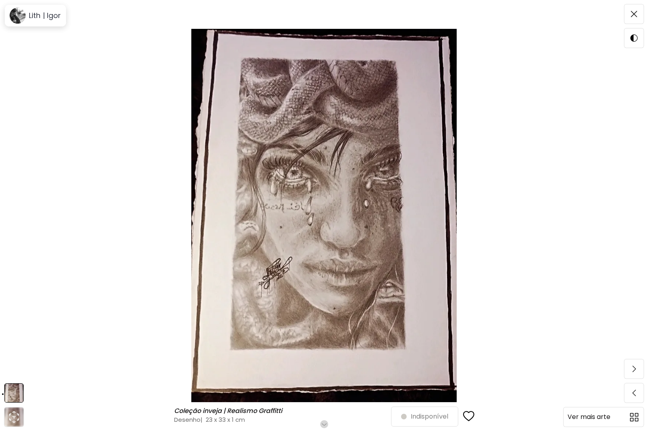
click at [634, 416] on img at bounding box center [634, 417] width 8 height 8
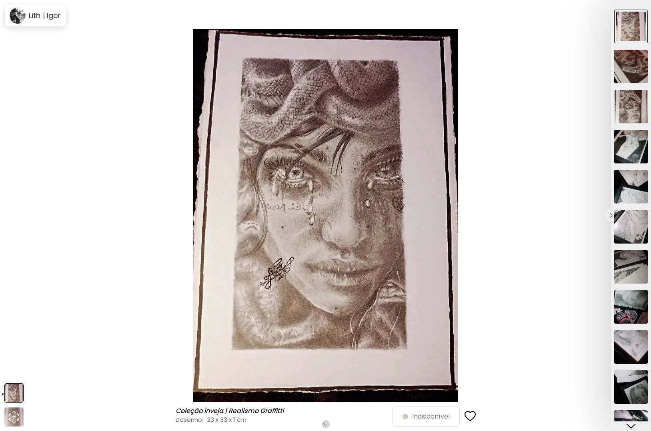
click at [348, 219] on div at bounding box center [325, 215] width 651 height 431
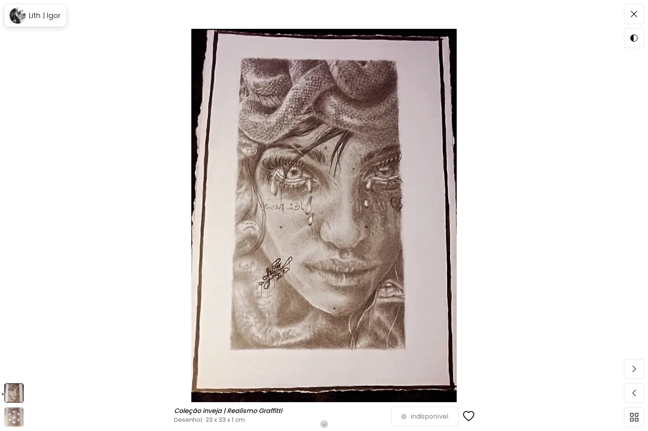
click at [326, 424] on h6 "Role para mais" at bounding box center [324, 424] width 41 height 6
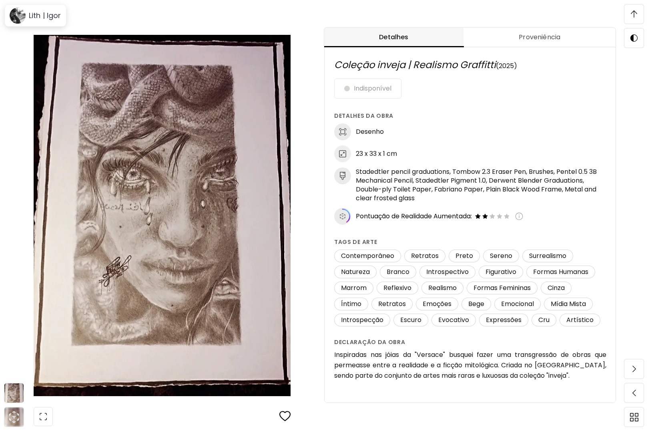
scroll to position [595, 0]
click at [609, 157] on div "Coleção inveja | Realismo Graffitti (2025) Indisponível Detalhes da obra Desenh…" at bounding box center [471, 216] width 292 height 374
click at [464, 117] on h6 "Detalhes da obra" at bounding box center [470, 115] width 272 height 9
click at [637, 366] on span at bounding box center [634, 368] width 17 height 17
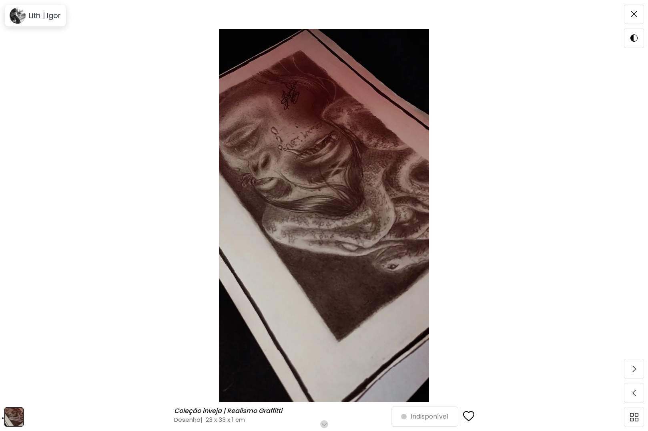
click at [326, 421] on h6 "Role para mais" at bounding box center [324, 424] width 41 height 6
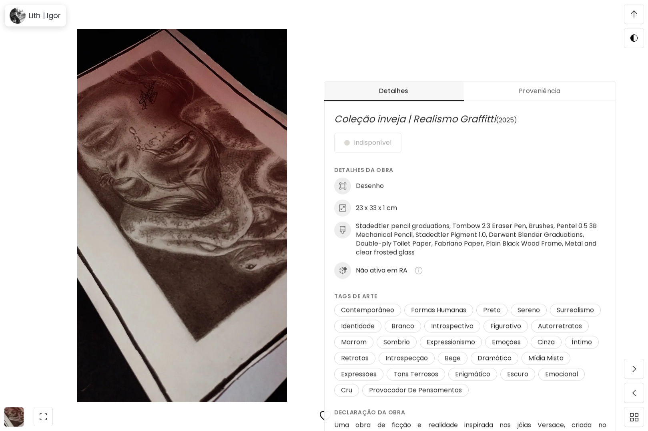
scroll to position [420, 0]
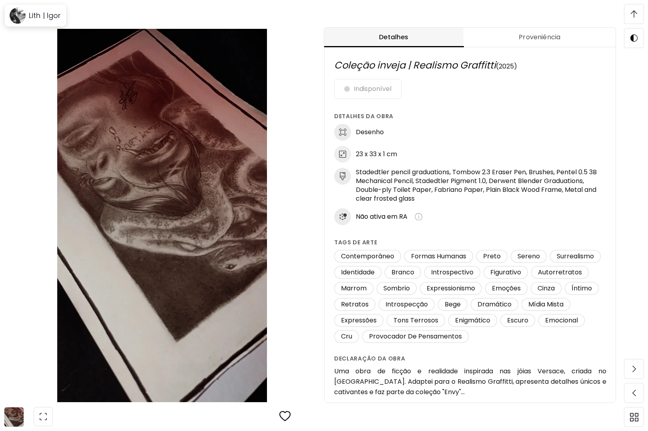
click at [634, 13] on img at bounding box center [634, 13] width 6 height 7
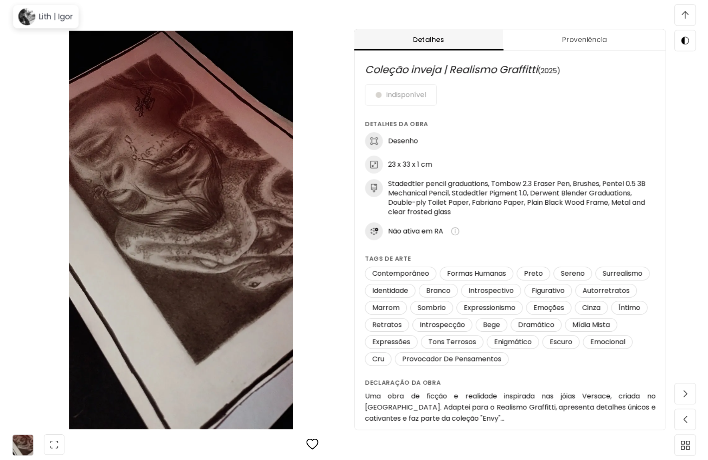
scroll to position [0, 0]
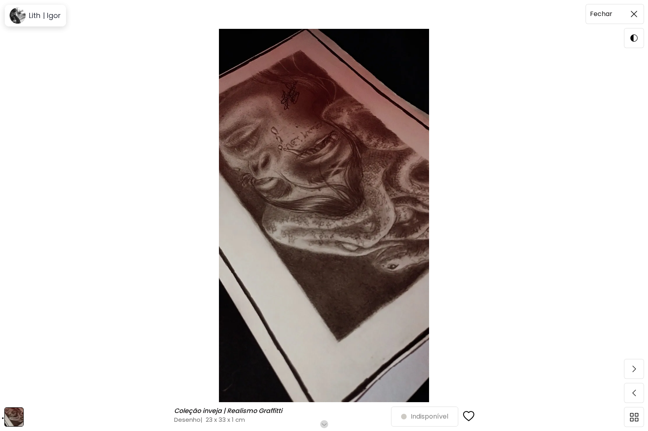
click at [636, 14] on img at bounding box center [634, 14] width 6 height 6
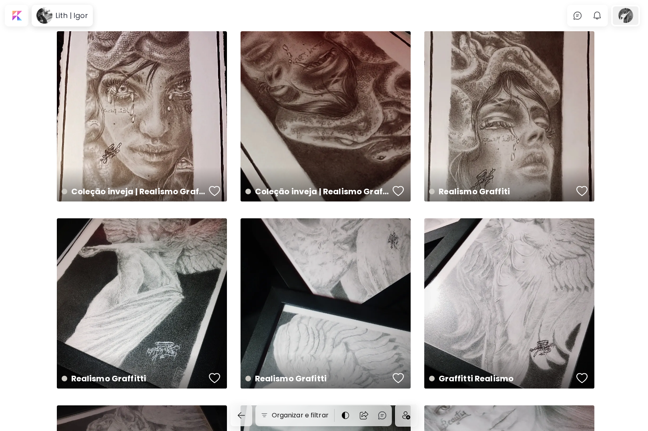
click at [633, 16] on div at bounding box center [626, 15] width 26 height 18
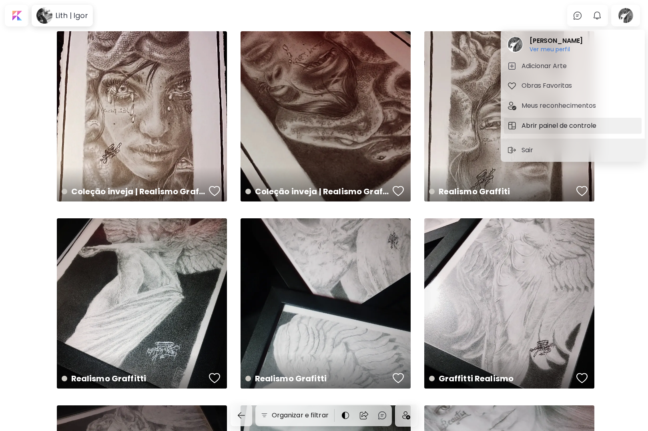
click at [558, 123] on h5 "Abrir painel de controle" at bounding box center [560, 126] width 77 height 10
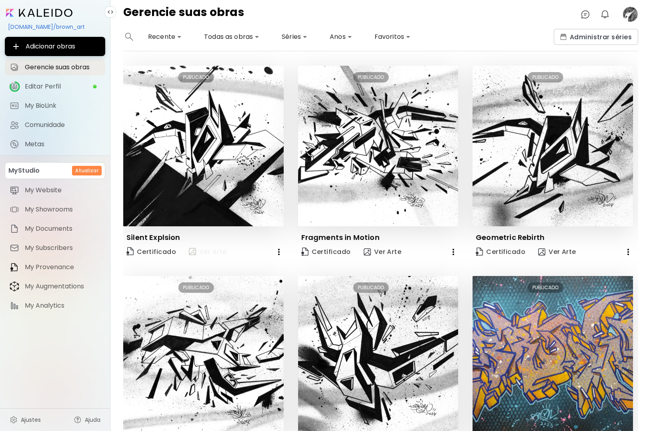
click at [191, 251] on img "button" at bounding box center [192, 251] width 7 height 7
click at [631, 15] on image at bounding box center [631, 14] width 16 height 16
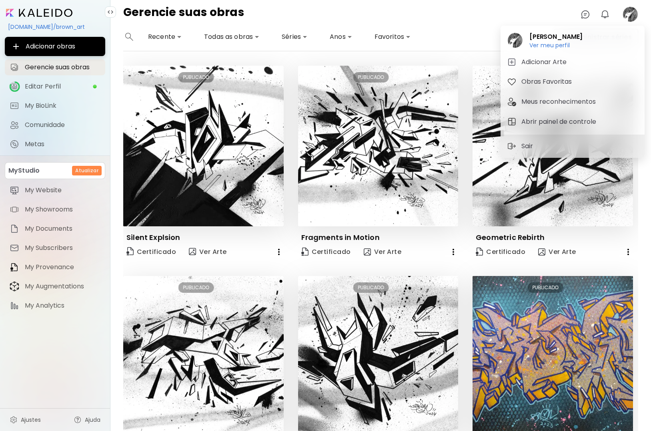
click at [555, 44] on h6 "Ver meu perfil" at bounding box center [556, 45] width 53 height 7
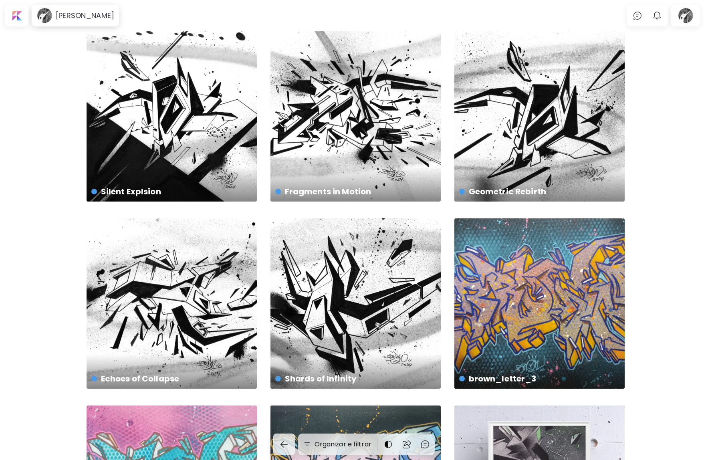
click at [651, 177] on div "Echoes of Collapse US$ 150 | 29.7 x 21 cm Shards of Infinity US$ 150 | 29.7 x 2…" at bounding box center [354, 418] width 708 height 775
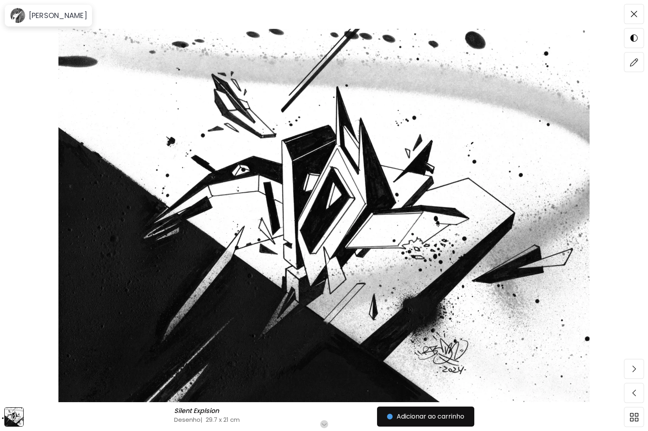
click at [314, 422] on h6 "Role para mais" at bounding box center [324, 424] width 41 height 6
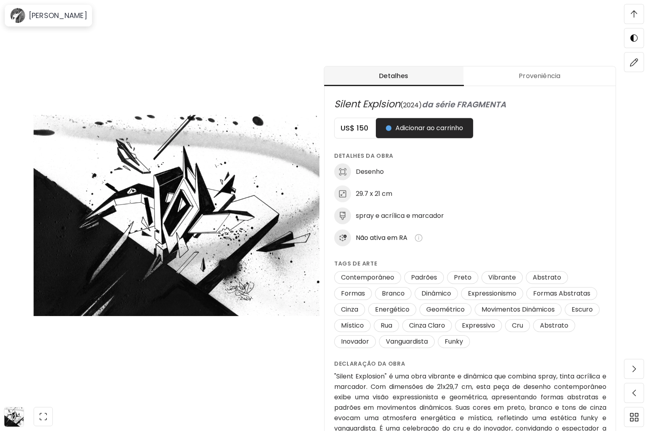
scroll to position [420, 0]
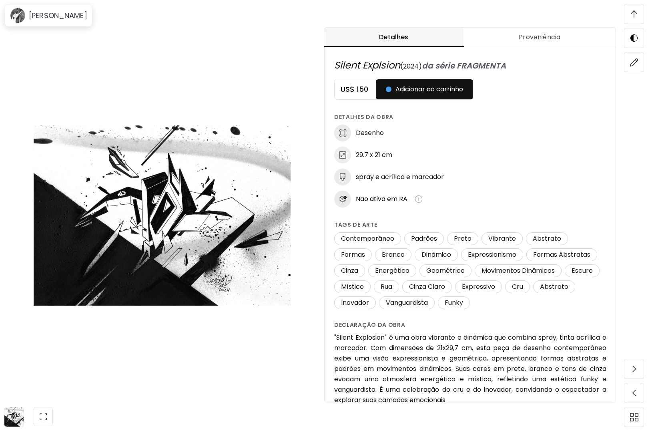
click at [195, 208] on img at bounding box center [162, 215] width 257 height 373
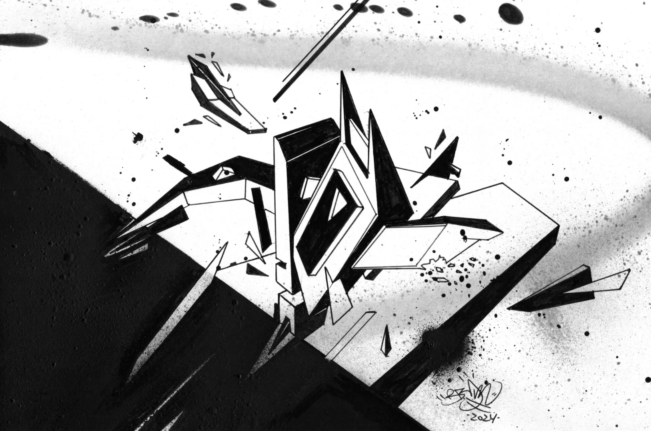
click at [198, 208] on img at bounding box center [325, 228] width 651 height 457
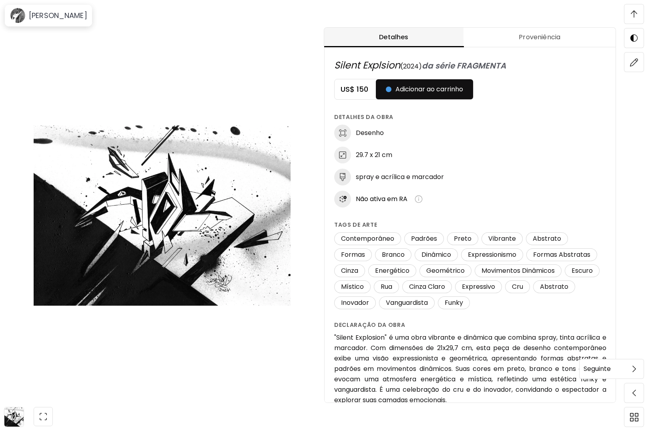
click at [635, 368] on img at bounding box center [635, 369] width 4 height 6
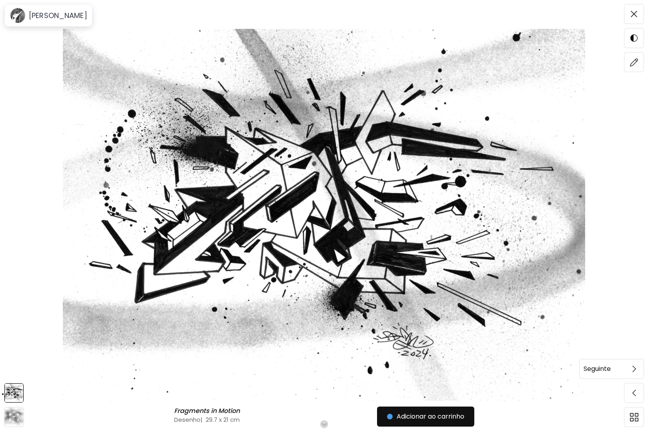
click at [635, 369] on img at bounding box center [635, 369] width 4 height 6
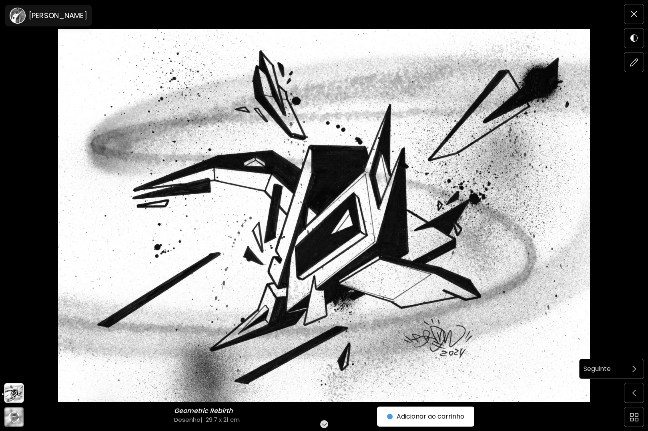
click at [634, 368] on img at bounding box center [635, 369] width 4 height 6
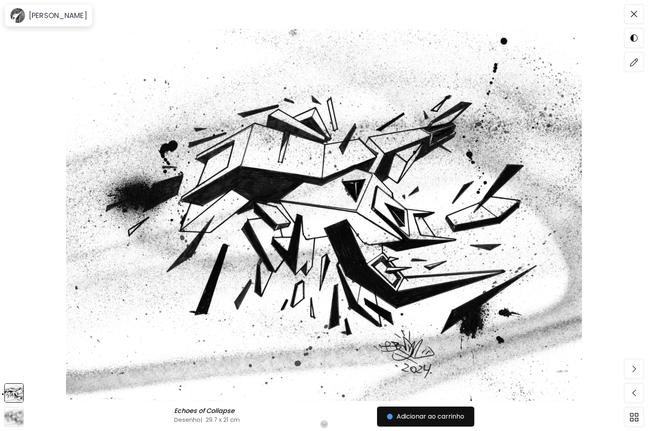
click at [318, 423] on h6 "Role para mais" at bounding box center [324, 424] width 41 height 6
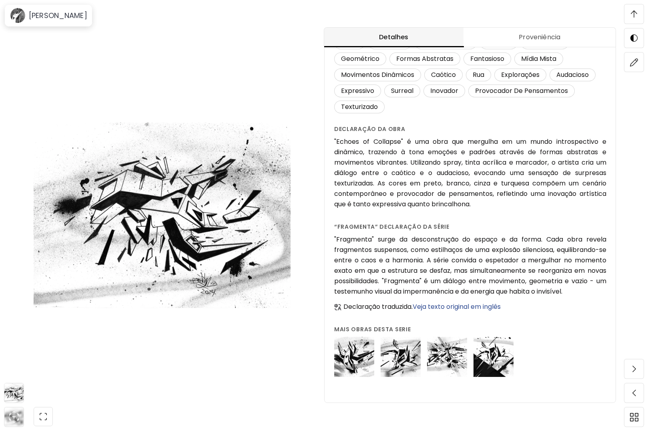
scroll to position [855, 0]
